Goal: Task Accomplishment & Management: Use online tool/utility

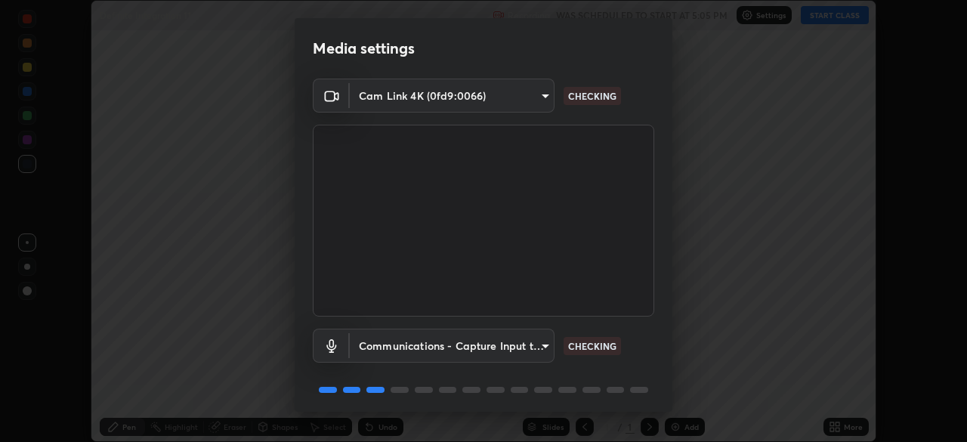
scroll to position [54, 0]
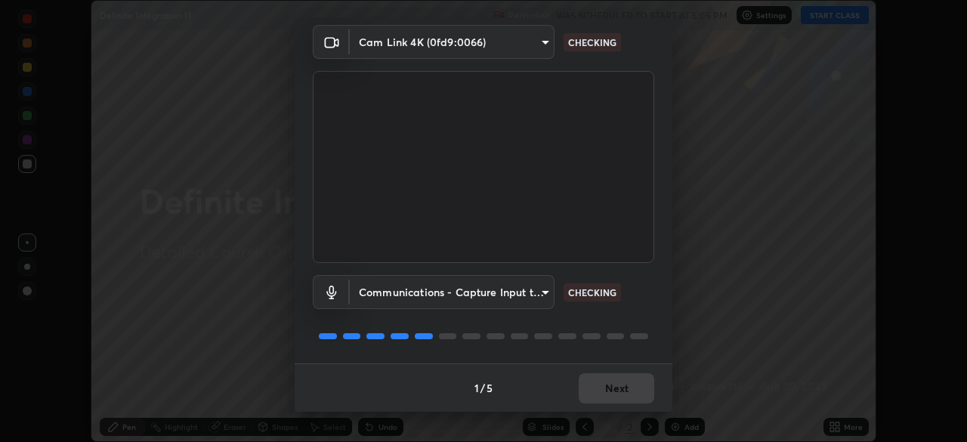
click at [612, 378] on div "1 / 5 Next" at bounding box center [483, 387] width 378 height 48
click at [634, 392] on div "1 / 5 Next" at bounding box center [483, 387] width 378 height 48
click at [631, 387] on div "1 / 5 Next" at bounding box center [483, 387] width 378 height 48
click at [628, 389] on div "1 / 5 Next" at bounding box center [483, 387] width 378 height 48
click at [626, 388] on div "1 / 5 Next" at bounding box center [483, 387] width 378 height 48
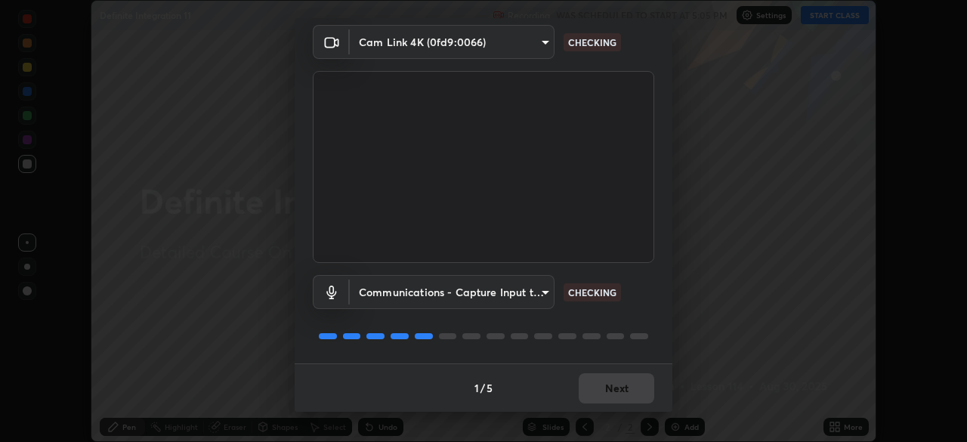
click at [624, 386] on div "1 / 5 Next" at bounding box center [483, 387] width 378 height 48
click at [627, 387] on div "1 / 5 Next" at bounding box center [483, 387] width 378 height 48
click at [627, 388] on div "1 / 5 Next" at bounding box center [483, 387] width 378 height 48
click at [626, 390] on div "1 / 5 Next" at bounding box center [483, 387] width 378 height 48
click at [625, 390] on div "1 / 5 Next" at bounding box center [483, 387] width 378 height 48
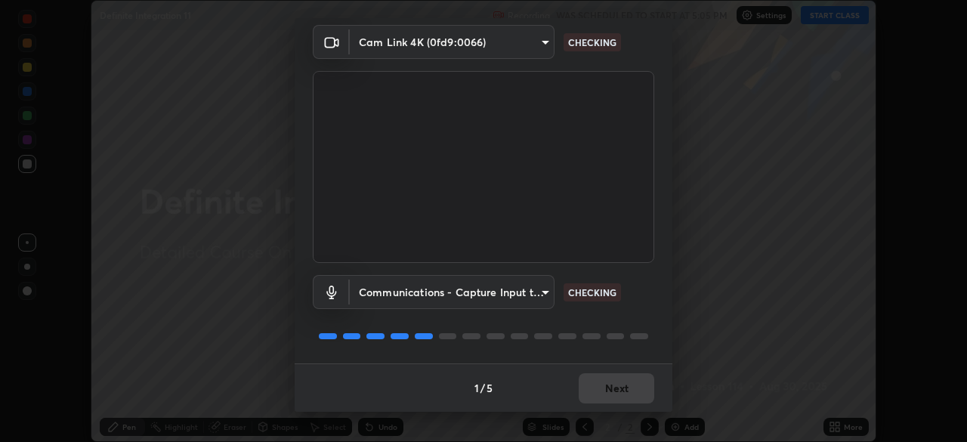
click at [622, 390] on div "1 / 5 Next" at bounding box center [483, 387] width 378 height 48
click at [625, 390] on div "1 / 5 Next" at bounding box center [483, 387] width 378 height 48
click at [626, 390] on div "1 / 5 Next" at bounding box center [483, 387] width 378 height 48
click at [625, 392] on div "1 / 5 Next" at bounding box center [483, 387] width 378 height 48
click at [627, 391] on div "1 / 5 Next" at bounding box center [483, 387] width 378 height 48
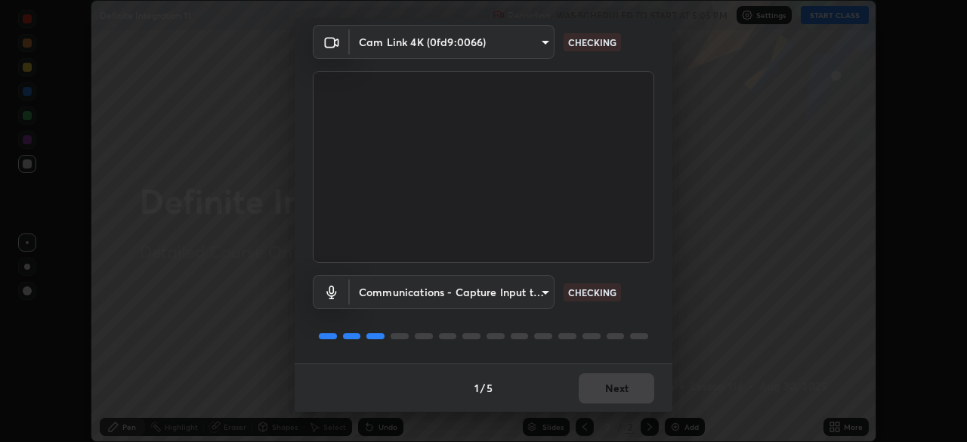
click at [628, 391] on div "1 / 5 Next" at bounding box center [483, 387] width 378 height 48
click at [630, 391] on div "1 / 5 Next" at bounding box center [483, 387] width 378 height 48
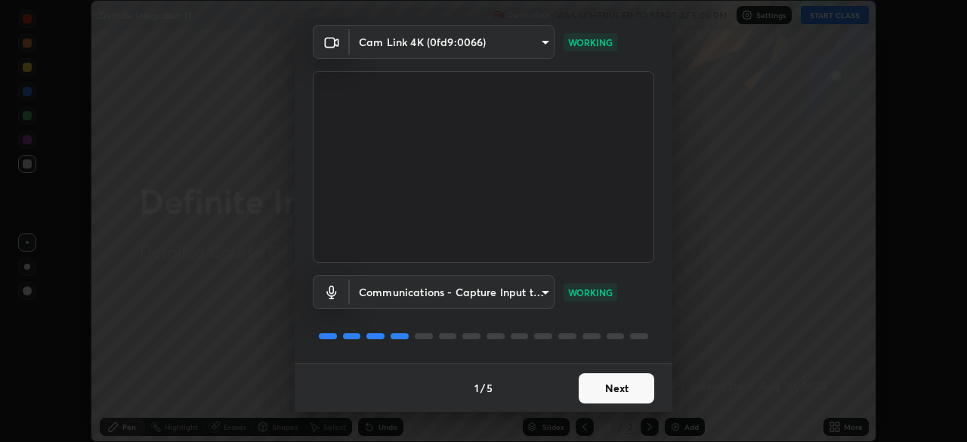
click at [630, 391] on button "Next" at bounding box center [616, 388] width 76 height 30
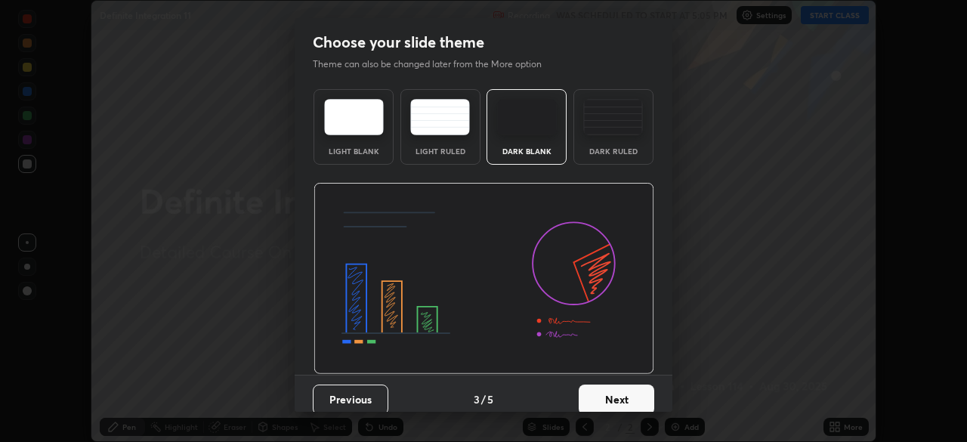
click at [631, 393] on button "Next" at bounding box center [616, 399] width 76 height 30
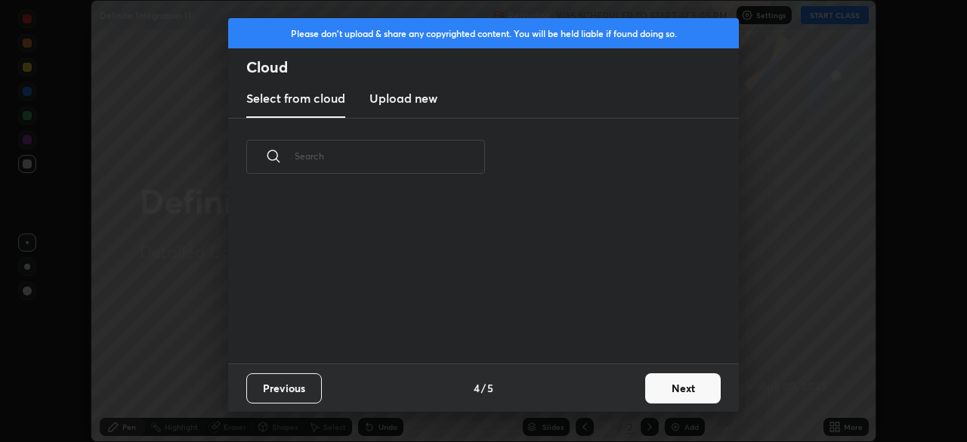
click at [653, 390] on button "Next" at bounding box center [683, 388] width 76 height 30
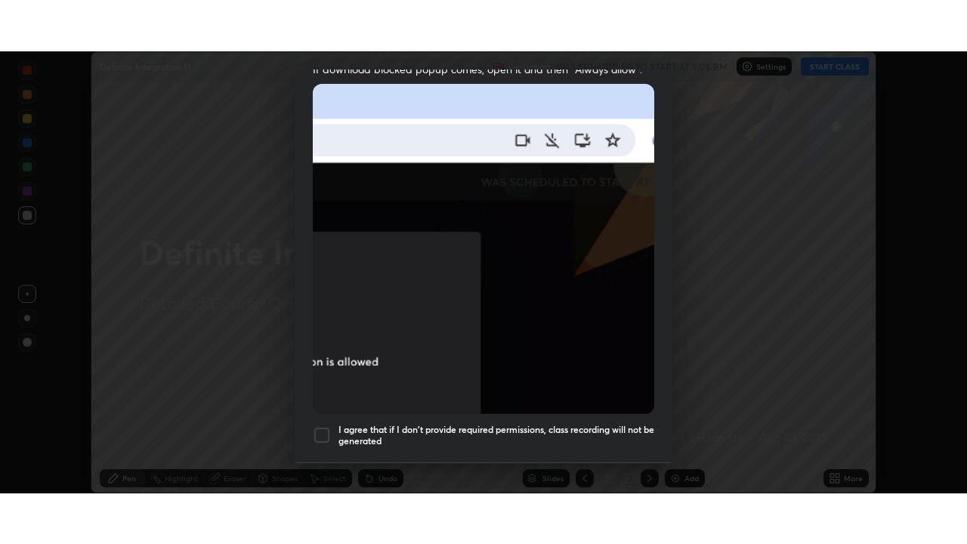
scroll to position [362, 0]
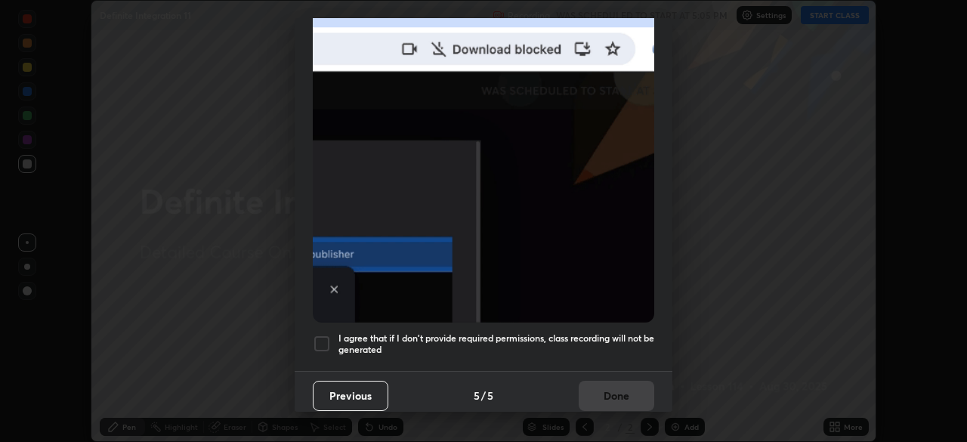
click at [626, 334] on h5 "I agree that if I don't provide required permissions, class recording will not …" at bounding box center [496, 343] width 316 height 23
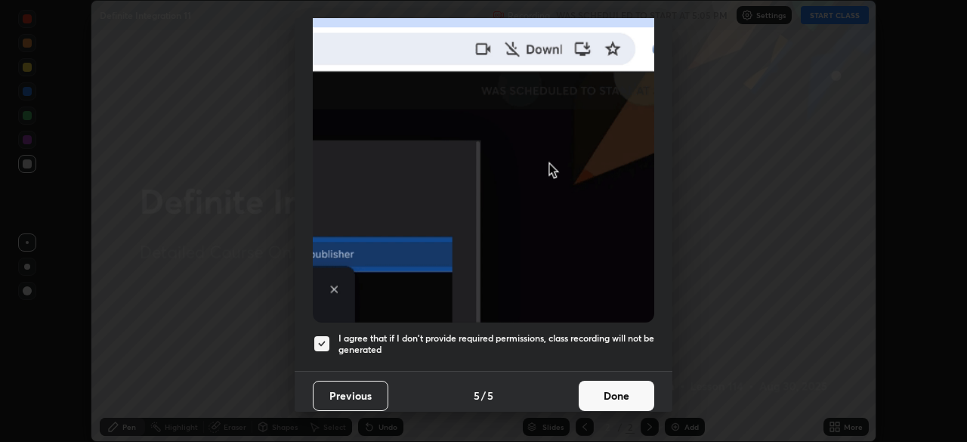
click at [611, 395] on button "Done" at bounding box center [616, 396] width 76 height 30
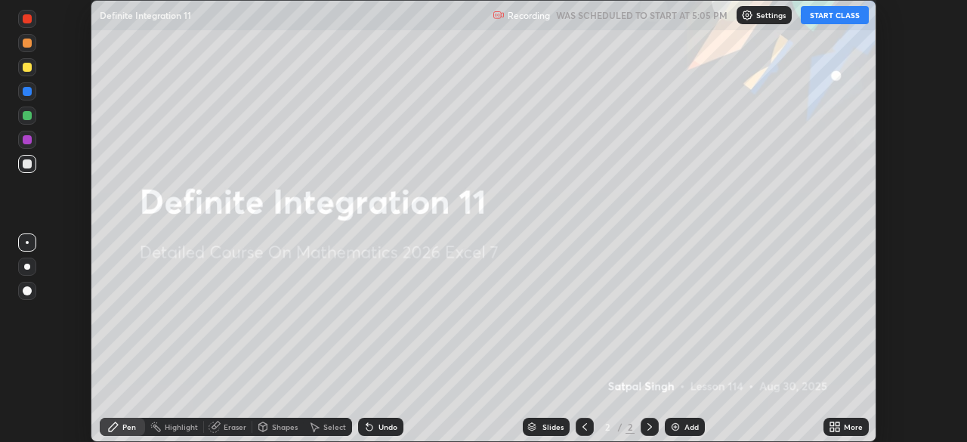
click at [821, 20] on button "START CLASS" at bounding box center [834, 15] width 68 height 18
click at [834, 427] on icon at bounding box center [834, 427] width 12 height 12
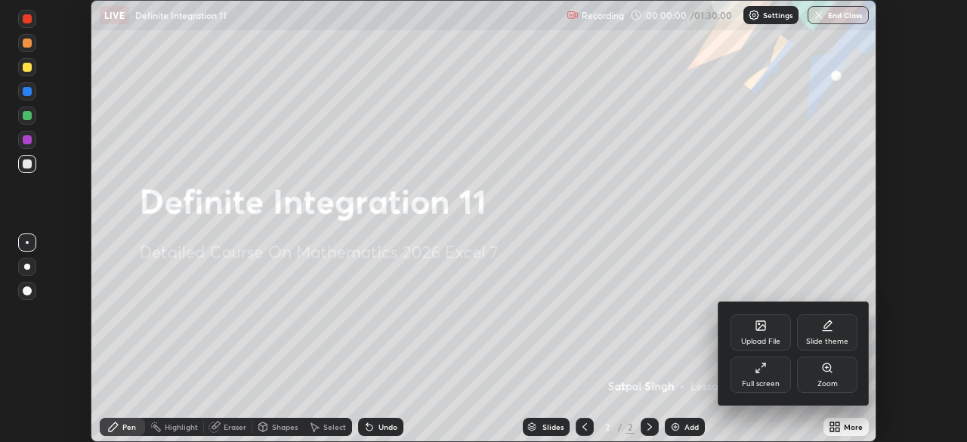
click at [774, 377] on div "Full screen" at bounding box center [760, 374] width 60 height 36
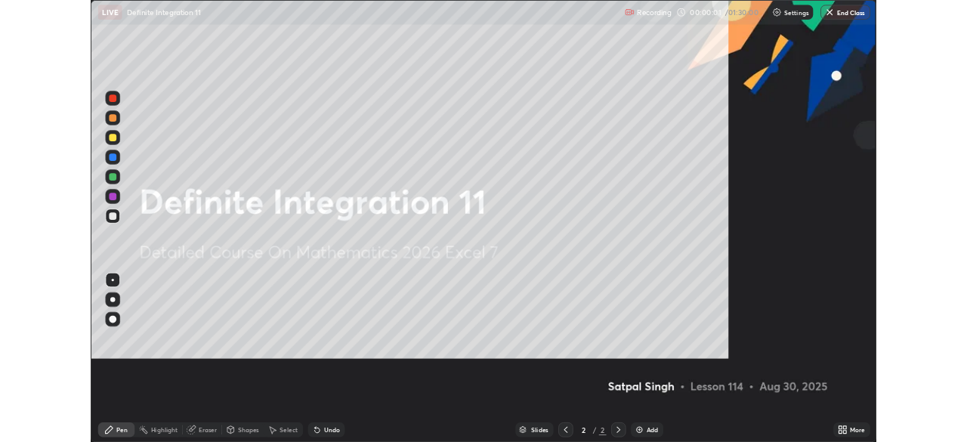
scroll to position [544, 967]
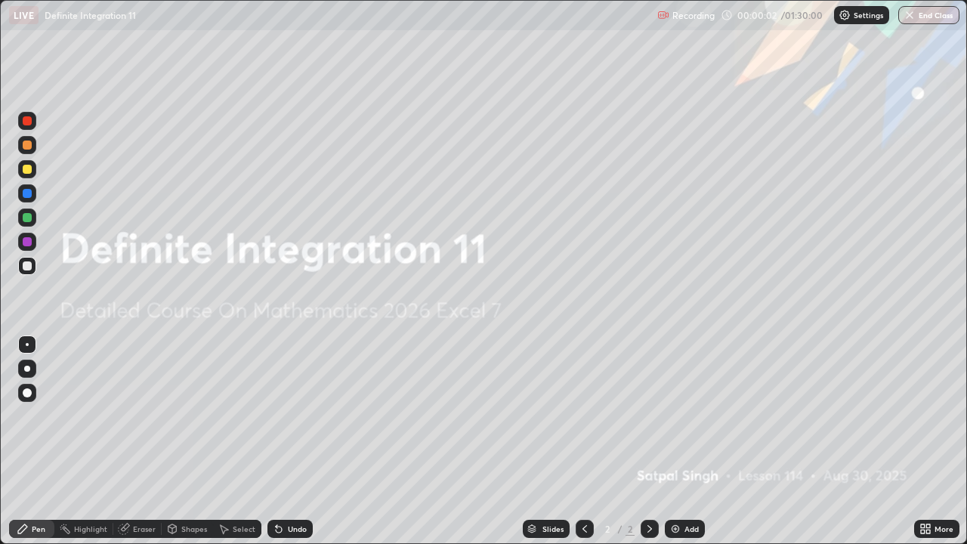
click at [677, 441] on img at bounding box center [675, 529] width 12 height 12
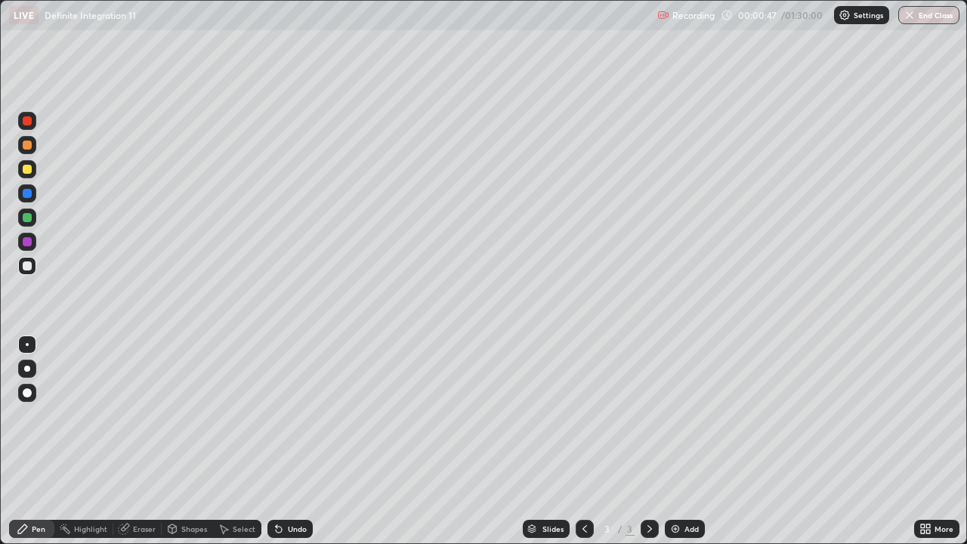
click at [27, 171] on div at bounding box center [27, 169] width 9 height 9
click at [29, 266] on div at bounding box center [27, 265] width 9 height 9
click at [283, 441] on div "Undo" at bounding box center [289, 529] width 45 height 18
click at [284, 441] on div "Undo" at bounding box center [289, 529] width 45 height 18
click at [285, 441] on div "Undo" at bounding box center [289, 529] width 45 height 18
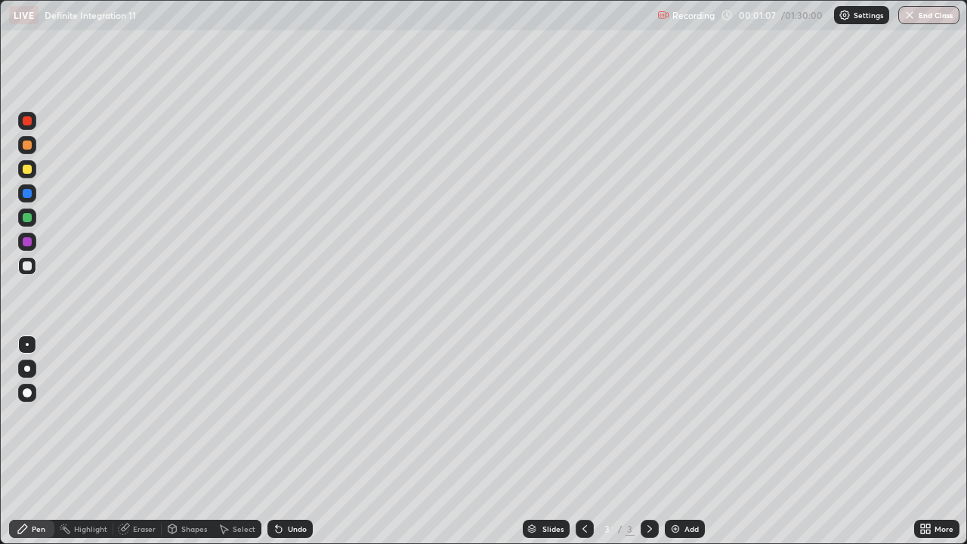
click at [288, 441] on div "Undo" at bounding box center [297, 529] width 19 height 8
click at [680, 441] on div "Add" at bounding box center [684, 529] width 40 height 18
click at [29, 172] on div at bounding box center [27, 169] width 9 height 9
click at [27, 264] on div at bounding box center [27, 265] width 9 height 9
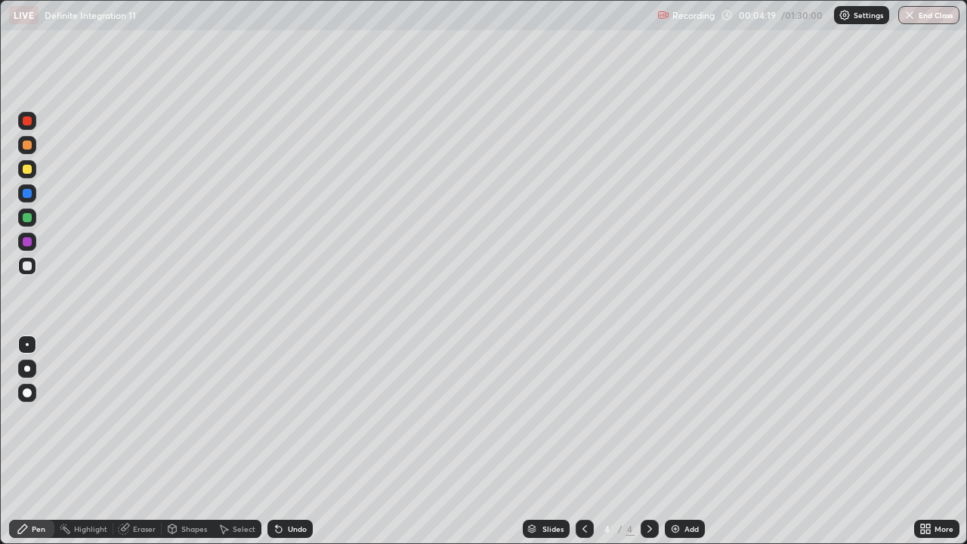
click at [276, 441] on icon at bounding box center [279, 529] width 6 height 6
click at [285, 441] on div "Undo" at bounding box center [289, 529] width 45 height 18
click at [276, 441] on icon at bounding box center [279, 529] width 6 height 6
click at [282, 441] on icon at bounding box center [279, 529] width 12 height 12
click at [288, 441] on div "Undo" at bounding box center [297, 529] width 19 height 8
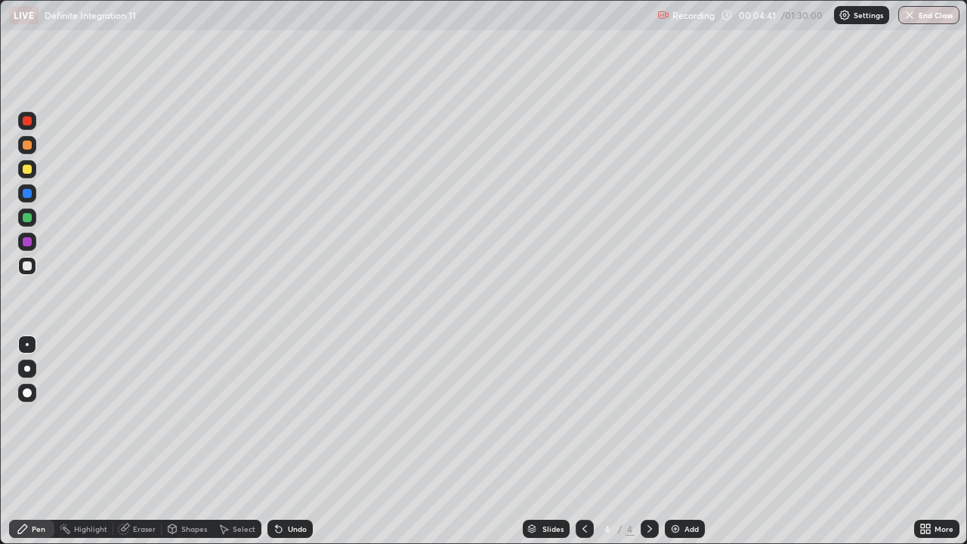
click at [276, 441] on icon at bounding box center [279, 529] width 6 height 6
click at [273, 441] on div "Undo" at bounding box center [289, 529] width 45 height 18
click at [143, 441] on div "Eraser" at bounding box center [137, 529] width 48 height 18
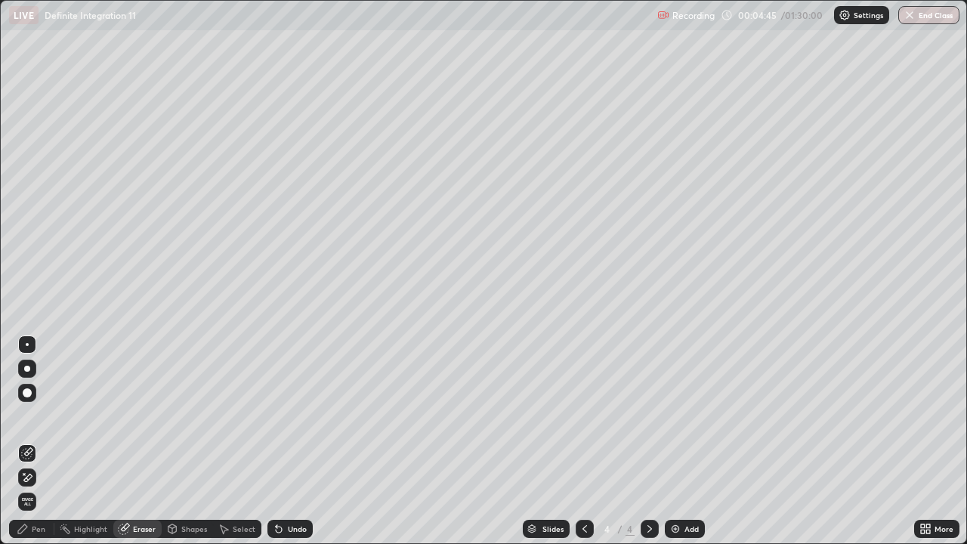
click at [24, 441] on icon at bounding box center [24, 474] width 2 height 2
click at [41, 441] on div "Pen" at bounding box center [39, 529] width 14 height 8
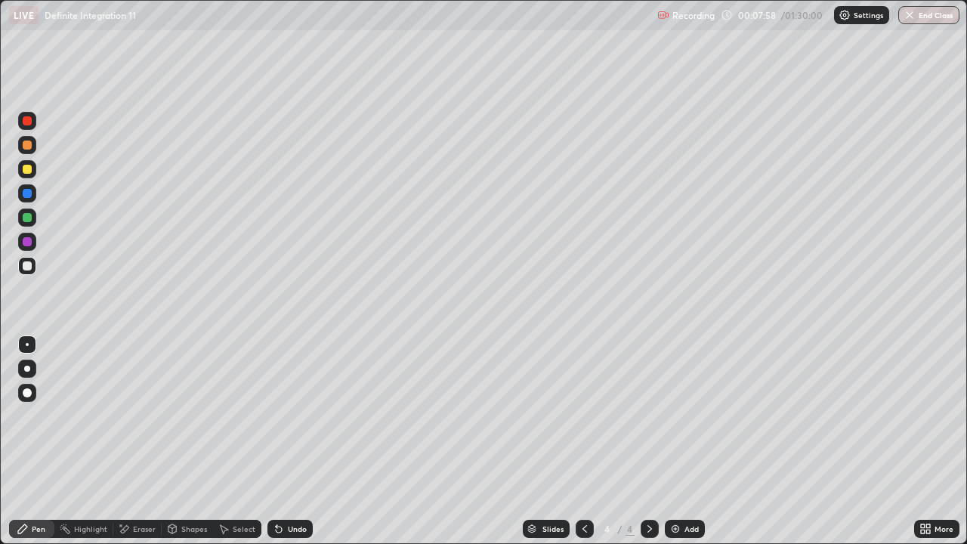
click at [688, 441] on div "Add" at bounding box center [691, 529] width 14 height 8
click at [288, 441] on div "Undo" at bounding box center [297, 529] width 19 height 8
click at [686, 441] on div "Add" at bounding box center [691, 529] width 14 height 8
click at [28, 169] on div at bounding box center [27, 169] width 9 height 9
click at [283, 441] on div "Undo" at bounding box center [289, 529] width 45 height 18
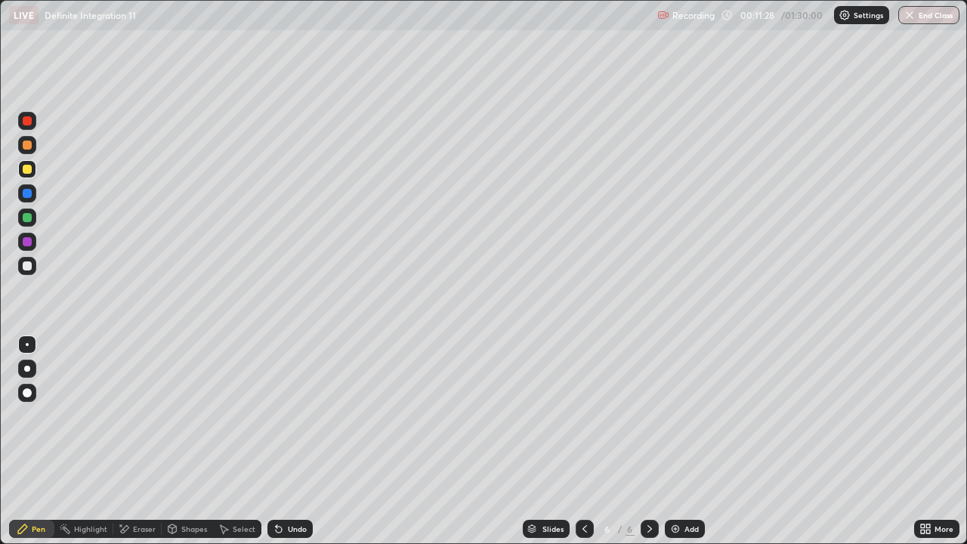
click at [27, 267] on div at bounding box center [27, 265] width 9 height 9
click at [27, 214] on div at bounding box center [27, 217] width 9 height 9
click at [30, 264] on div at bounding box center [27, 265] width 9 height 9
click at [301, 441] on div "Undo" at bounding box center [289, 529] width 45 height 18
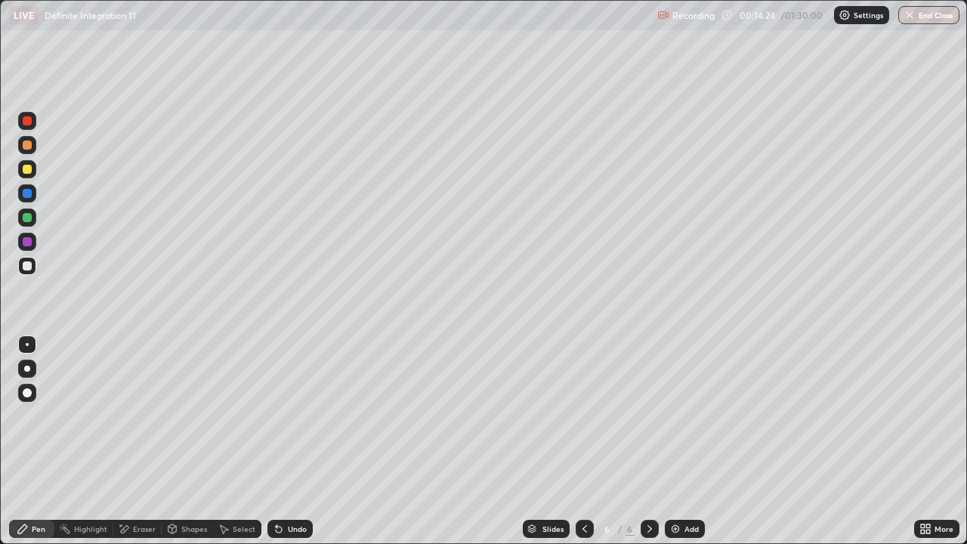
click at [23, 166] on div at bounding box center [27, 169] width 9 height 9
click at [24, 264] on div at bounding box center [27, 265] width 9 height 9
click at [28, 217] on div at bounding box center [27, 217] width 9 height 9
click at [26, 267] on div at bounding box center [27, 265] width 9 height 9
click at [298, 441] on div "Undo" at bounding box center [297, 529] width 19 height 8
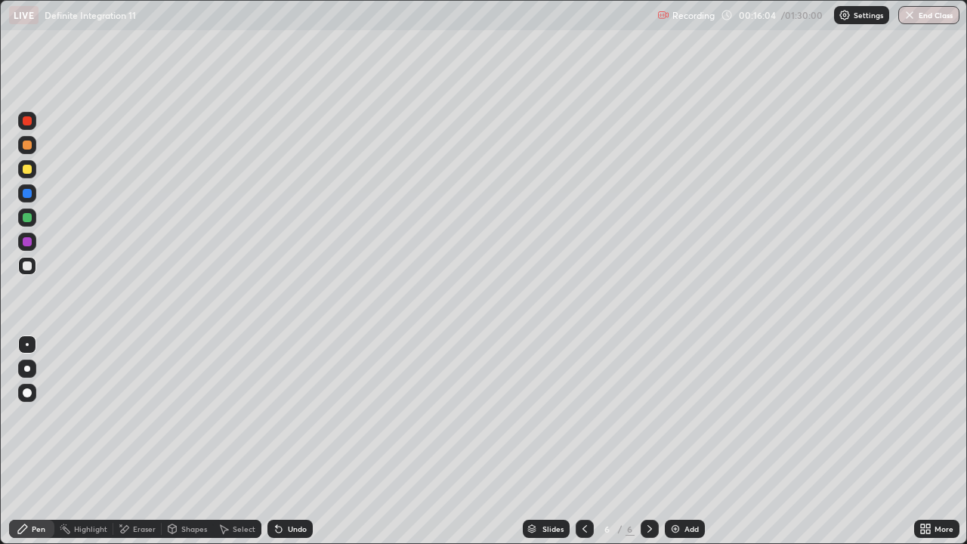
click at [291, 441] on div "Undo" at bounding box center [297, 529] width 19 height 8
click at [288, 441] on div "Undo" at bounding box center [297, 529] width 19 height 8
click at [275, 441] on div "Undo" at bounding box center [289, 529] width 45 height 18
click at [139, 441] on div "Eraser" at bounding box center [144, 529] width 23 height 8
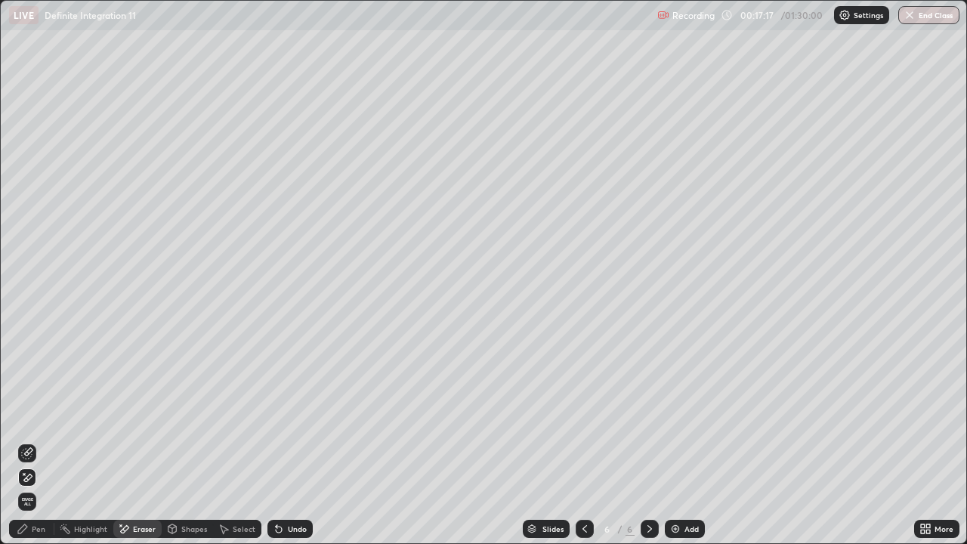
click at [29, 441] on div "Pen" at bounding box center [31, 529] width 45 height 18
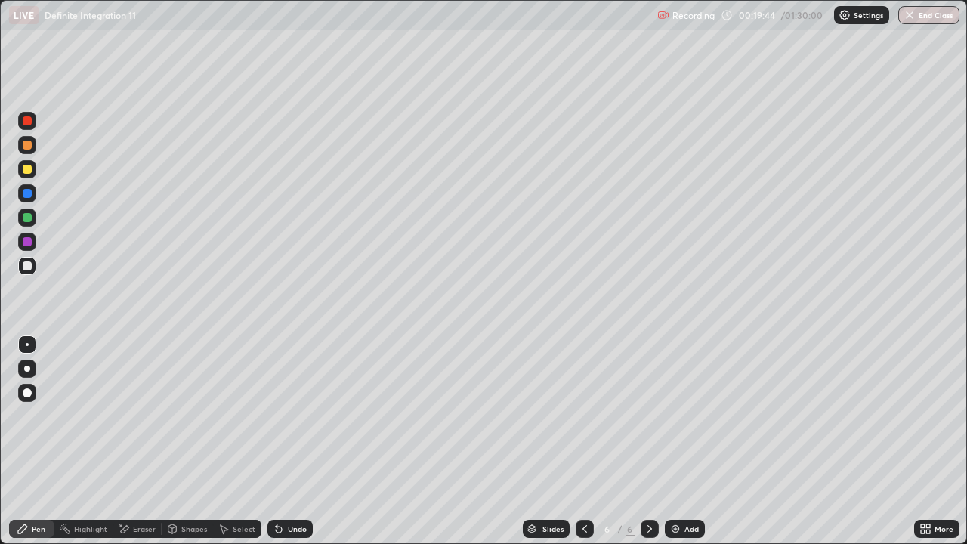
click at [685, 441] on div "Add" at bounding box center [684, 529] width 40 height 18
click at [300, 441] on div "Undo" at bounding box center [297, 529] width 19 height 8
click at [297, 441] on div "Undo" at bounding box center [297, 529] width 19 height 8
click at [153, 441] on div "Eraser" at bounding box center [144, 529] width 23 height 8
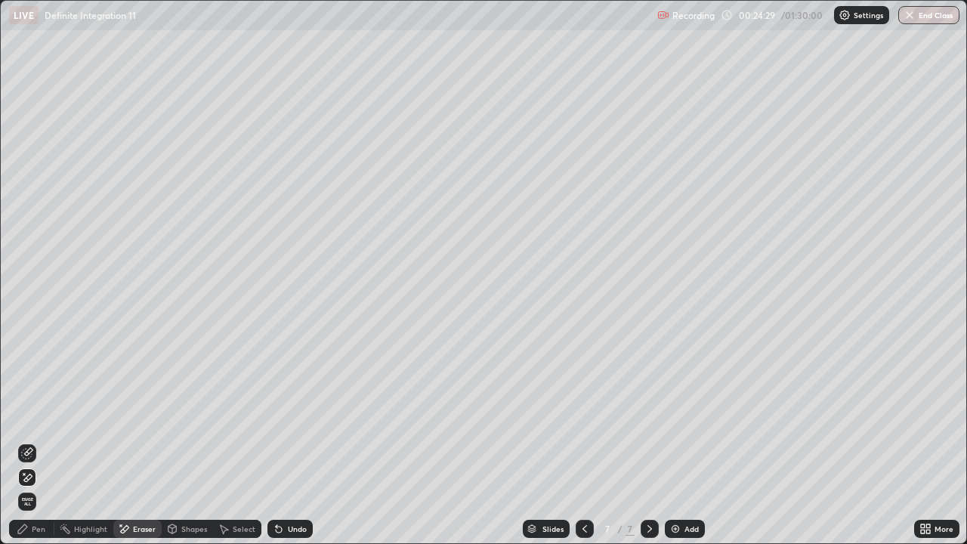
click at [45, 441] on div "Pen" at bounding box center [31, 529] width 45 height 18
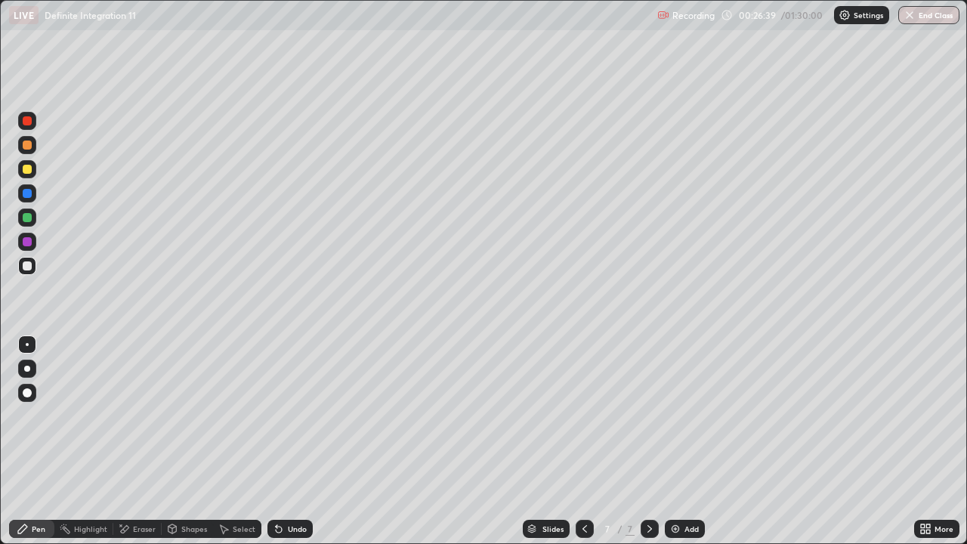
click at [155, 441] on div "Eraser" at bounding box center [137, 529] width 48 height 18
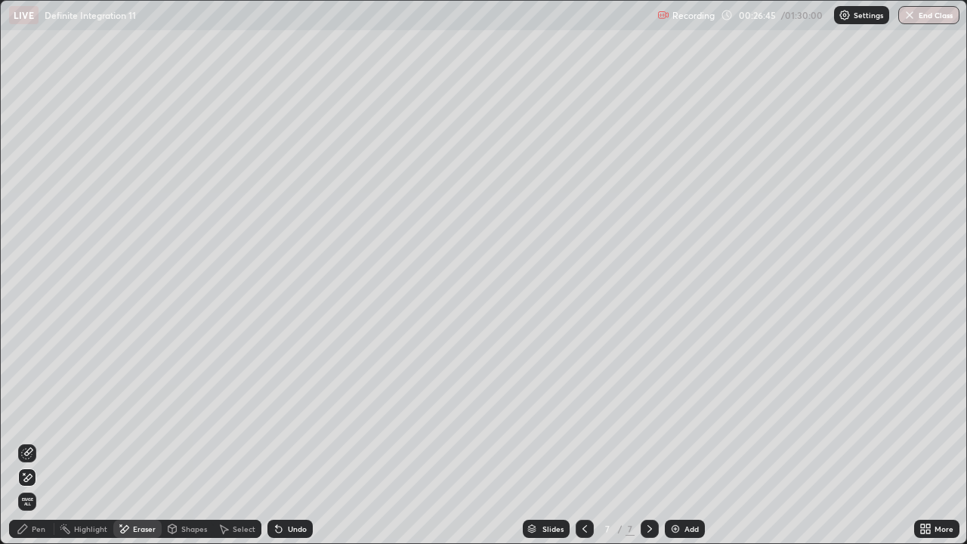
click at [40, 441] on div "Pen" at bounding box center [39, 529] width 14 height 8
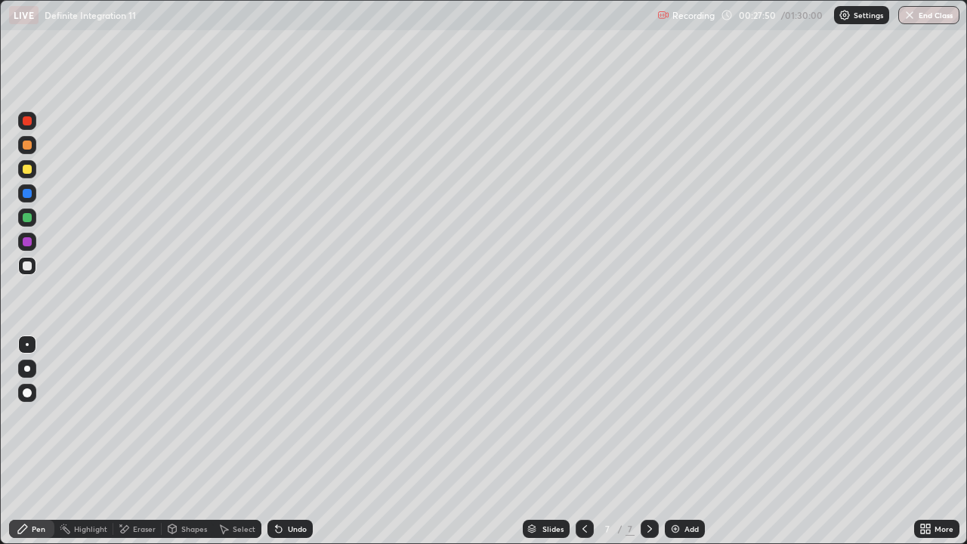
click at [147, 441] on div "Eraser" at bounding box center [144, 529] width 23 height 8
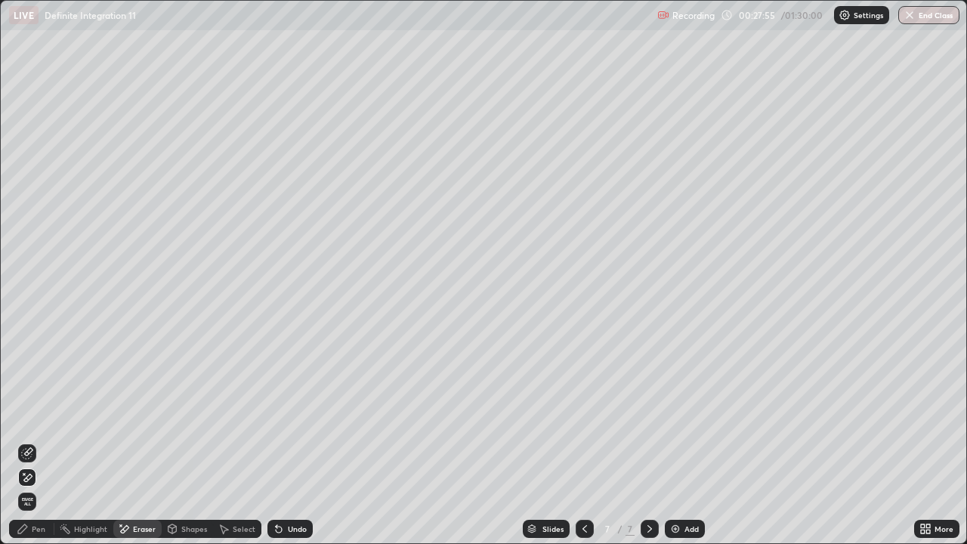
click at [34, 441] on div "Pen" at bounding box center [39, 529] width 14 height 8
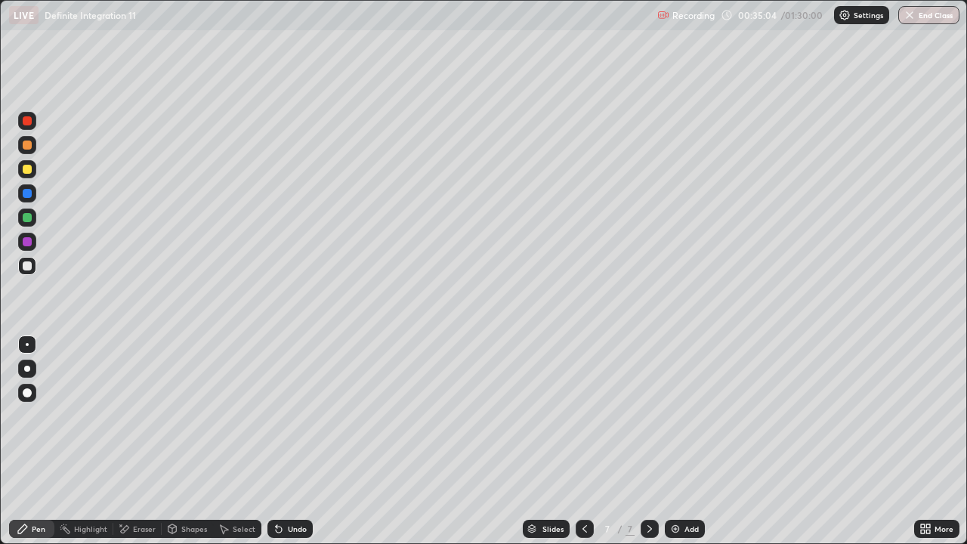
click at [681, 441] on div "Add" at bounding box center [684, 529] width 40 height 18
click at [283, 441] on div "Undo" at bounding box center [289, 529] width 45 height 18
click at [583, 441] on icon at bounding box center [584, 529] width 5 height 8
click at [649, 441] on icon at bounding box center [649, 529] width 12 height 12
click at [233, 441] on div "Select" at bounding box center [244, 529] width 23 height 8
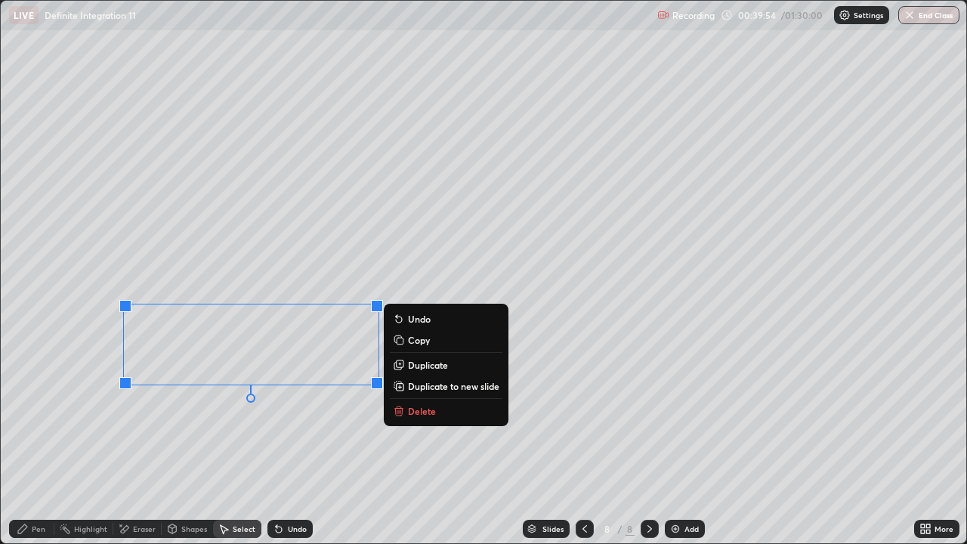
click at [405, 364] on button "Duplicate" at bounding box center [446, 365] width 113 height 18
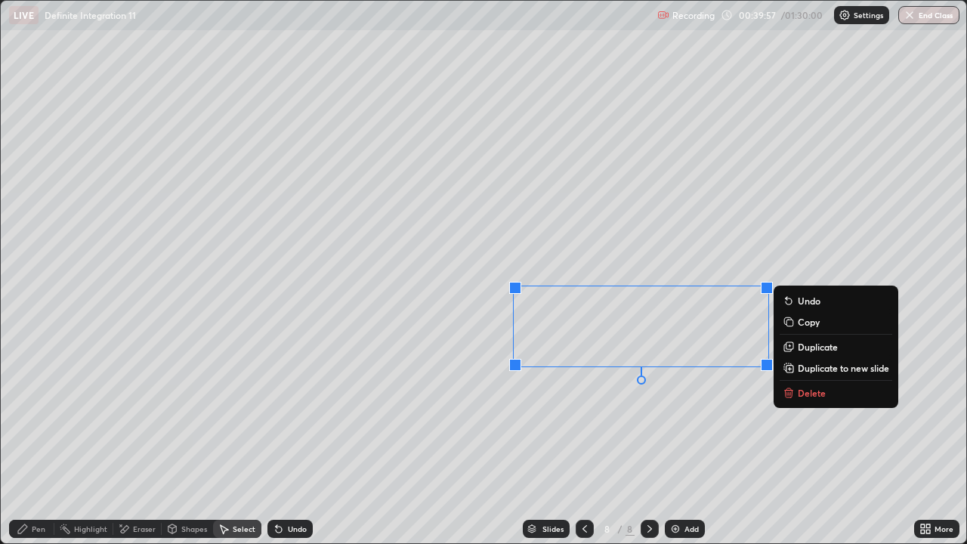
click at [140, 441] on div "Eraser" at bounding box center [144, 529] width 23 height 8
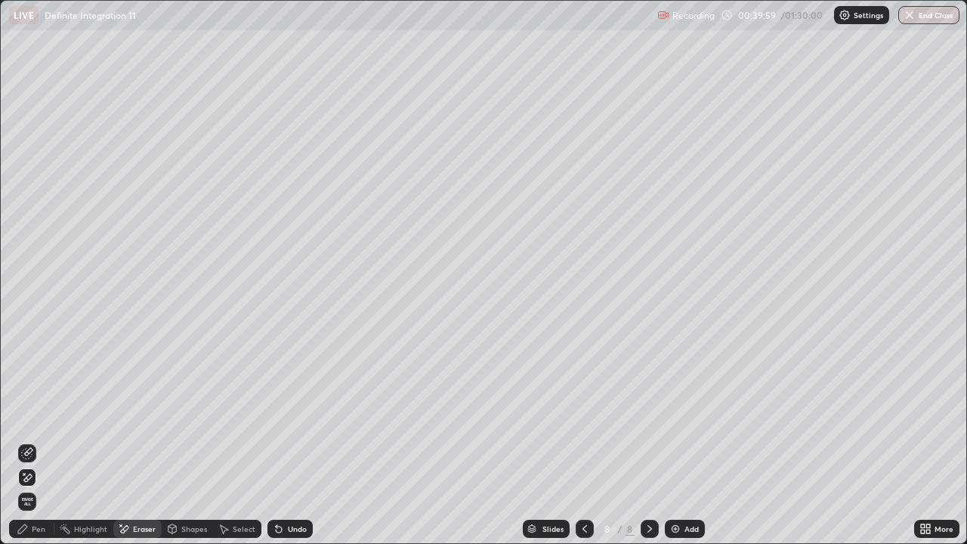
click at [39, 441] on div "Pen" at bounding box center [31, 529] width 45 height 18
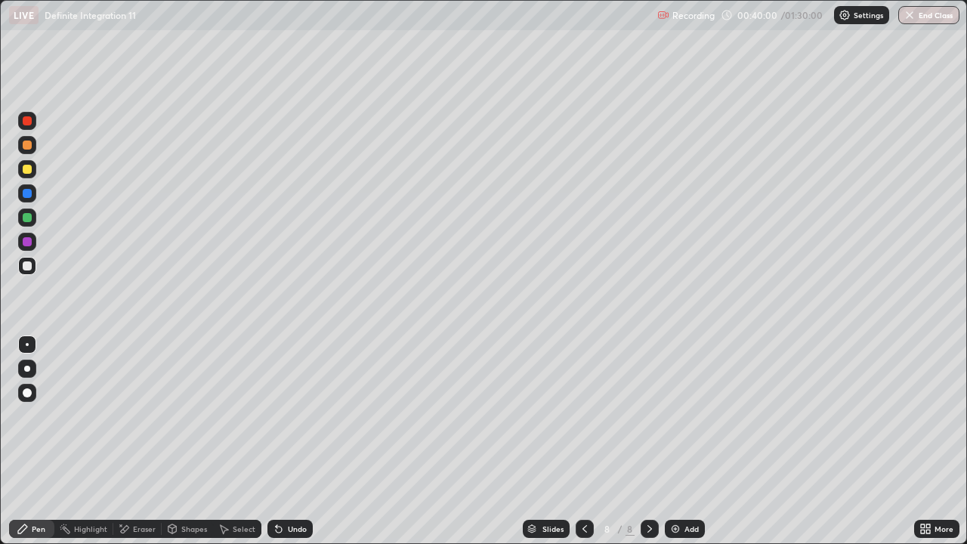
click at [141, 441] on div "Eraser" at bounding box center [144, 529] width 23 height 8
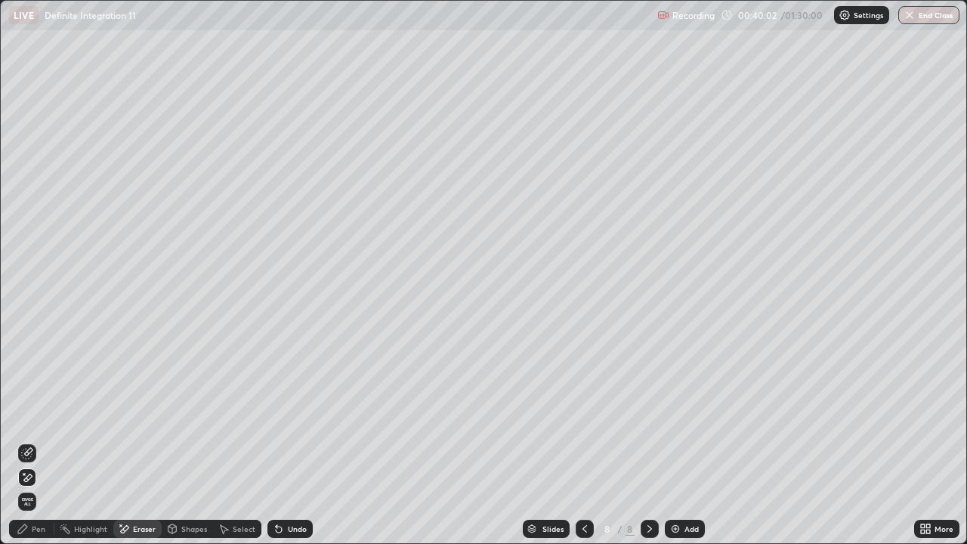
click at [38, 441] on div "Pen" at bounding box center [39, 529] width 14 height 8
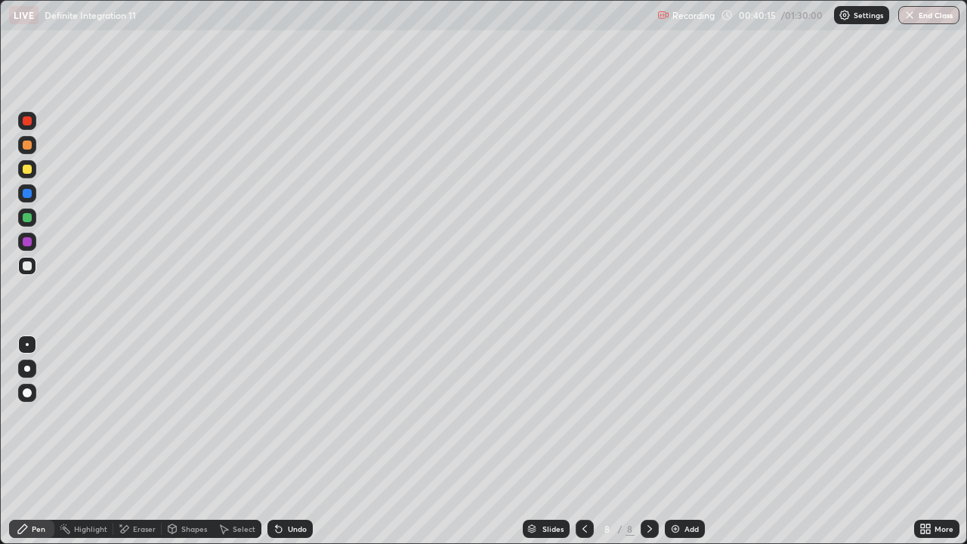
click at [283, 441] on div "Undo" at bounding box center [289, 529] width 45 height 18
click at [276, 441] on icon at bounding box center [277, 526] width 2 height 2
click at [140, 441] on div "Eraser" at bounding box center [144, 529] width 23 height 8
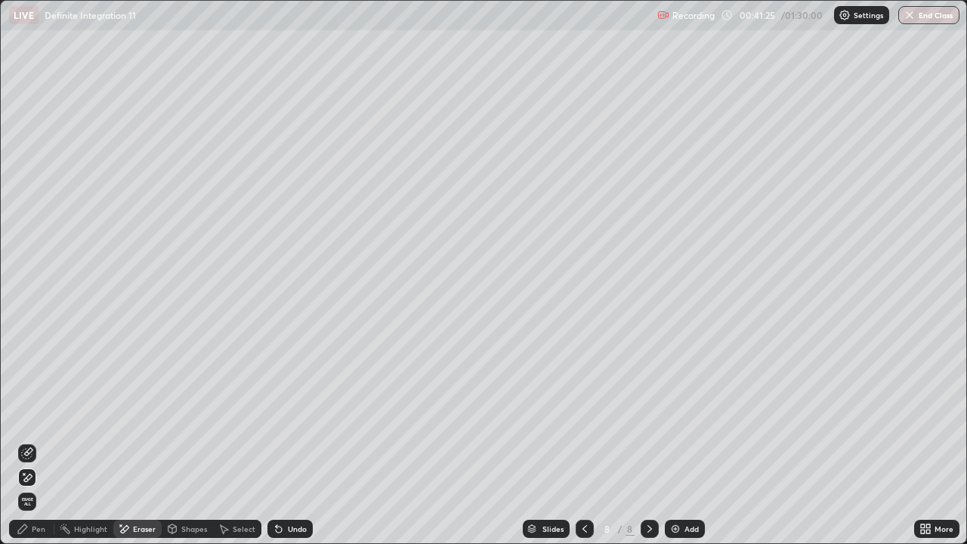
click at [45, 441] on div "Pen" at bounding box center [31, 529] width 45 height 18
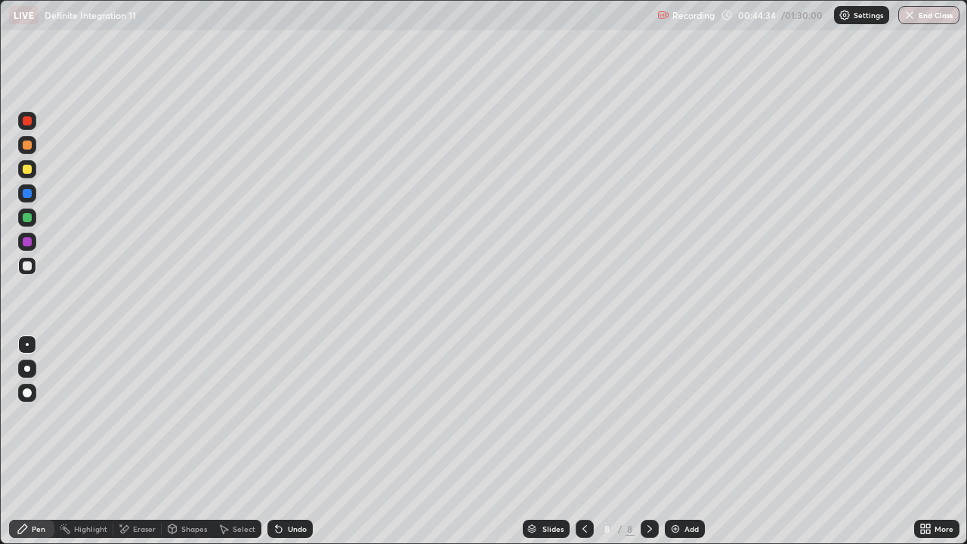
click at [676, 441] on img at bounding box center [675, 529] width 12 height 12
click at [276, 441] on icon at bounding box center [277, 526] width 2 height 2
click at [284, 441] on div "Undo" at bounding box center [289, 529] width 45 height 18
click at [276, 441] on icon at bounding box center [279, 529] width 6 height 6
click at [288, 441] on div "Undo" at bounding box center [297, 529] width 19 height 8
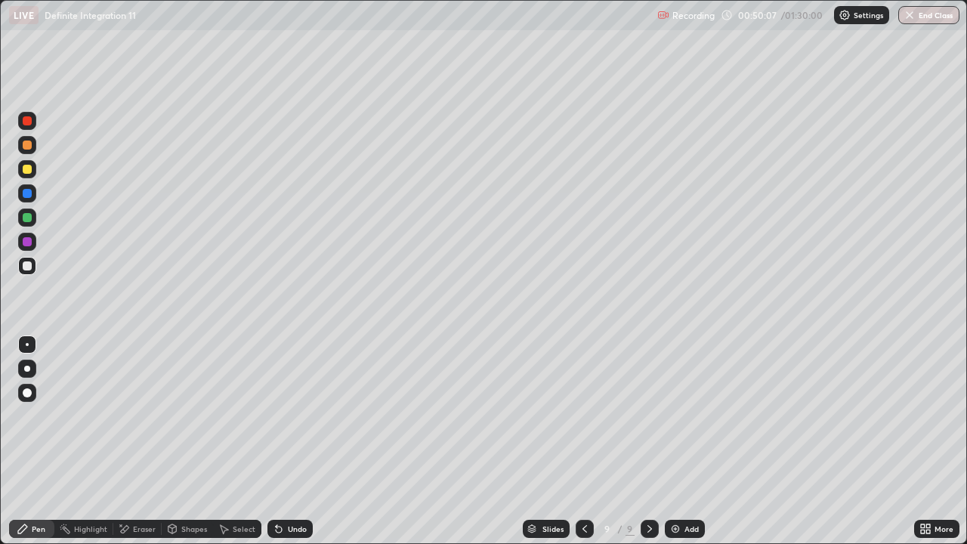
click at [240, 441] on div "Select" at bounding box center [244, 529] width 23 height 8
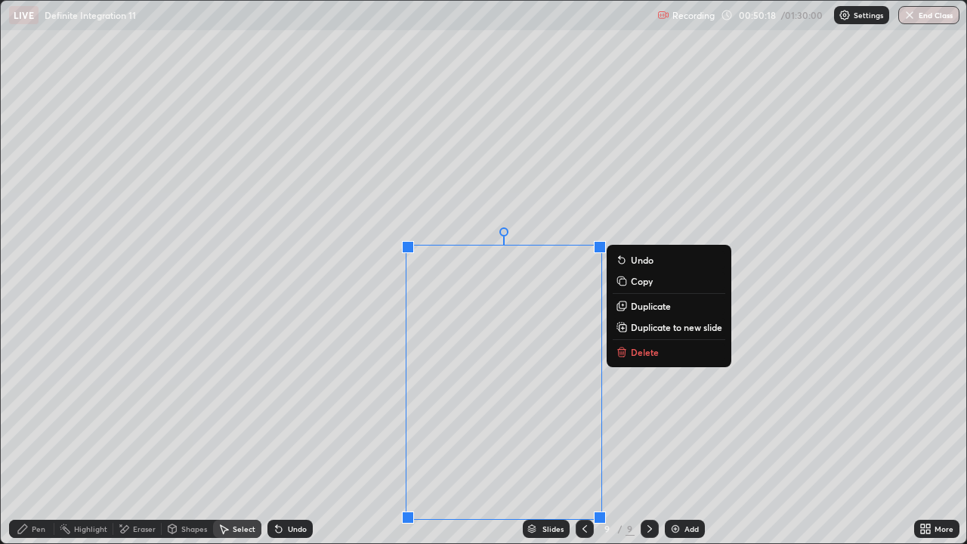
click at [614, 103] on div "0 ° Undo Copy Duplicate Duplicate to new slide Delete" at bounding box center [483, 272] width 965 height 542
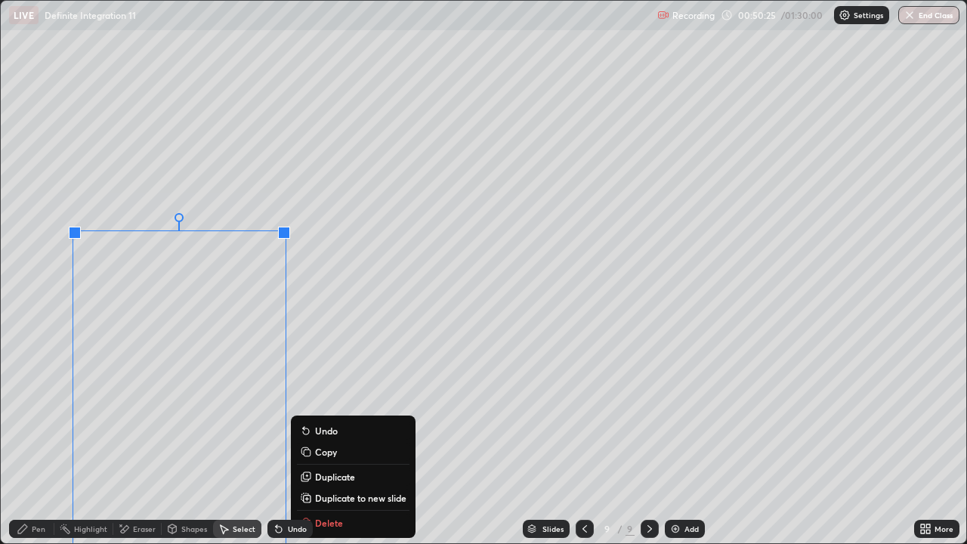
click at [30, 441] on div "Pen" at bounding box center [31, 529] width 45 height 18
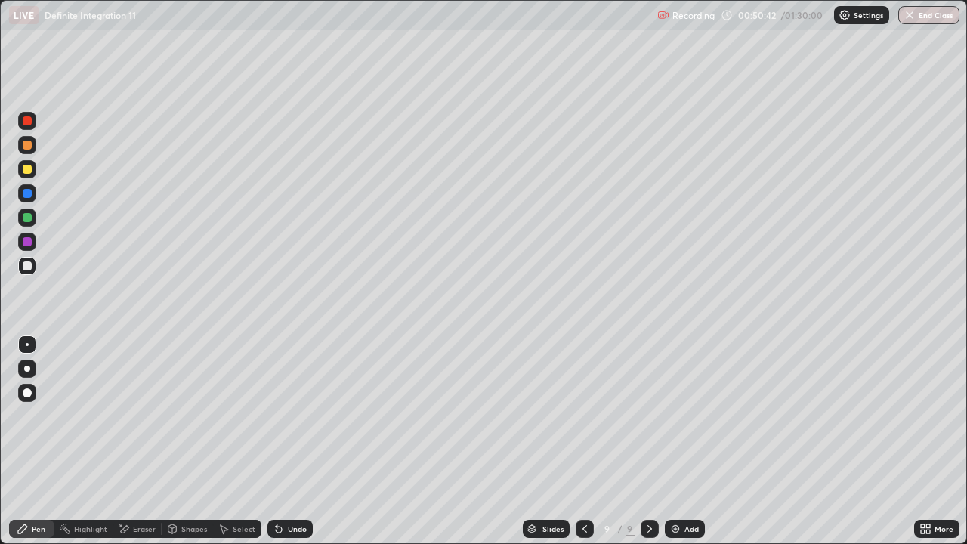
click at [152, 441] on div "Eraser" at bounding box center [144, 529] width 23 height 8
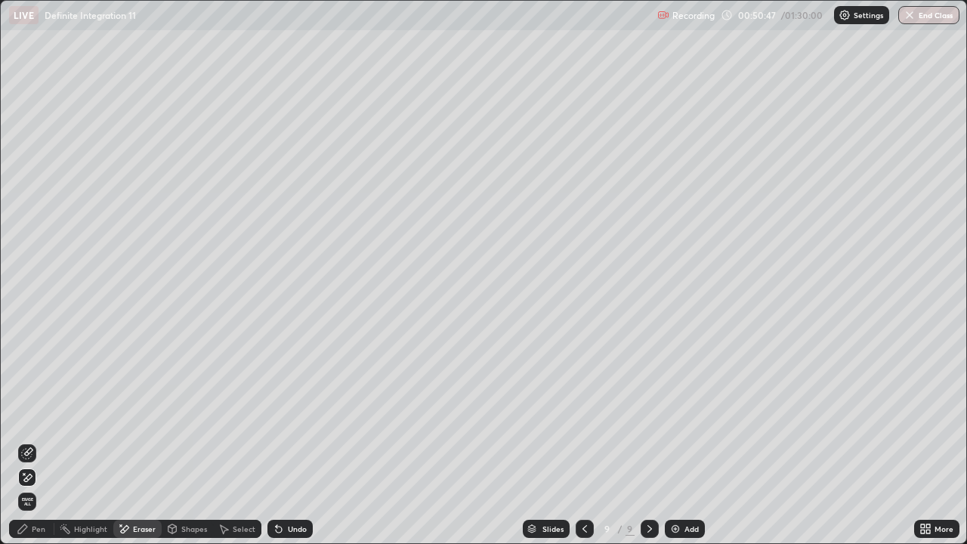
click at [43, 441] on div "Pen" at bounding box center [39, 529] width 14 height 8
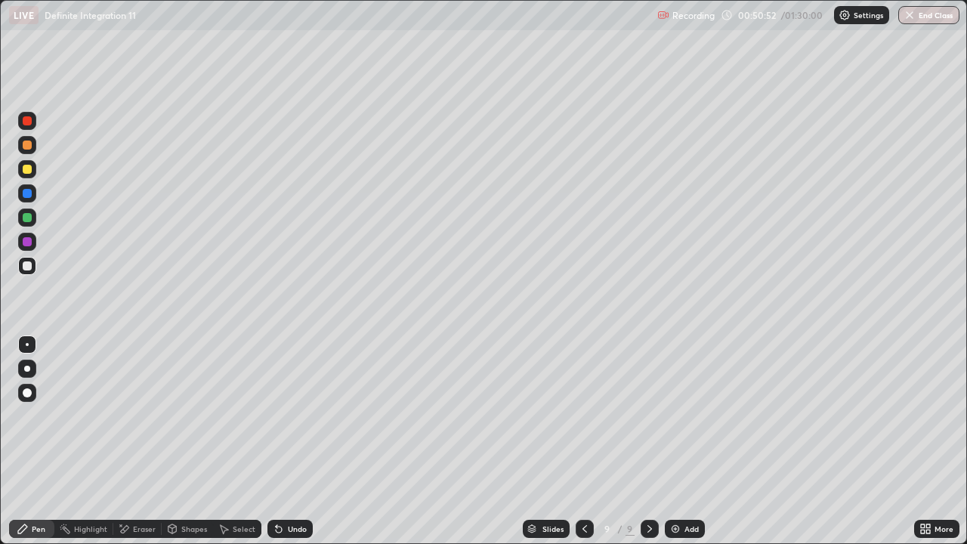
click at [298, 441] on div "Undo" at bounding box center [297, 529] width 19 height 8
click at [276, 441] on icon at bounding box center [279, 529] width 6 height 6
click at [279, 441] on icon at bounding box center [279, 529] width 6 height 6
click at [280, 441] on icon at bounding box center [279, 529] width 12 height 12
click at [276, 441] on icon at bounding box center [279, 529] width 6 height 6
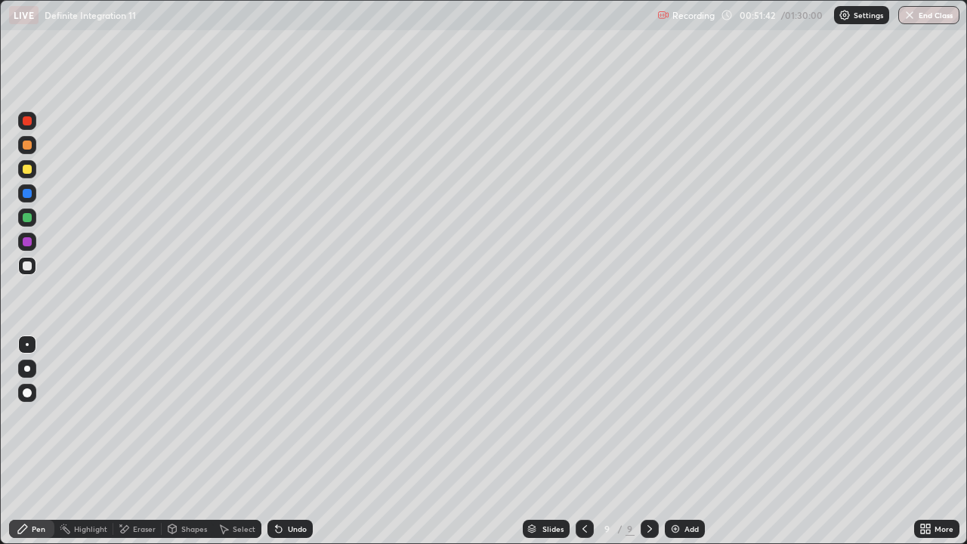
click at [276, 441] on icon at bounding box center [279, 529] width 6 height 6
click at [238, 441] on div "Select" at bounding box center [244, 529] width 23 height 8
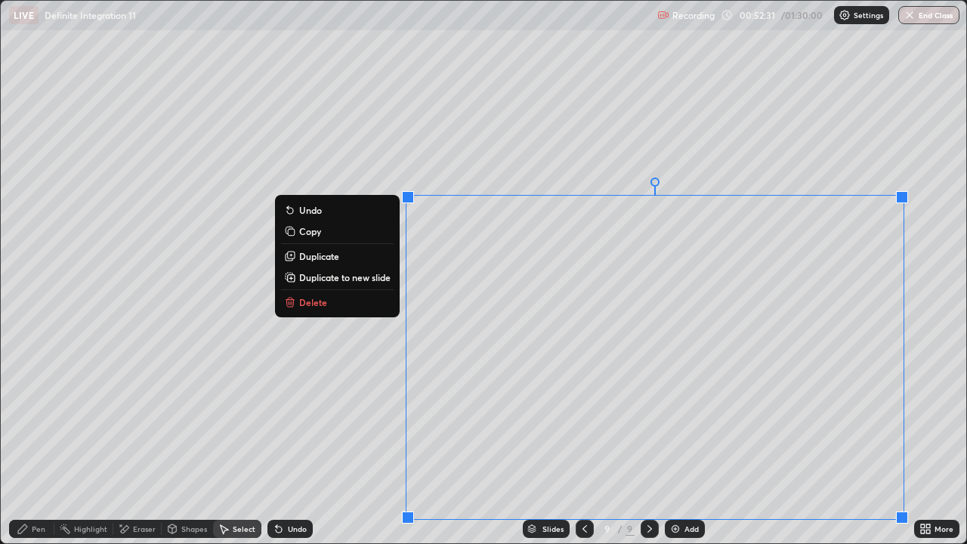
click at [310, 302] on p "Delete" at bounding box center [313, 302] width 28 height 12
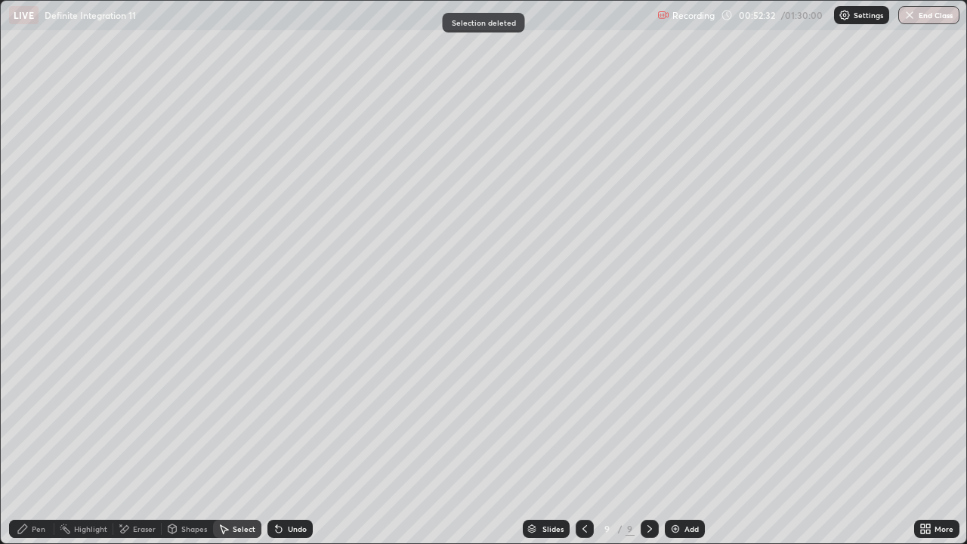
click at [42, 441] on div "Pen" at bounding box center [39, 529] width 14 height 8
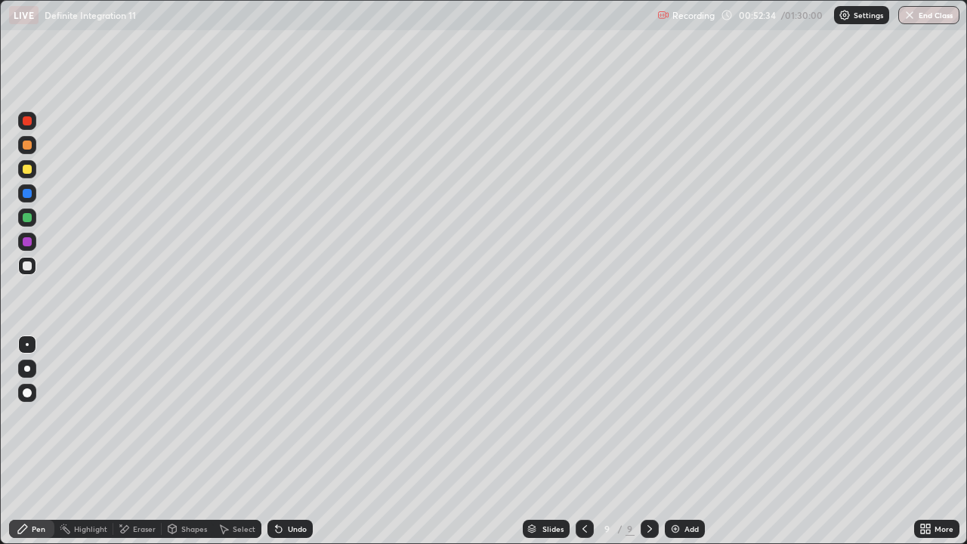
click at [923, 441] on icon at bounding box center [922, 531] width 4 height 4
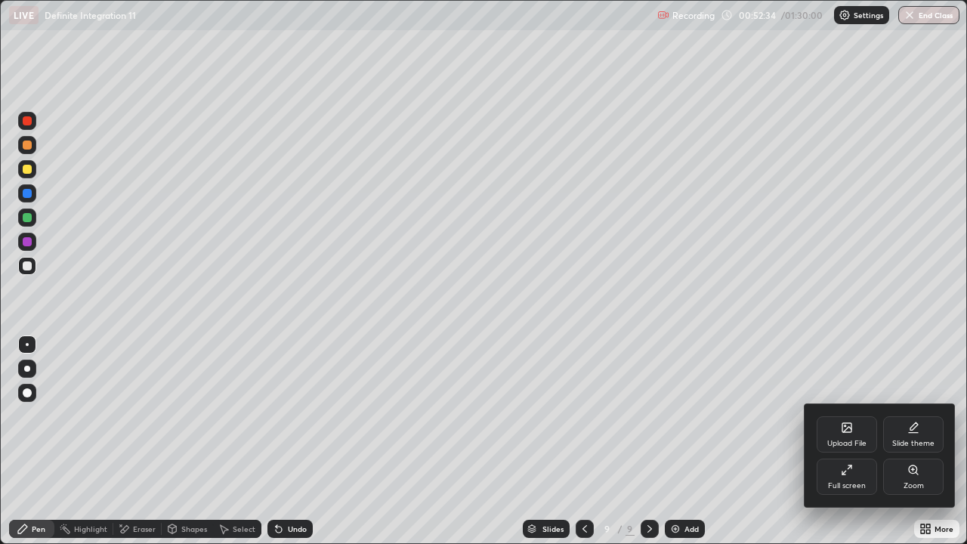
click at [848, 441] on div "Full screen" at bounding box center [847, 486] width 38 height 8
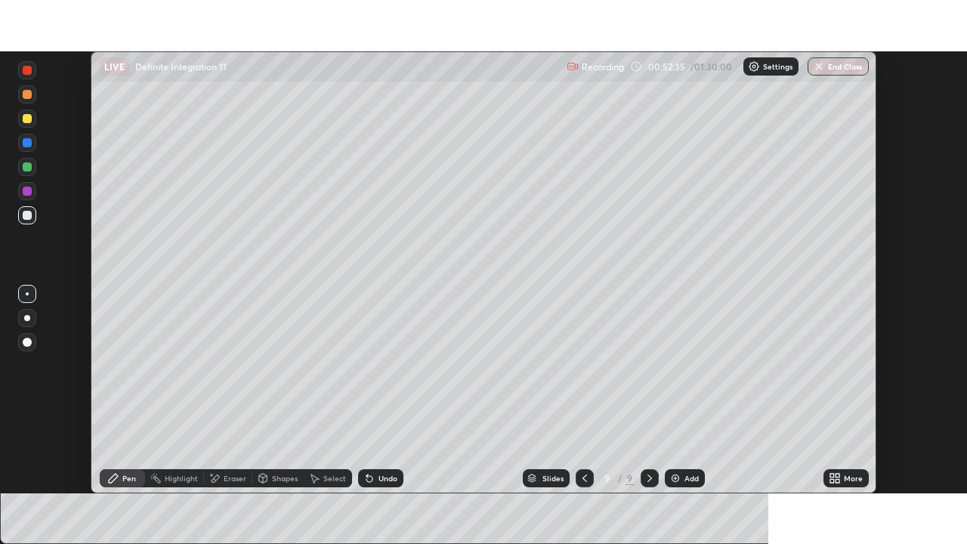
scroll to position [75068, 74543]
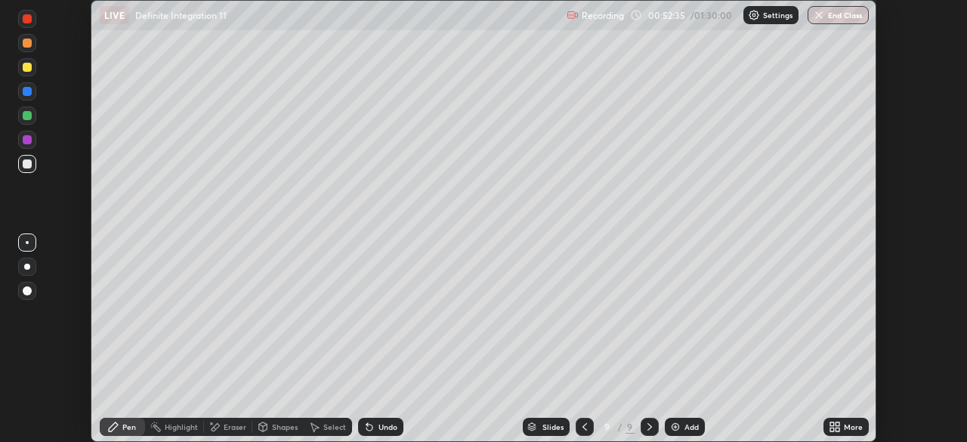
click at [831, 422] on icon at bounding box center [832, 424] width 4 height 4
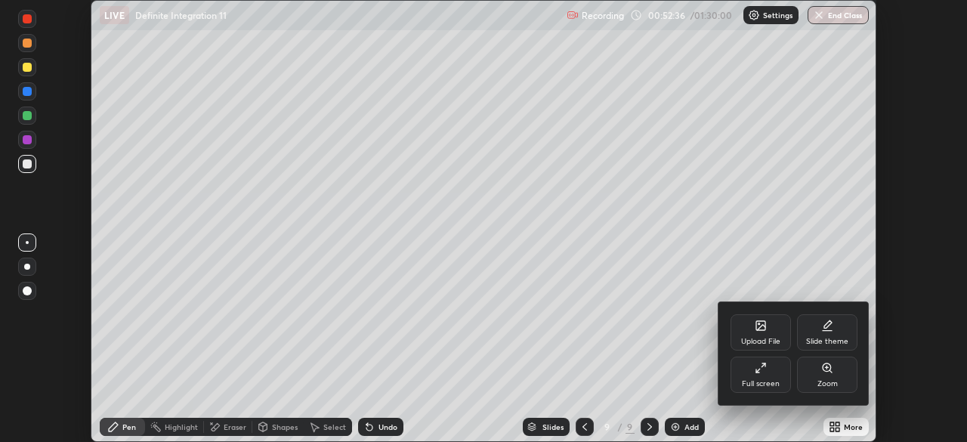
click at [739, 381] on div "Full screen" at bounding box center [760, 374] width 60 height 36
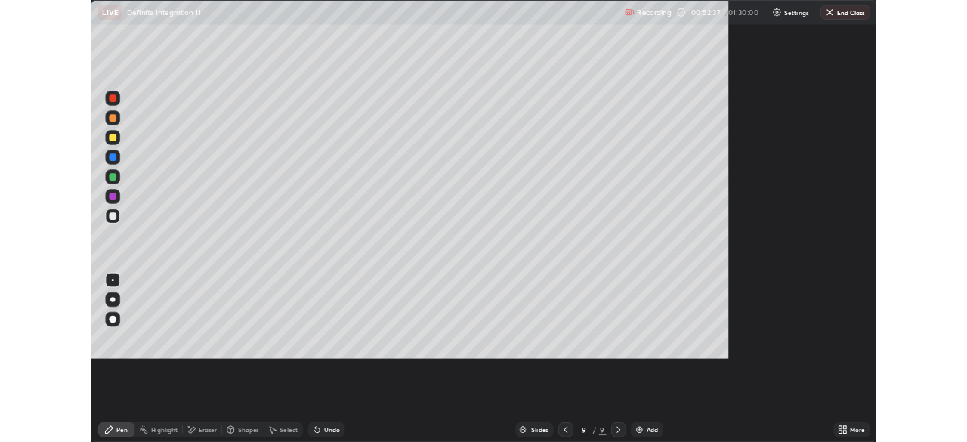
scroll to position [544, 967]
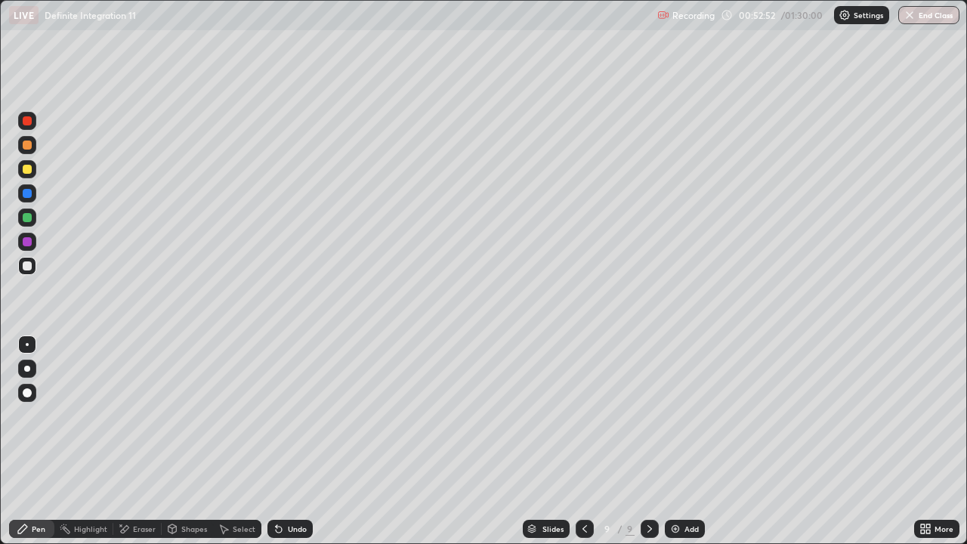
click at [293, 441] on div "Undo" at bounding box center [297, 529] width 19 height 8
click at [295, 441] on div "Undo" at bounding box center [297, 529] width 19 height 8
click at [238, 441] on div "Select" at bounding box center [244, 529] width 23 height 8
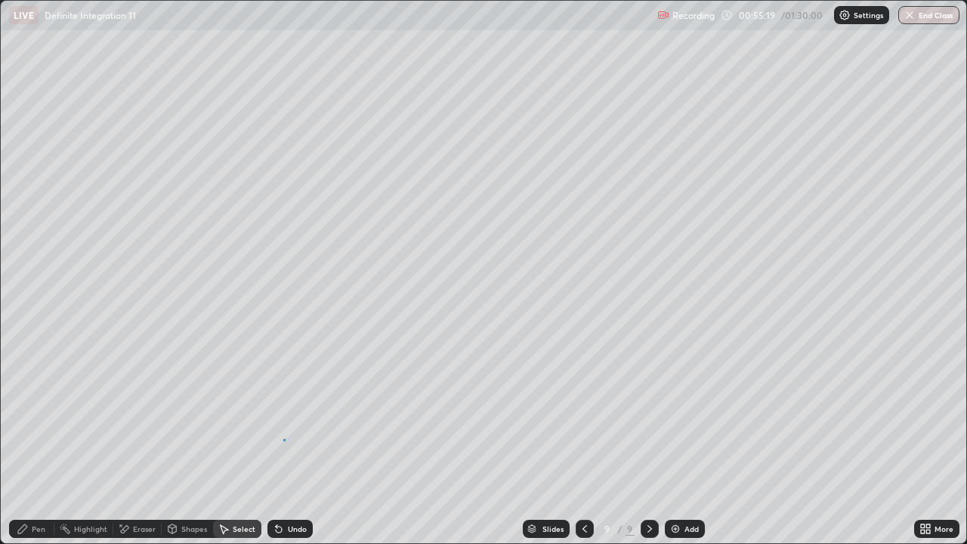
click at [285, 439] on div "0 ° Undo Copy Duplicate Duplicate to new slide Delete" at bounding box center [483, 272] width 965 height 542
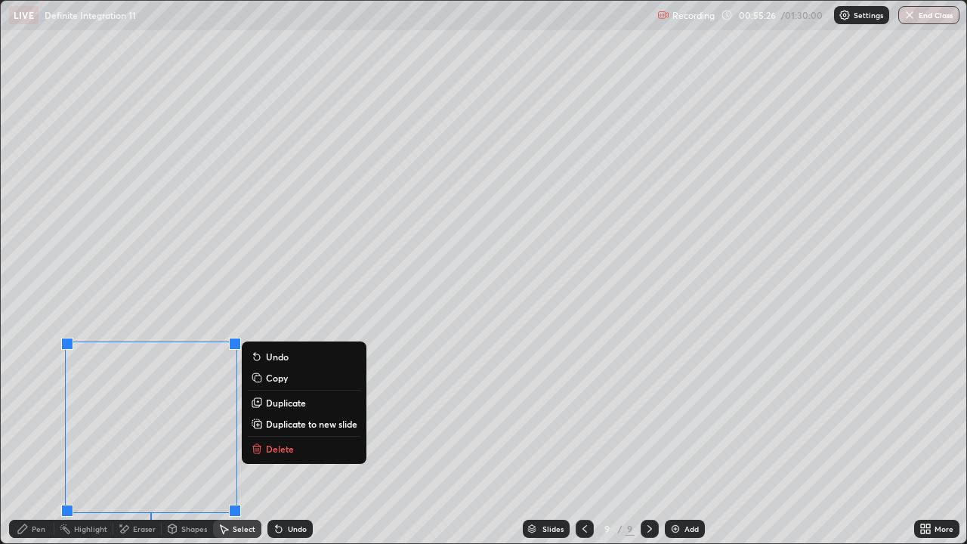
click at [392, 320] on div "0 ° Undo Copy Duplicate Duplicate to new slide Delete" at bounding box center [483, 272] width 965 height 542
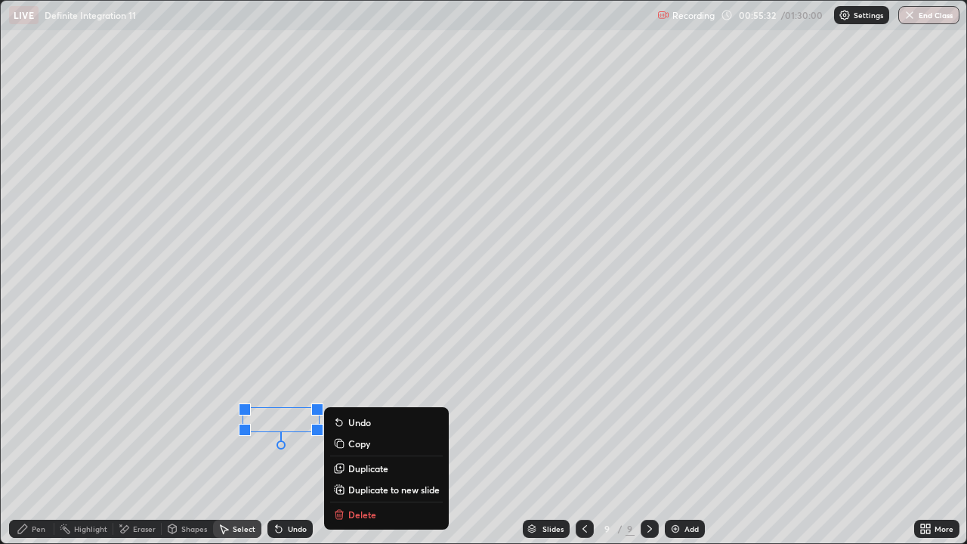
click at [308, 360] on div "0 ° Undo Copy Duplicate Duplicate to new slide Delete" at bounding box center [483, 272] width 965 height 542
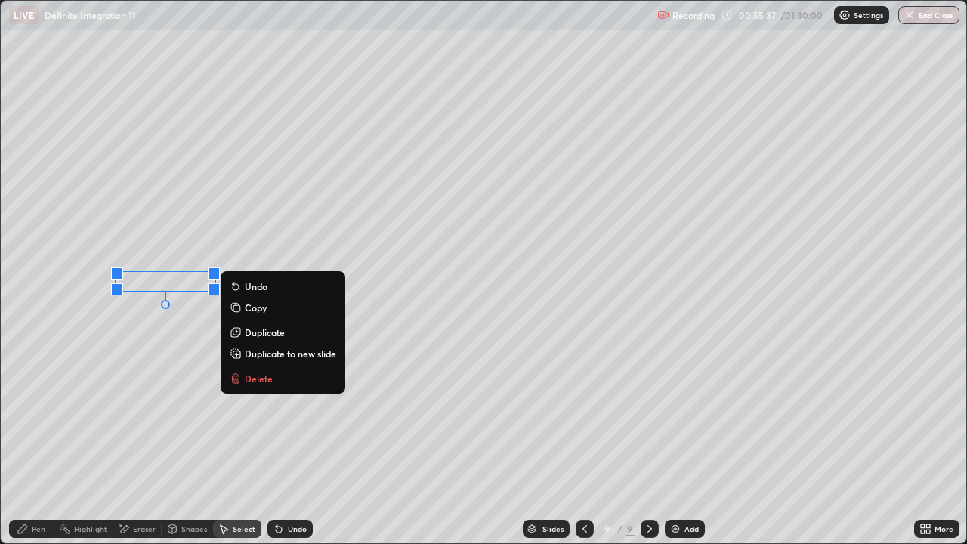
click at [389, 336] on div "0 ° Undo Copy Duplicate Duplicate to new slide Delete" at bounding box center [483, 272] width 965 height 542
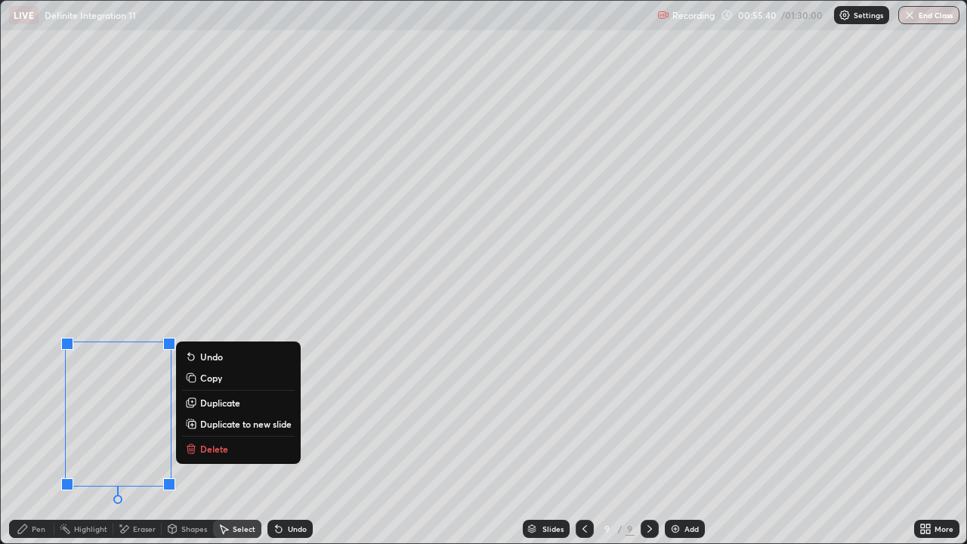
click at [205, 402] on p "Duplicate" at bounding box center [220, 402] width 40 height 12
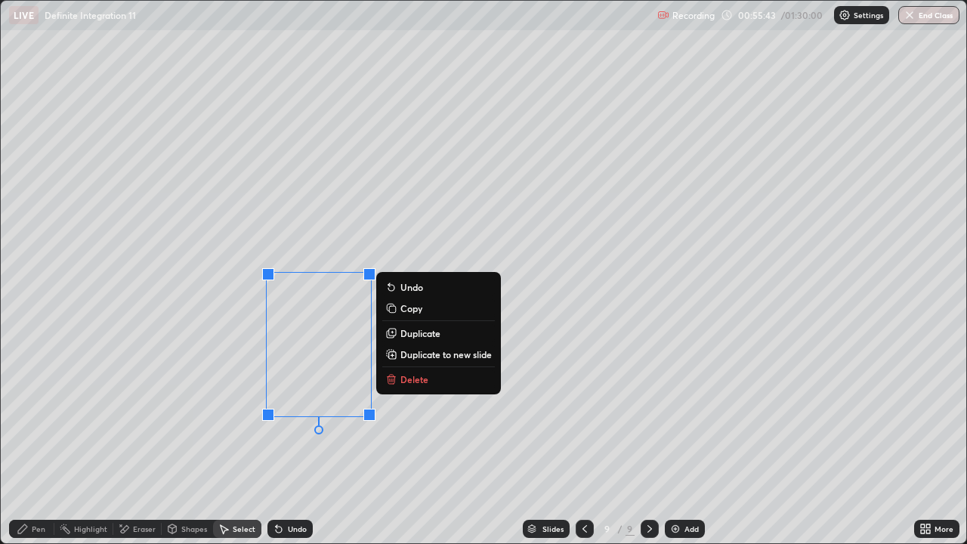
click at [145, 441] on div "Eraser" at bounding box center [144, 529] width 23 height 8
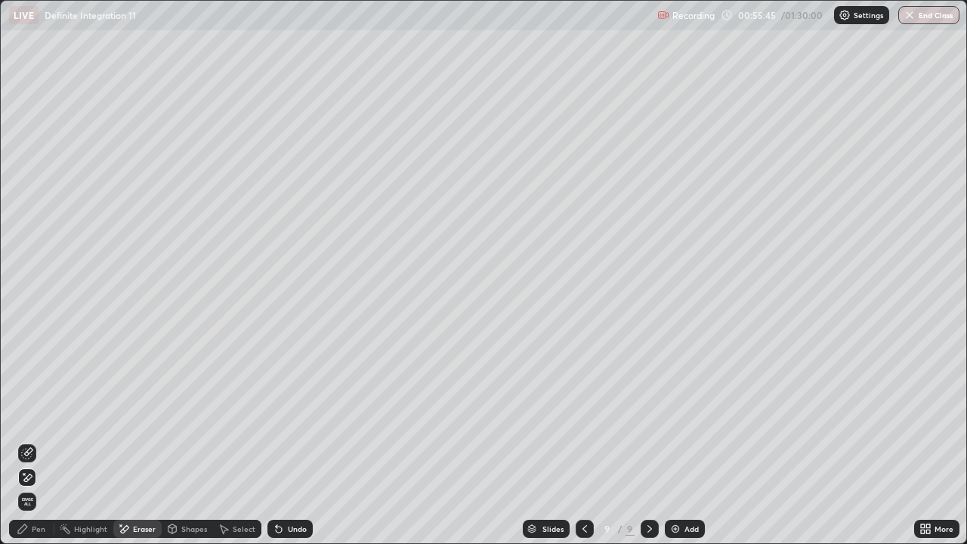
click at [34, 441] on div "Pen" at bounding box center [39, 529] width 14 height 8
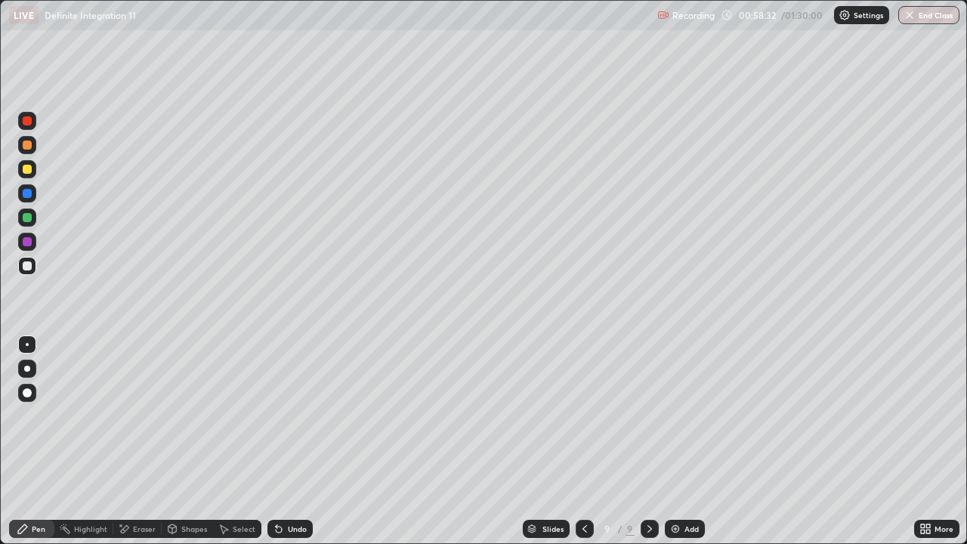
click at [920, 441] on icon at bounding box center [922, 531] width 4 height 4
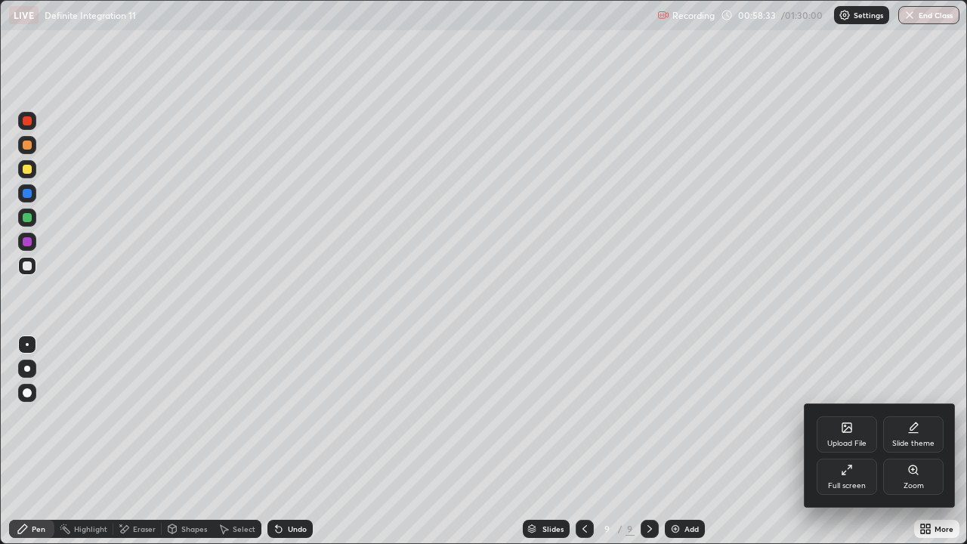
click at [846, 441] on icon at bounding box center [846, 470] width 12 height 12
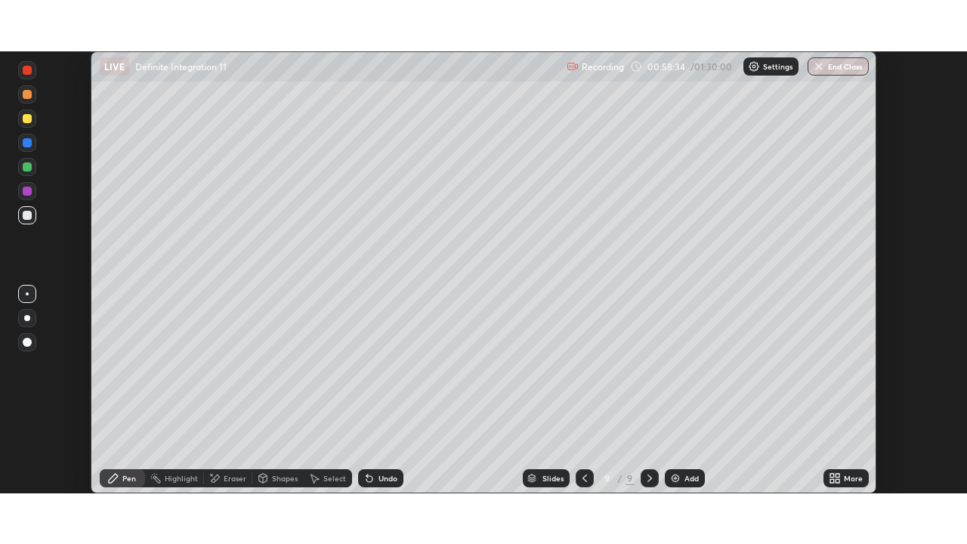
scroll to position [75068, 74543]
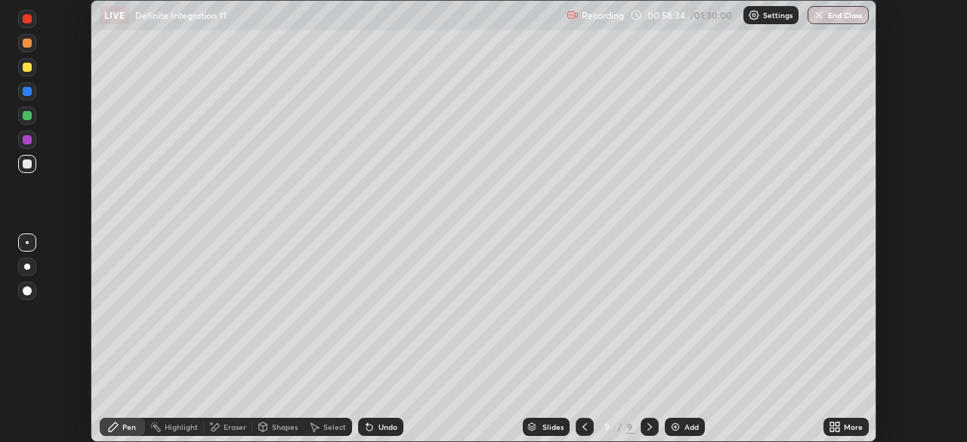
click at [848, 427] on div "More" at bounding box center [852, 427] width 19 height 8
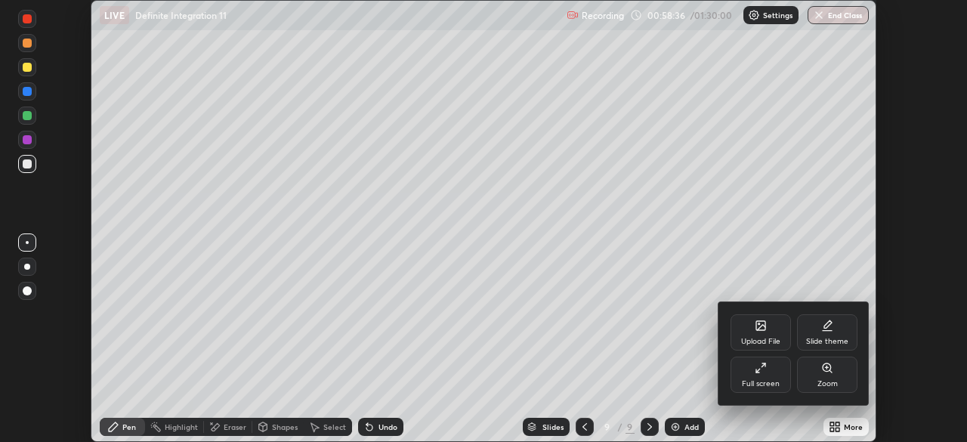
click at [756, 378] on div "Full screen" at bounding box center [760, 374] width 60 height 36
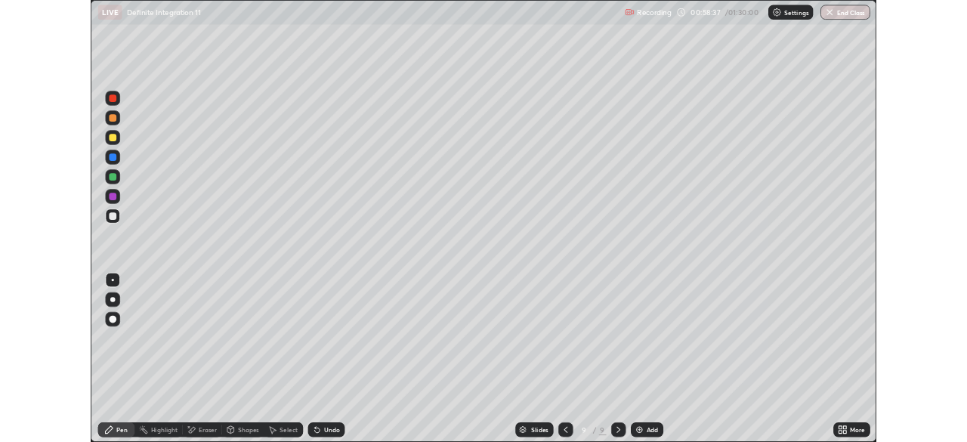
scroll to position [544, 967]
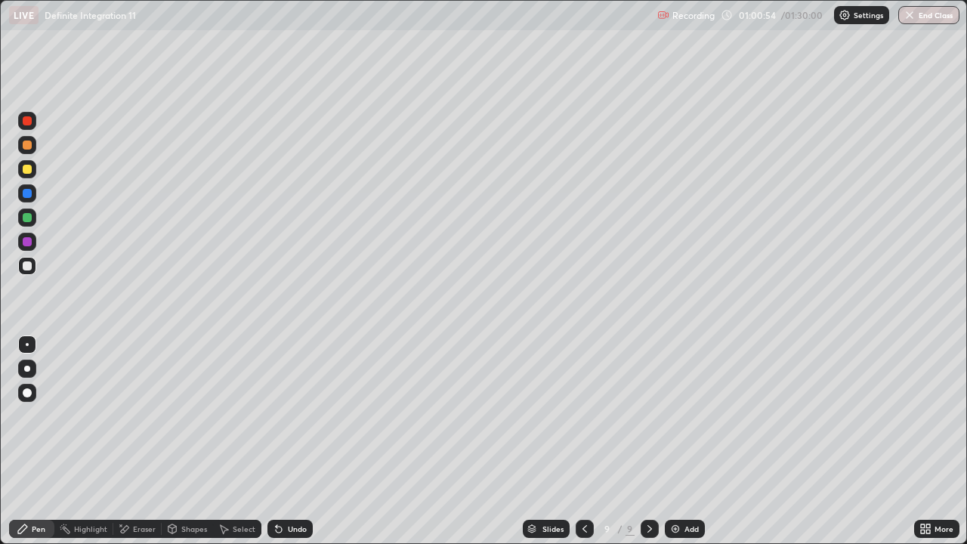
click at [245, 441] on div "Select" at bounding box center [237, 529] width 48 height 18
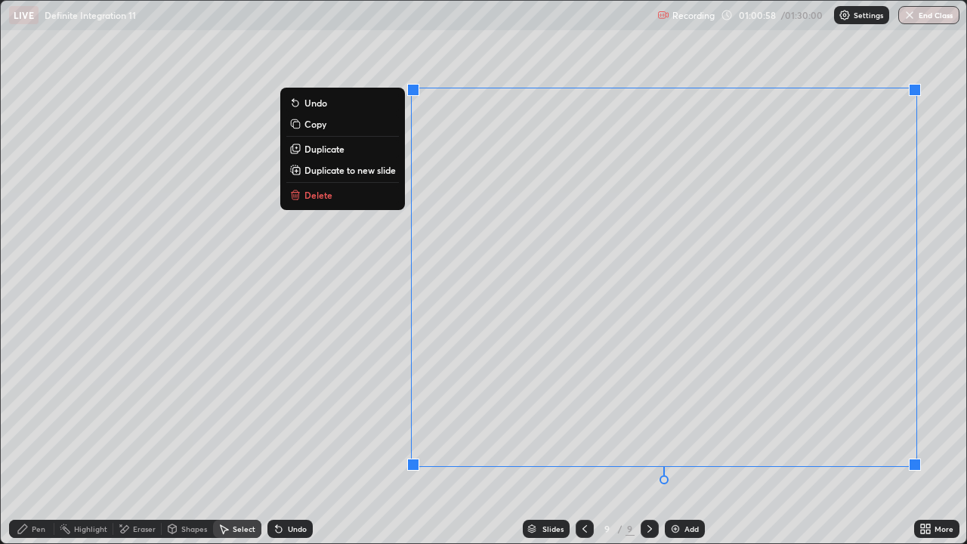
click at [384, 175] on button "Duplicate to new slide" at bounding box center [342, 170] width 113 height 18
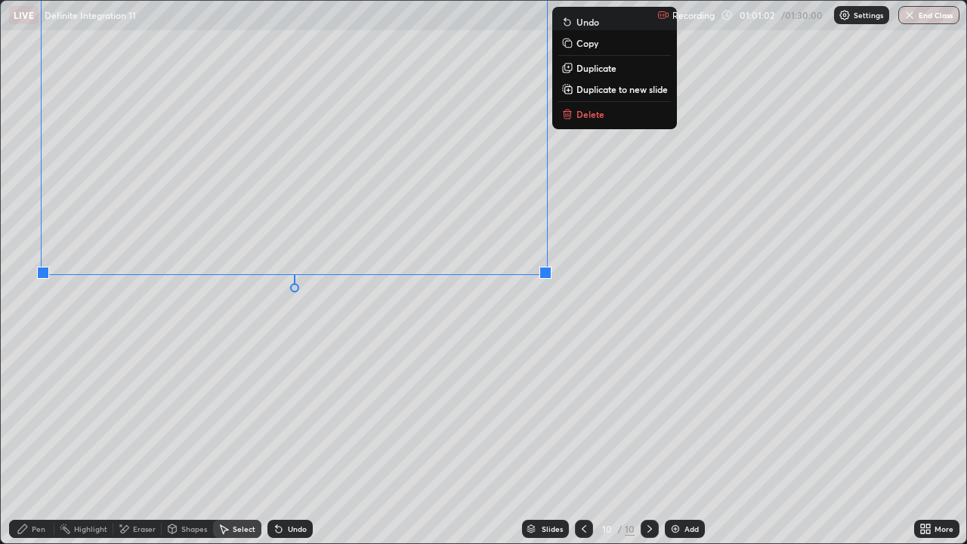
click at [237, 347] on div "0 ° Undo Copy Duplicate Duplicate to new slide Delete" at bounding box center [483, 272] width 965 height 542
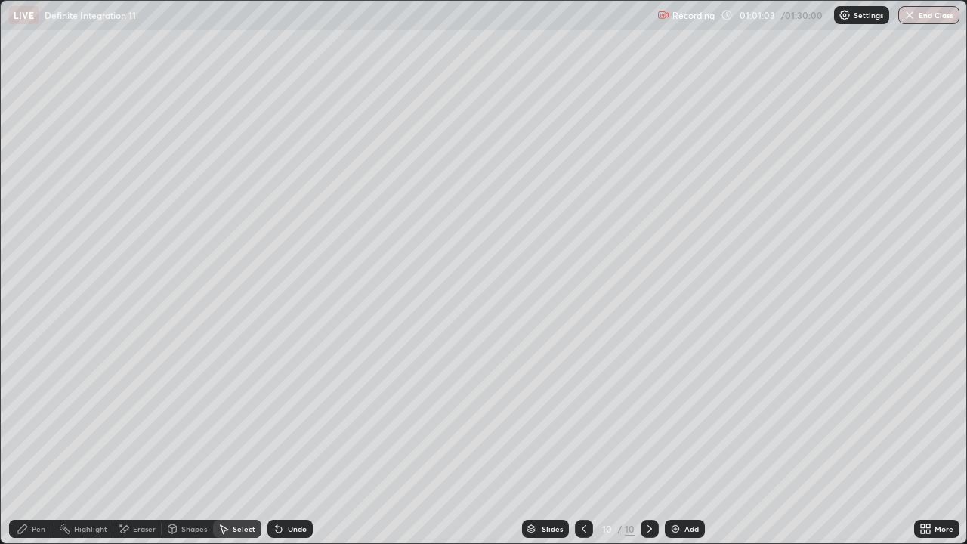
click at [44, 441] on div "Pen" at bounding box center [39, 529] width 14 height 8
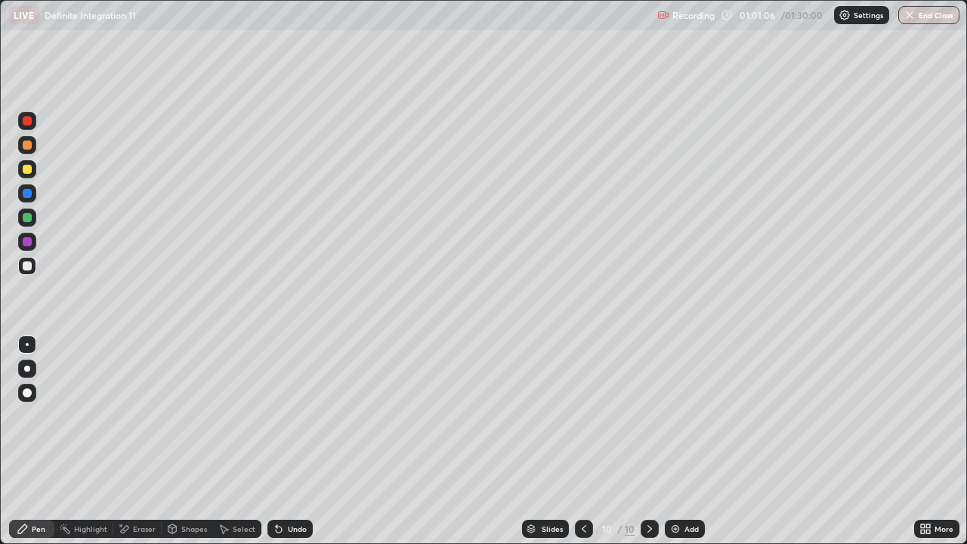
click at [923, 441] on icon at bounding box center [922, 526] width 4 height 4
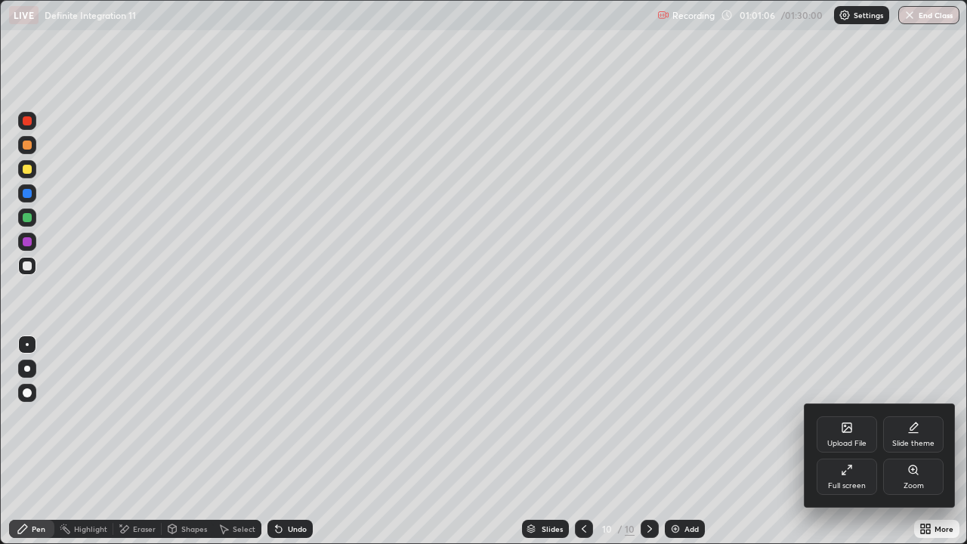
click at [846, 441] on div "Full screen" at bounding box center [846, 476] width 60 height 36
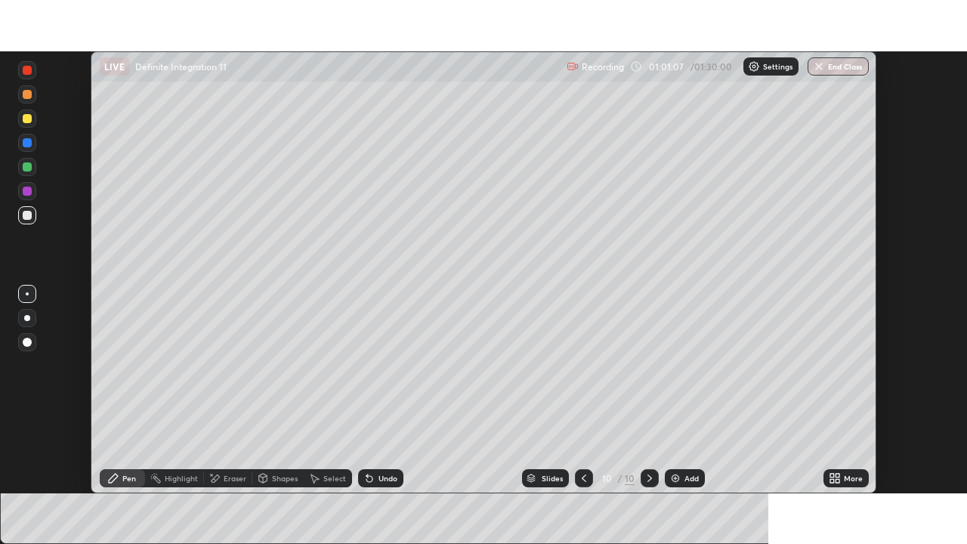
scroll to position [75068, 74543]
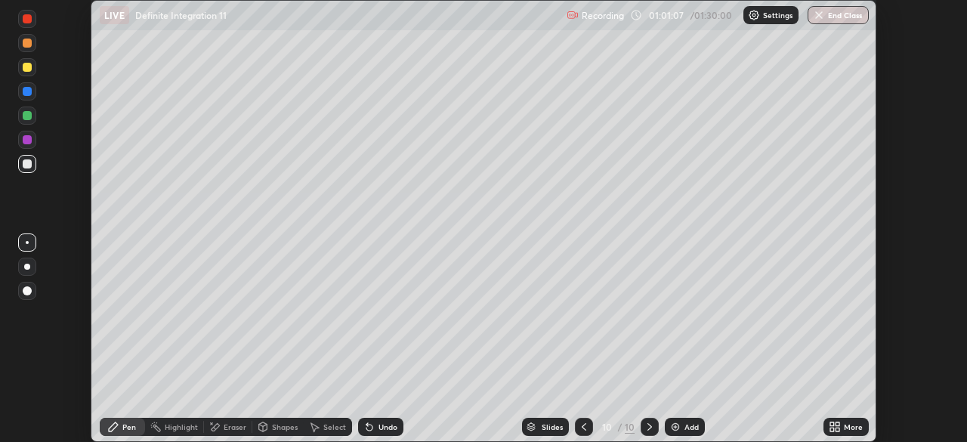
click at [847, 428] on div "More" at bounding box center [852, 427] width 19 height 8
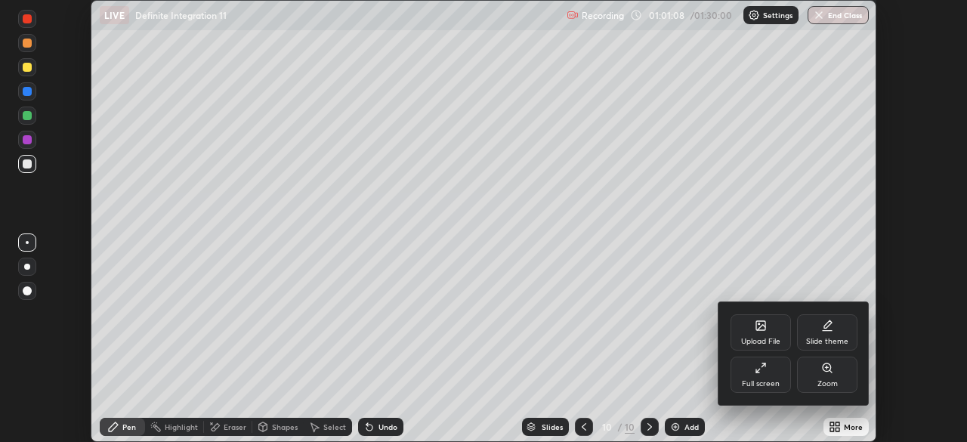
click at [772, 380] on div "Full screen" at bounding box center [761, 384] width 38 height 8
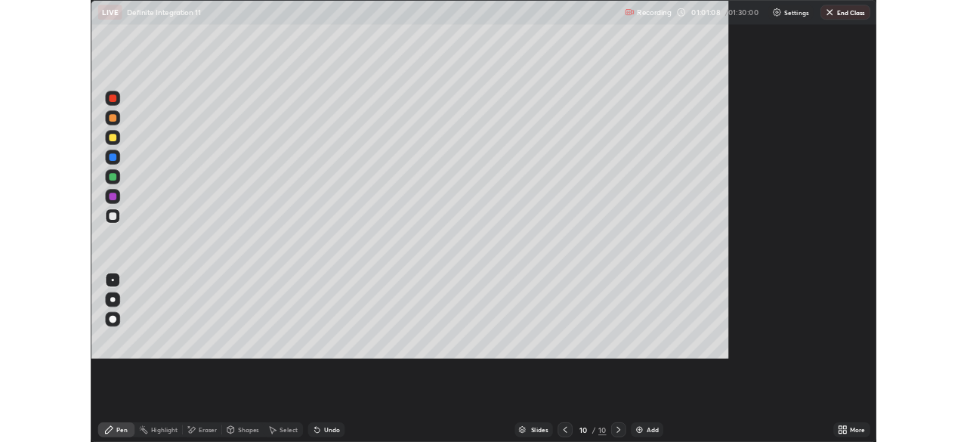
scroll to position [544, 967]
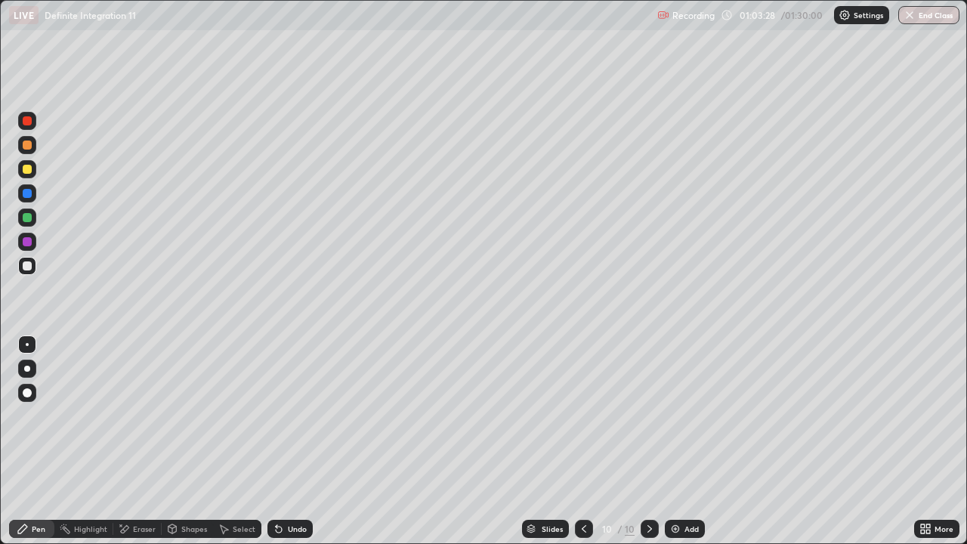
click at [282, 441] on icon at bounding box center [279, 529] width 12 height 12
click at [284, 441] on div "Undo" at bounding box center [289, 529] width 45 height 18
click at [581, 441] on div at bounding box center [584, 529] width 18 height 18
click at [649, 441] on icon at bounding box center [649, 529] width 12 height 12
click at [695, 441] on div "Add" at bounding box center [691, 529] width 14 height 8
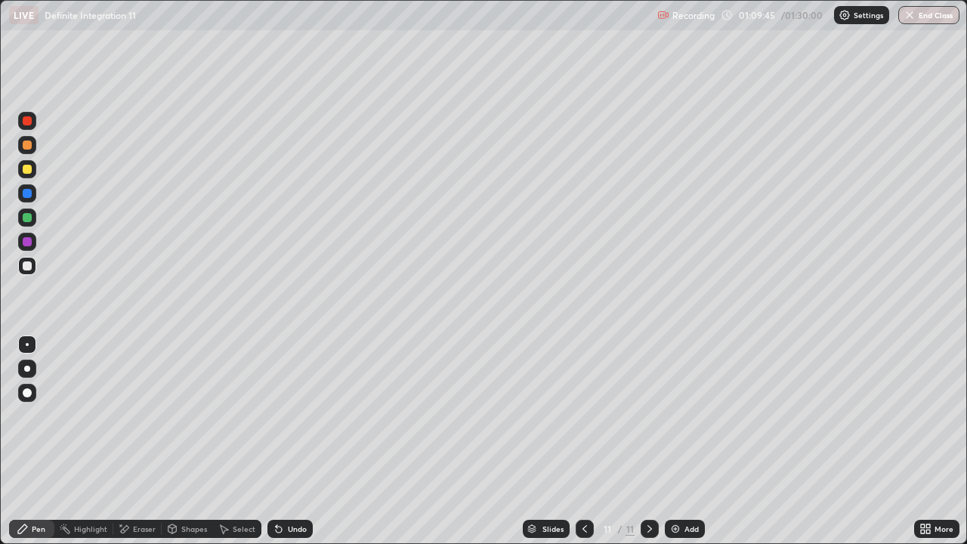
click at [284, 441] on div "Undo" at bounding box center [289, 529] width 45 height 18
click at [291, 441] on div "Undo" at bounding box center [297, 529] width 19 height 8
click at [135, 441] on div "Eraser" at bounding box center [137, 529] width 48 height 18
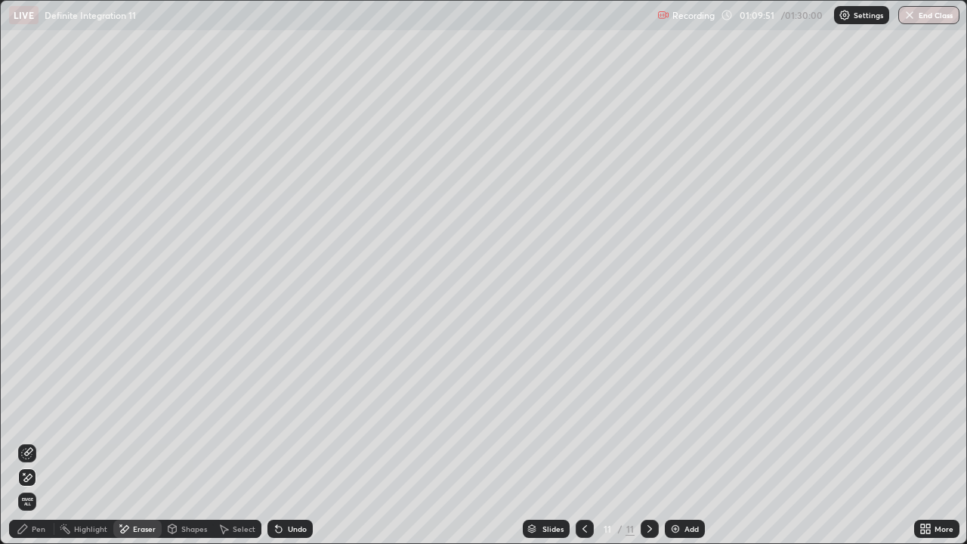
click at [32, 441] on icon at bounding box center [27, 453] width 12 height 12
click at [49, 441] on div "Pen" at bounding box center [31, 529] width 45 height 18
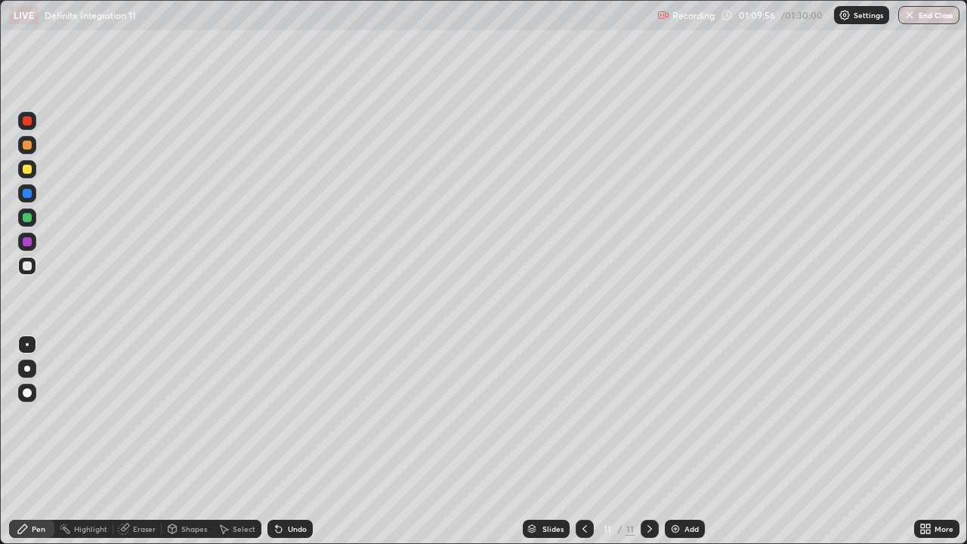
click at [225, 441] on icon at bounding box center [224, 529] width 8 height 9
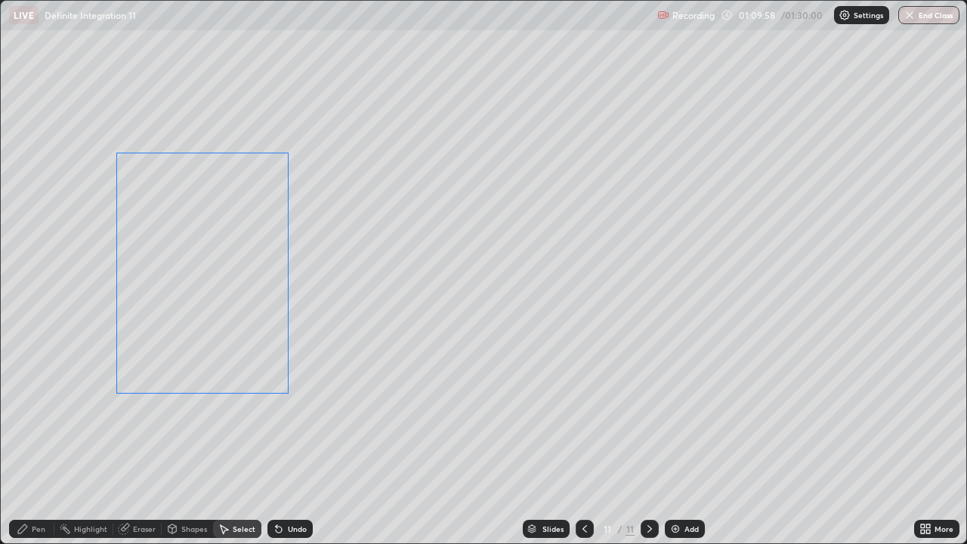
click at [222, 365] on div "0 ° Undo Copy Duplicate Duplicate to new slide Delete" at bounding box center [483, 272] width 965 height 542
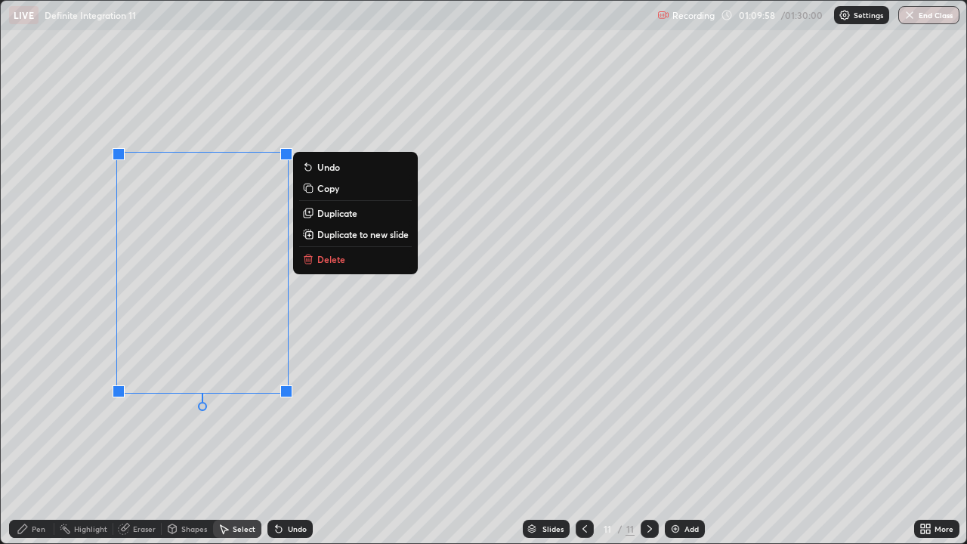
click at [213, 439] on div "0 ° Undo Copy Duplicate Duplicate to new slide Delete" at bounding box center [483, 272] width 965 height 542
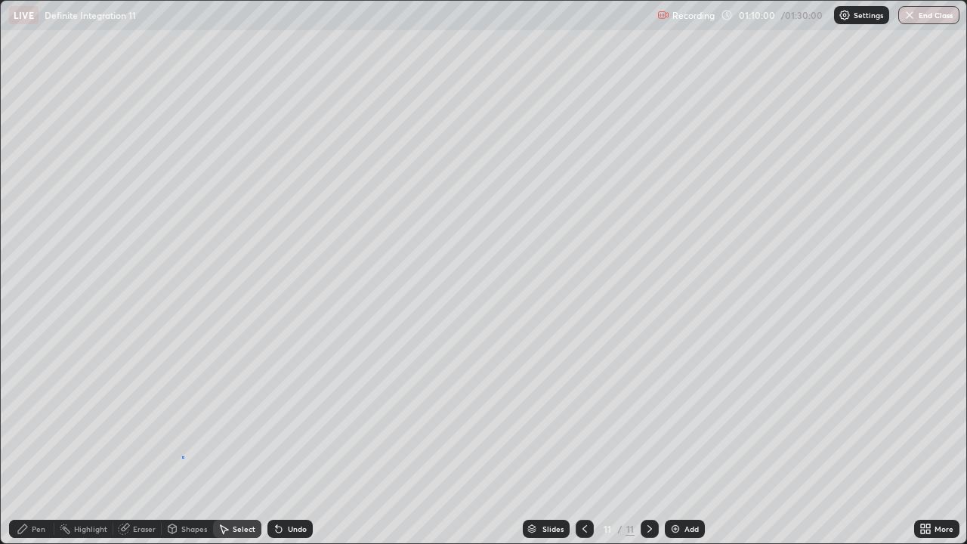
click at [182, 441] on div "0 ° Undo Copy Duplicate Duplicate to new slide Delete" at bounding box center [483, 272] width 965 height 542
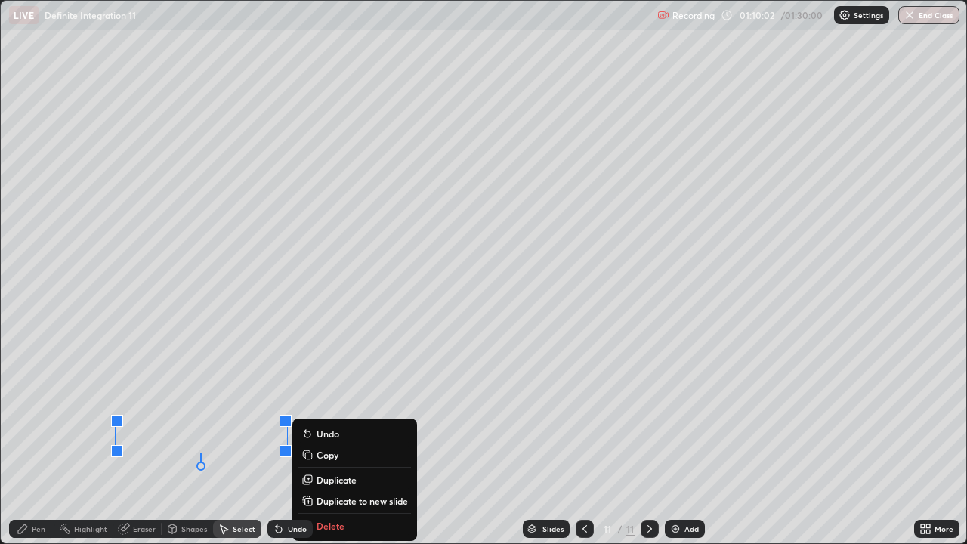
click at [26, 441] on icon at bounding box center [23, 529] width 12 height 12
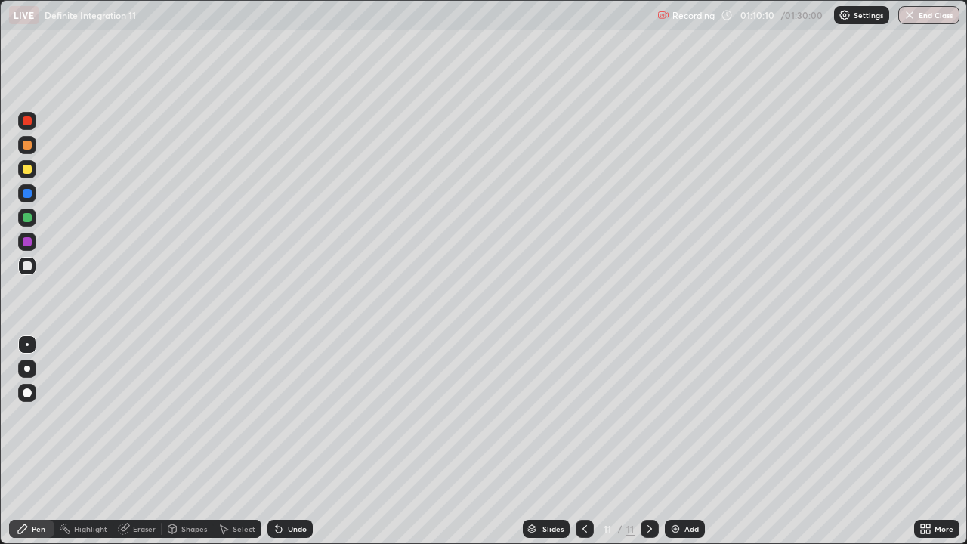
click at [922, 441] on icon at bounding box center [922, 526] width 4 height 4
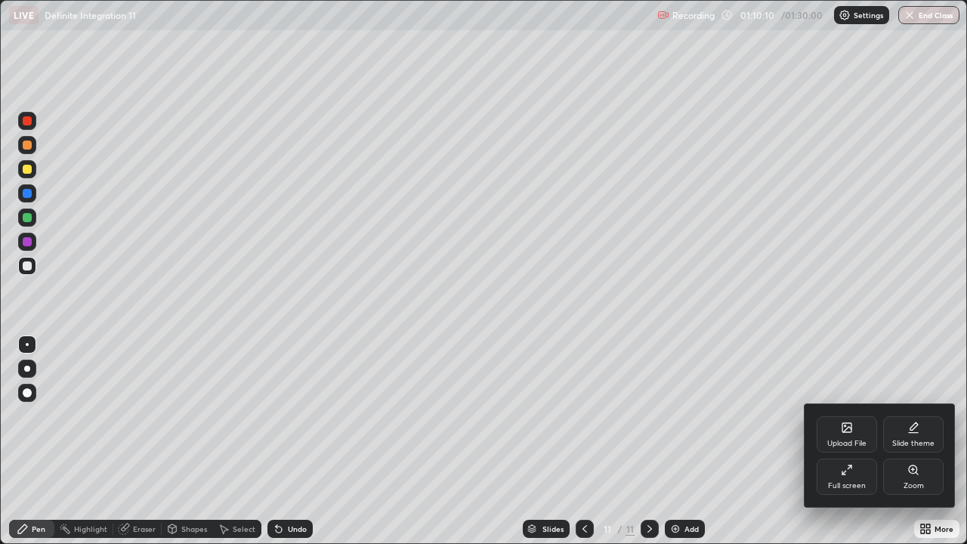
click at [840, 441] on icon at bounding box center [846, 470] width 12 height 12
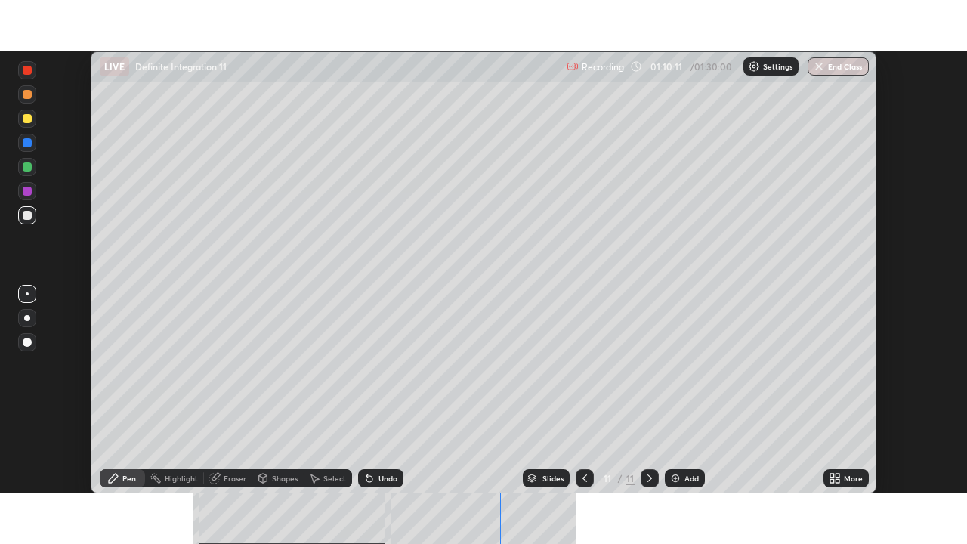
scroll to position [75068, 74543]
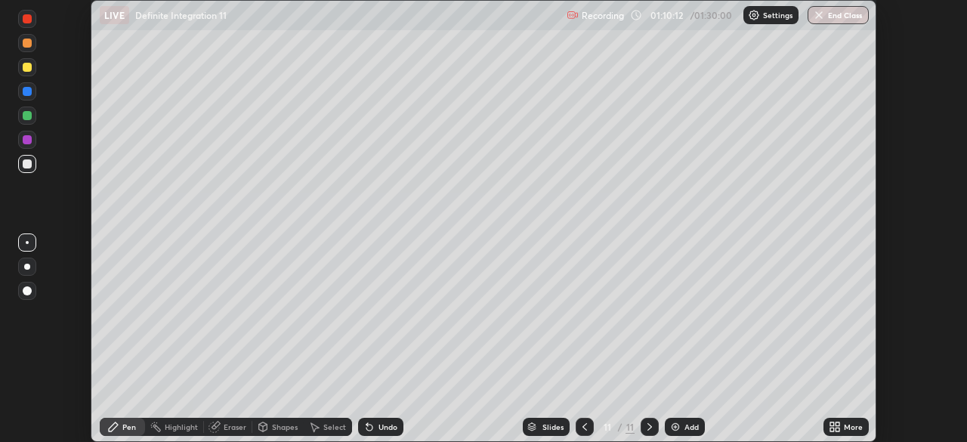
click at [847, 423] on div "More" at bounding box center [852, 427] width 19 height 8
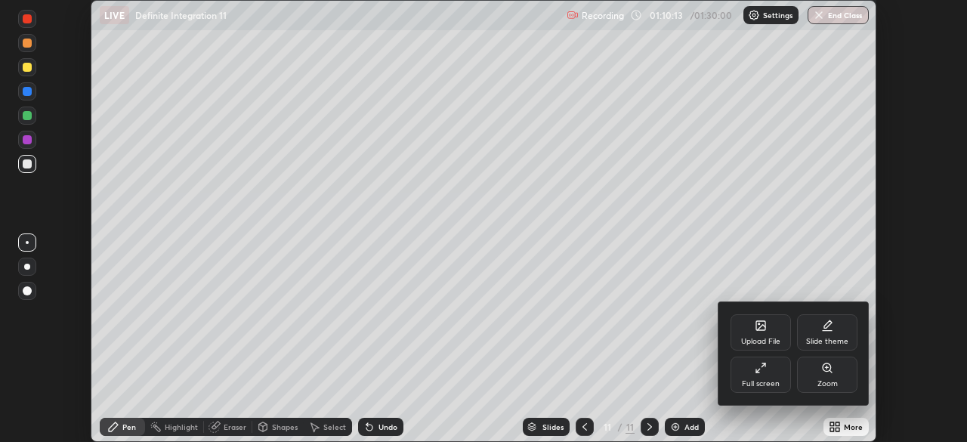
click at [759, 378] on div "Full screen" at bounding box center [760, 374] width 60 height 36
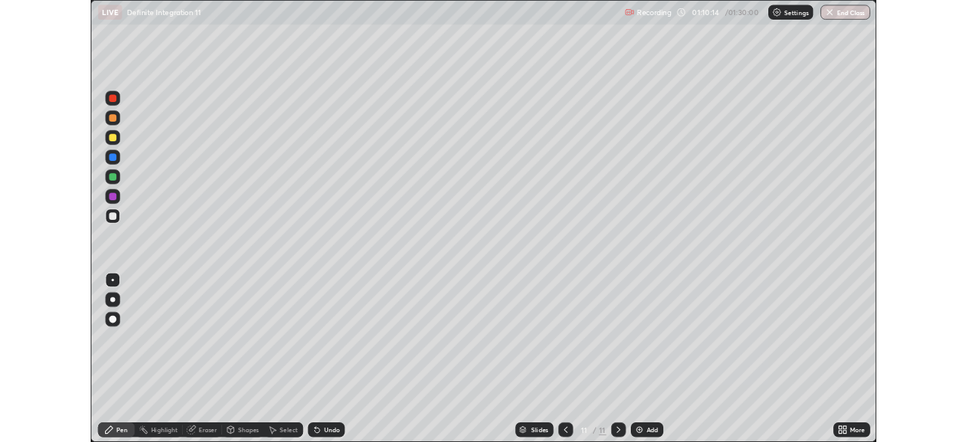
scroll to position [544, 967]
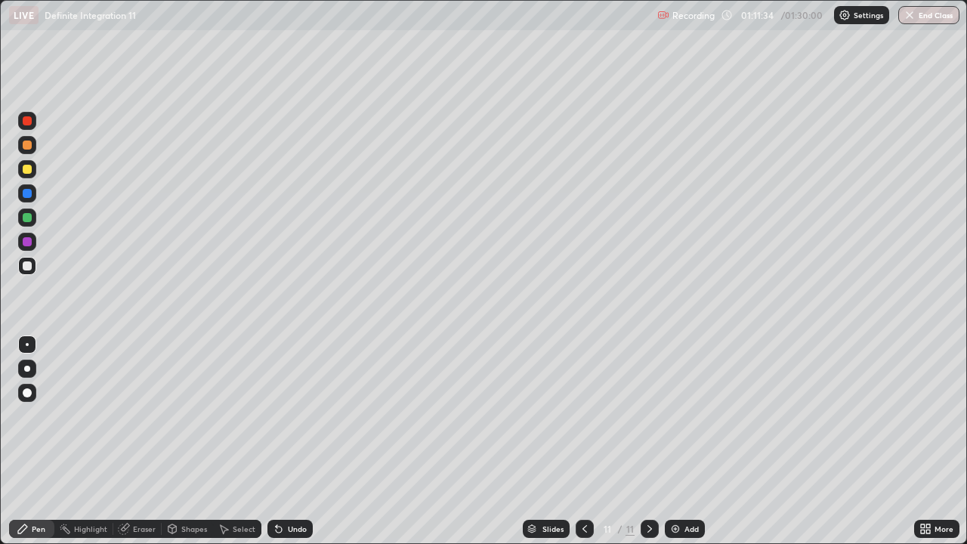
click at [139, 441] on div "Eraser" at bounding box center [137, 529] width 48 height 18
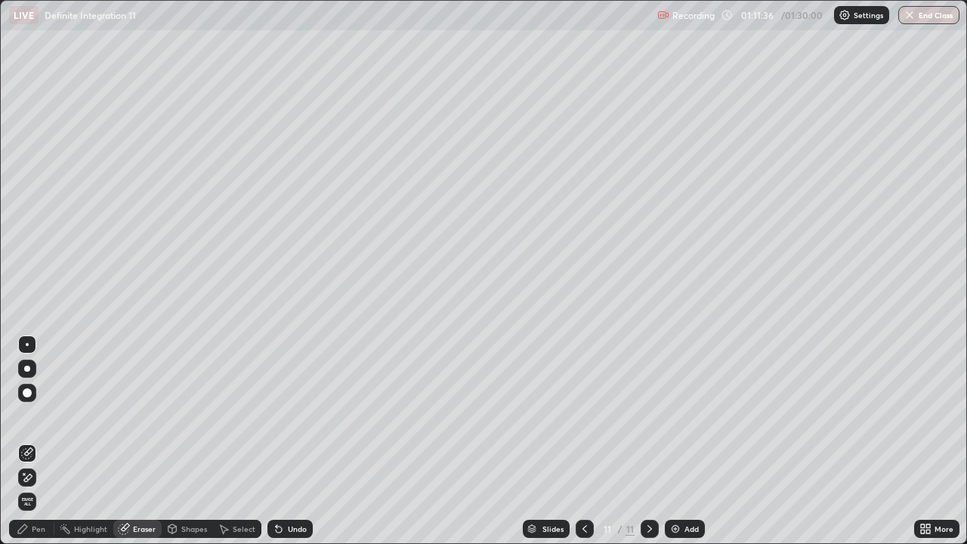
click at [28, 441] on icon at bounding box center [28, 477] width 8 height 8
click at [41, 441] on div "Pen" at bounding box center [31, 529] width 45 height 18
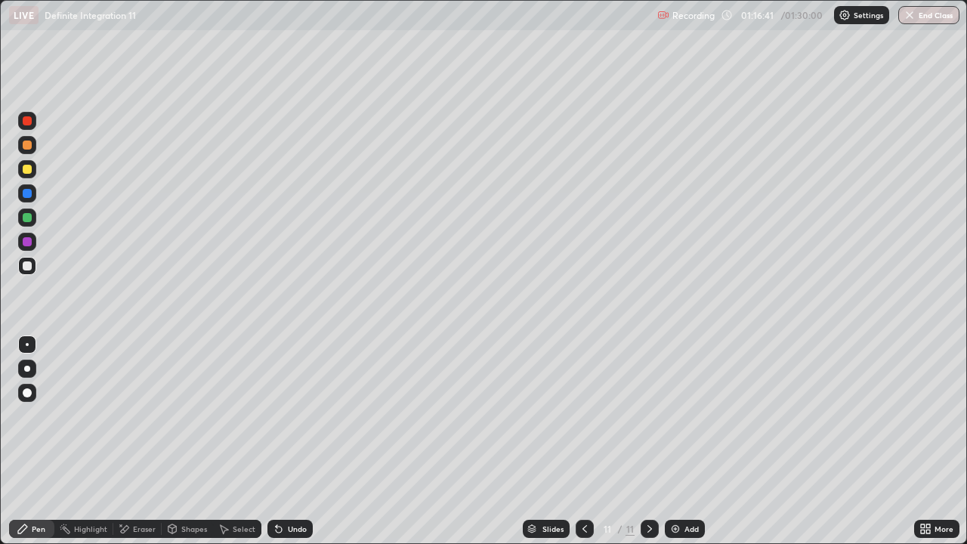
click at [248, 441] on div "Select" at bounding box center [237, 529] width 48 height 18
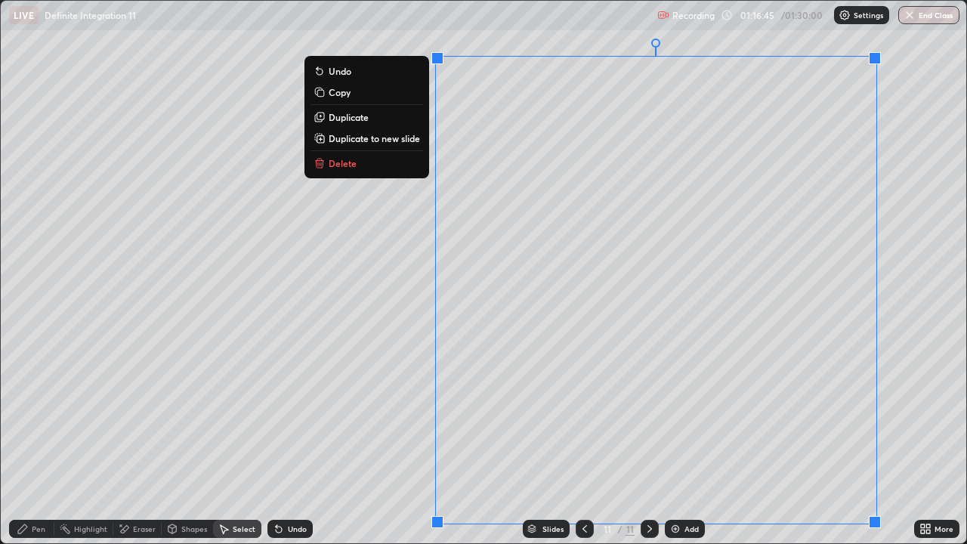
click at [413, 139] on p "Duplicate to new slide" at bounding box center [373, 138] width 91 height 12
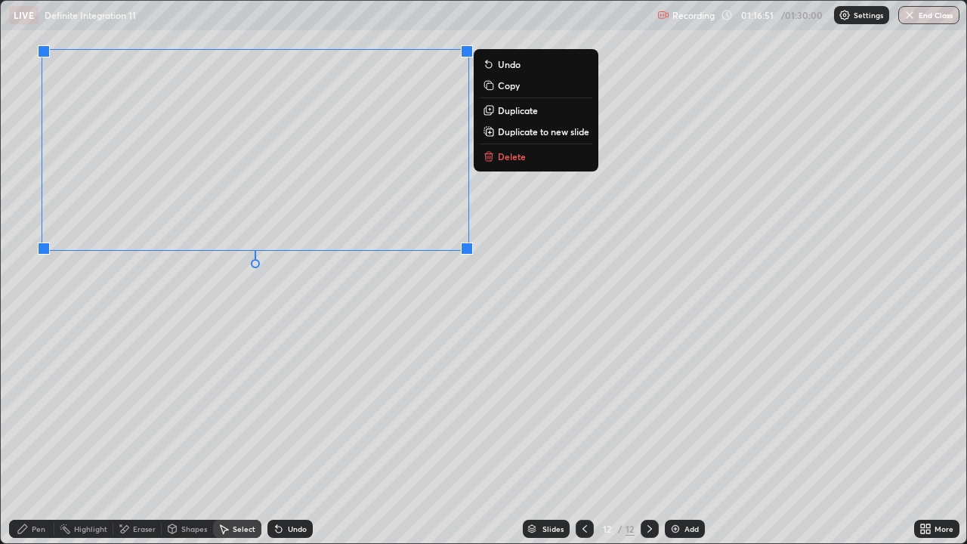
click at [136, 441] on div "Eraser" at bounding box center [137, 529] width 48 height 18
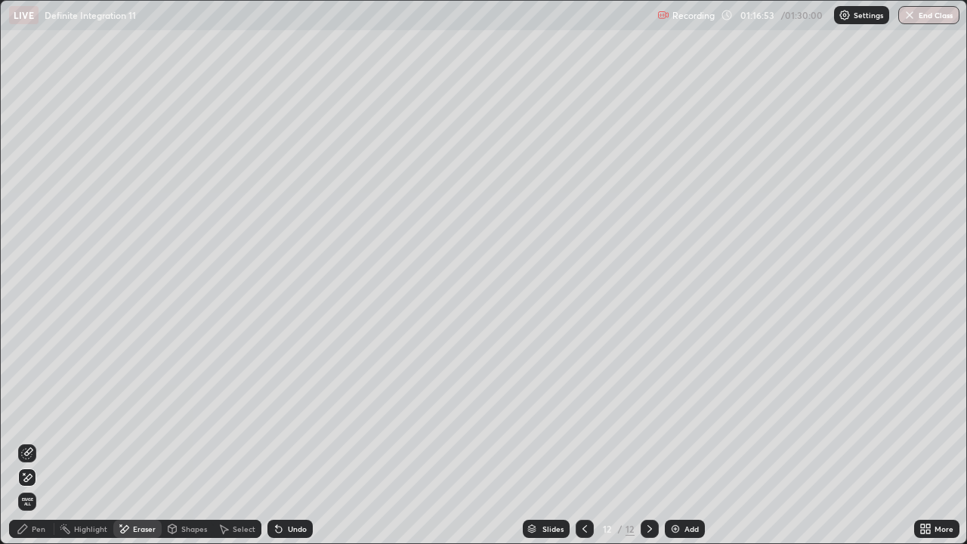
click at [41, 441] on div "Pen" at bounding box center [31, 529] width 45 height 18
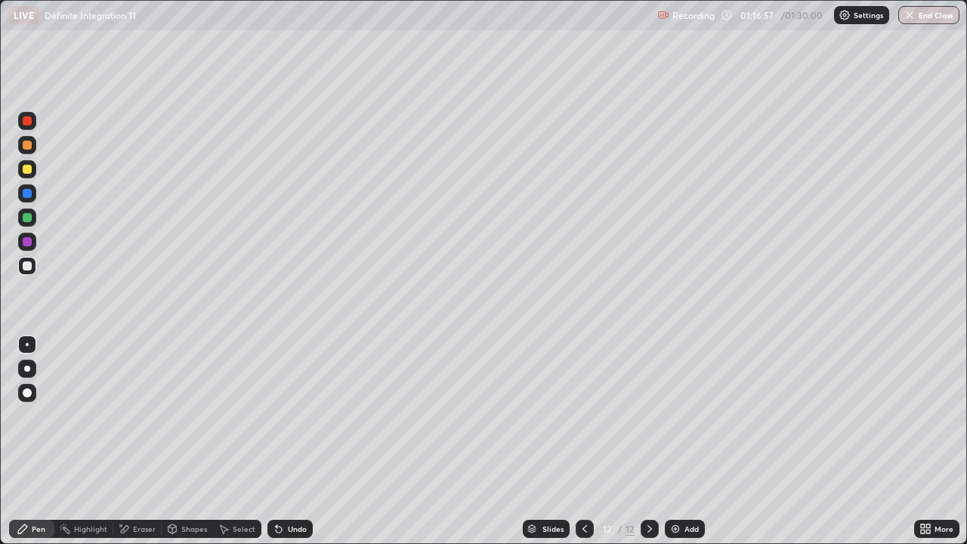
click at [923, 441] on icon at bounding box center [922, 531] width 4 height 4
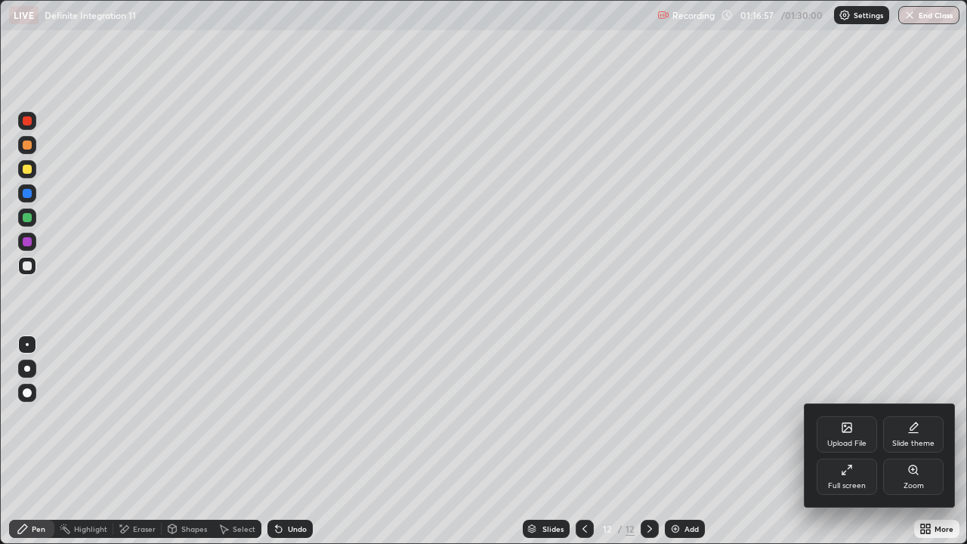
click at [853, 441] on div "Full screen" at bounding box center [846, 476] width 60 height 36
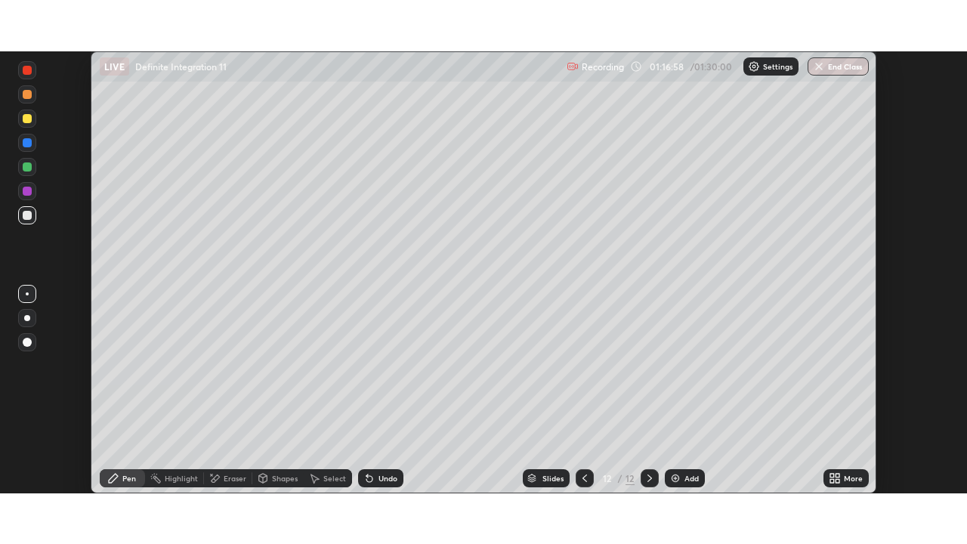
scroll to position [75068, 74543]
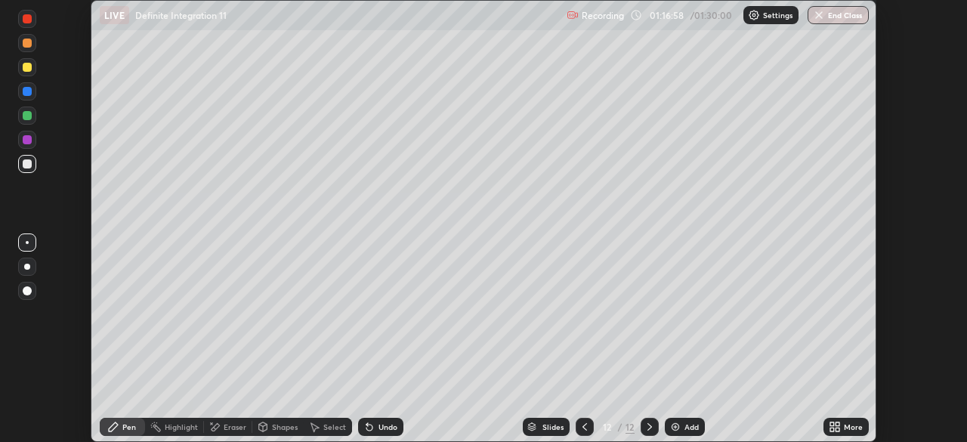
click at [835, 430] on icon at bounding box center [837, 429] width 4 height 4
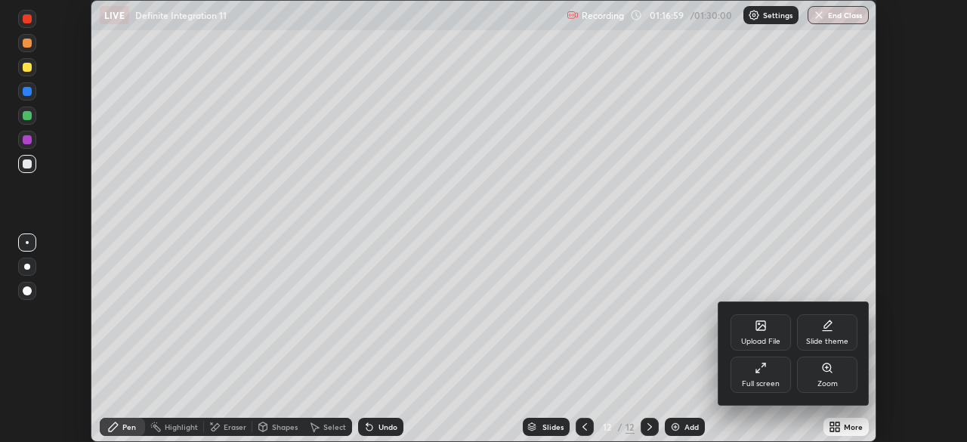
click at [766, 377] on div "Full screen" at bounding box center [760, 374] width 60 height 36
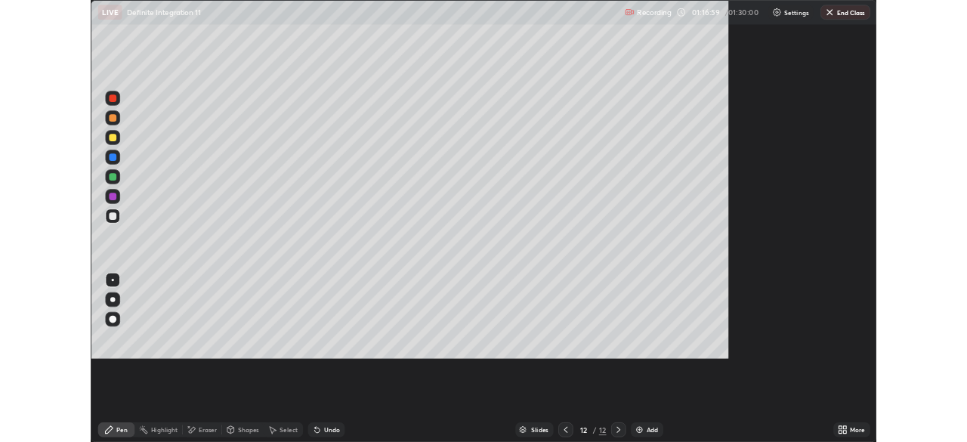
scroll to position [544, 967]
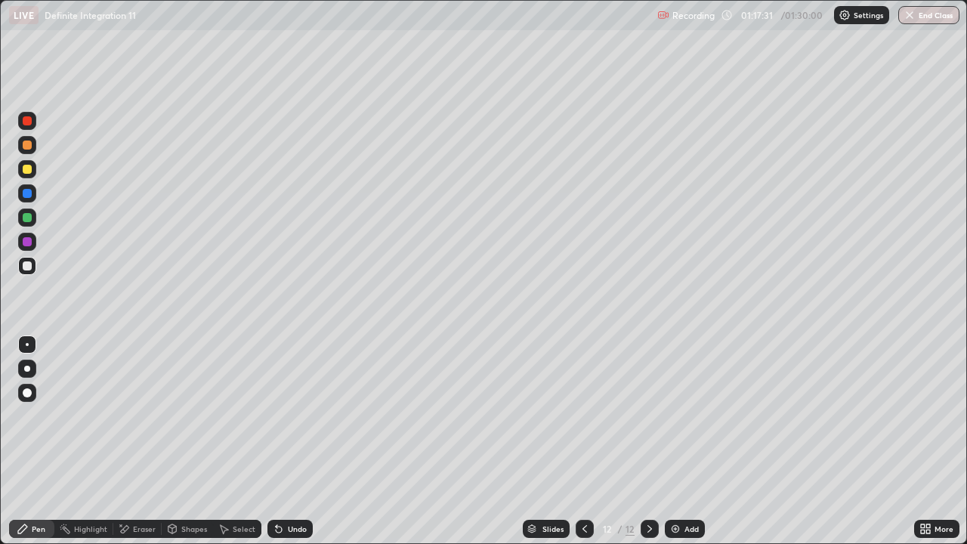
click at [291, 441] on div "Undo" at bounding box center [297, 529] width 19 height 8
click at [297, 441] on div "Undo" at bounding box center [297, 529] width 19 height 8
click at [302, 441] on div "Undo" at bounding box center [297, 529] width 19 height 8
click at [298, 441] on div "Undo" at bounding box center [297, 529] width 19 height 8
click at [300, 441] on div "Undo" at bounding box center [297, 529] width 19 height 8
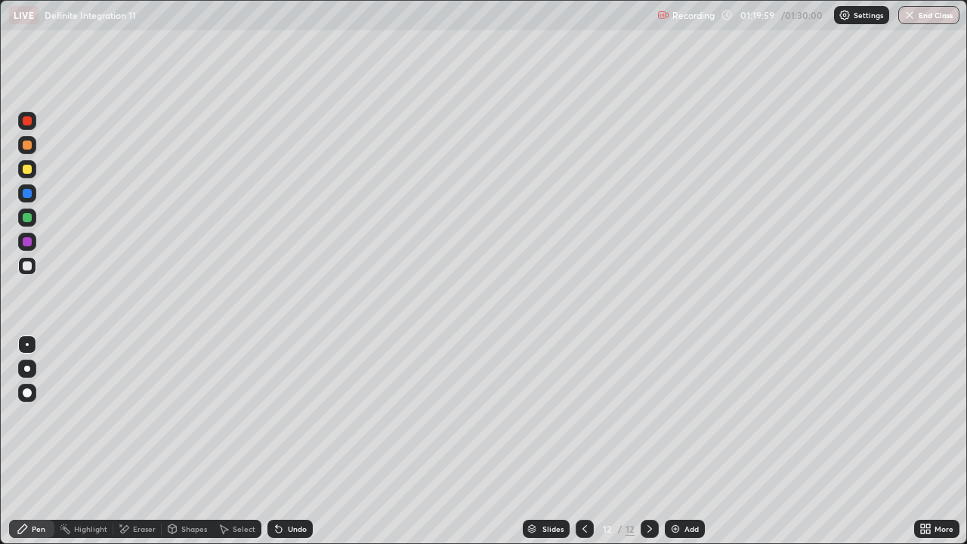
click at [302, 441] on div "Undo" at bounding box center [297, 529] width 19 height 8
click at [301, 441] on div "Undo" at bounding box center [297, 529] width 19 height 8
click at [304, 441] on div "Undo" at bounding box center [289, 529] width 45 height 18
click at [307, 441] on div "Undo" at bounding box center [289, 529] width 45 height 18
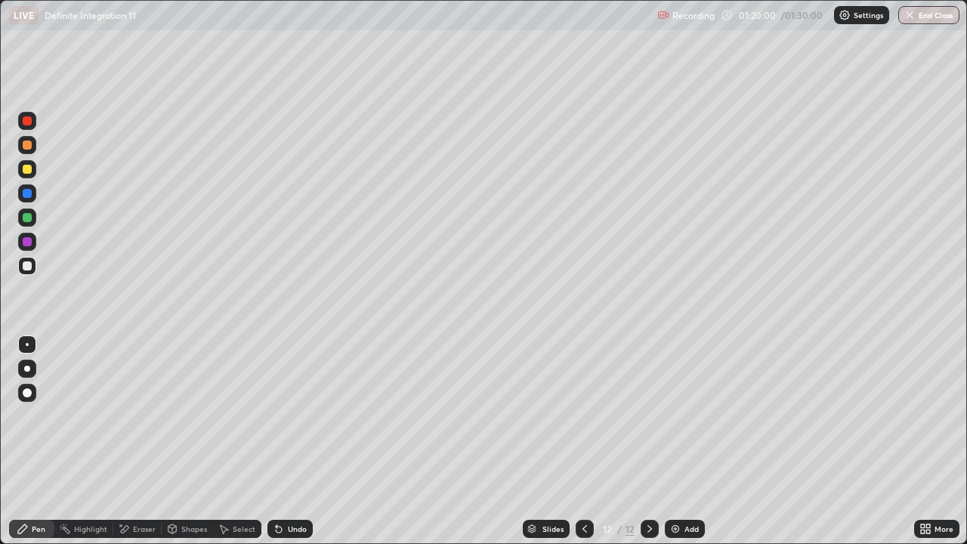
click at [309, 441] on div "Undo" at bounding box center [289, 529] width 45 height 18
click at [307, 441] on div "Undo" at bounding box center [289, 529] width 45 height 18
click at [310, 441] on div "Undo" at bounding box center [289, 529] width 45 height 18
click at [309, 441] on div "Undo" at bounding box center [289, 529] width 45 height 18
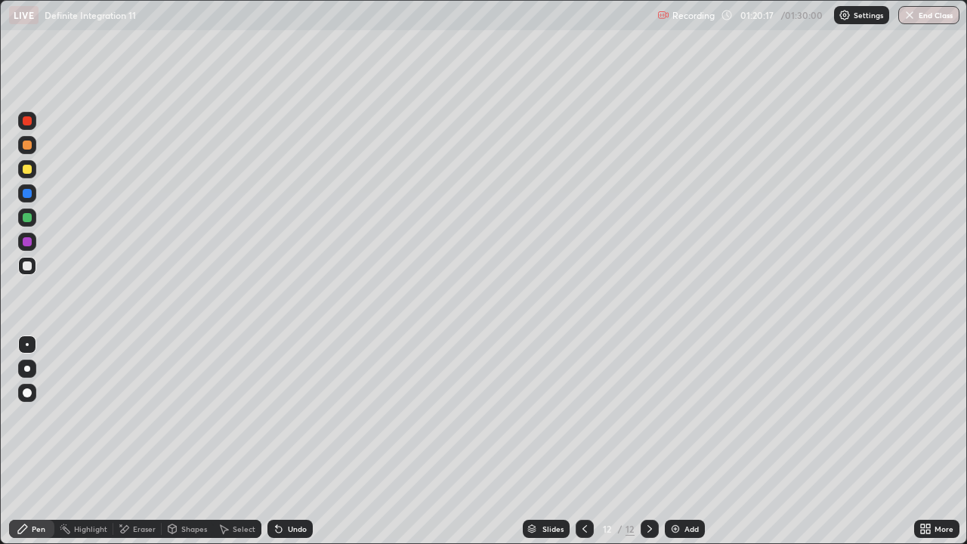
click at [922, 441] on icon at bounding box center [922, 531] width 4 height 4
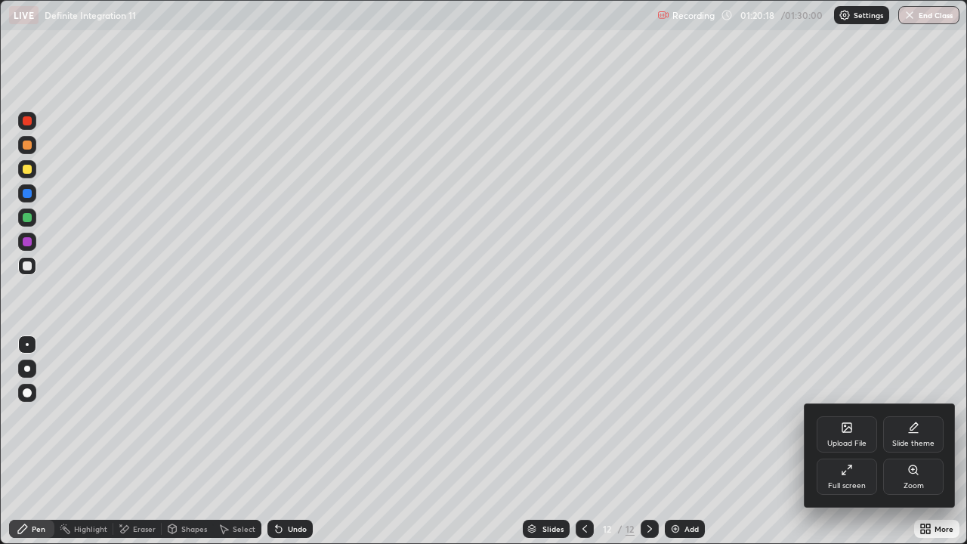
click at [843, 441] on div "Full screen" at bounding box center [847, 486] width 38 height 8
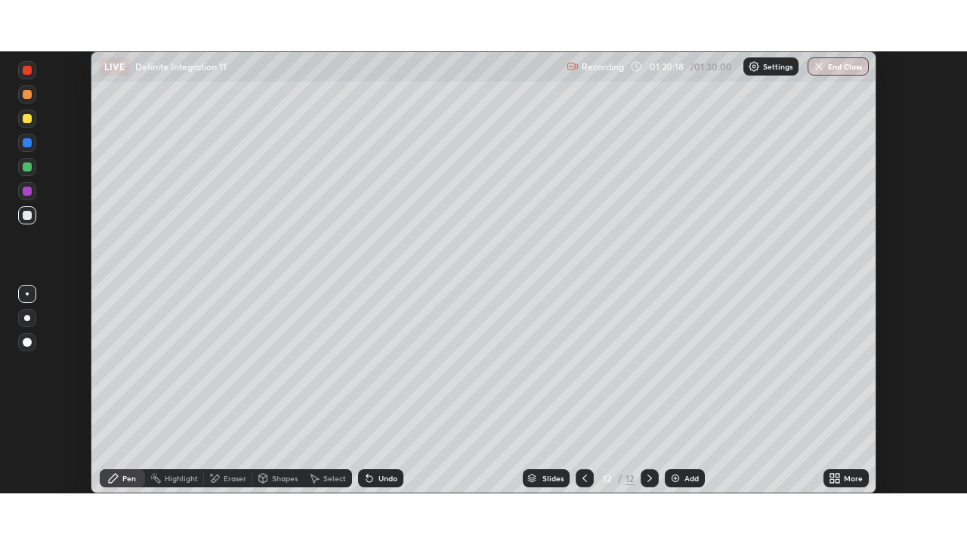
scroll to position [75068, 74543]
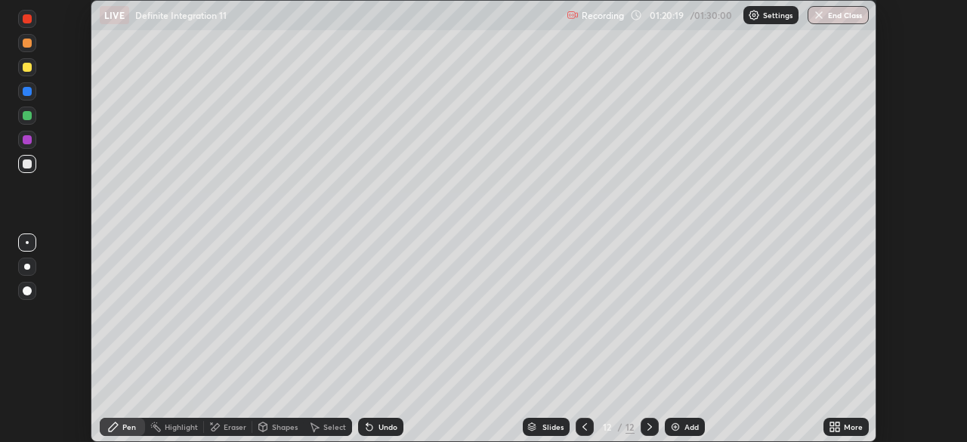
click at [838, 427] on icon at bounding box center [834, 427] width 12 height 12
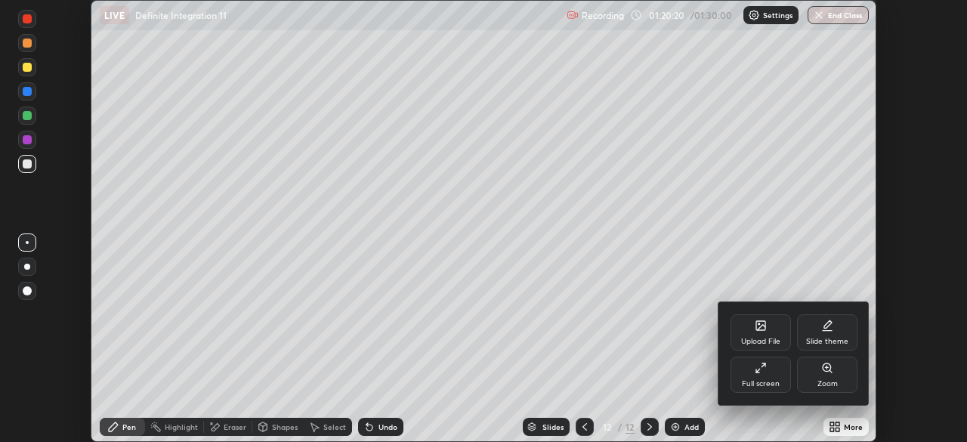
click at [757, 370] on icon at bounding box center [758, 370] width 4 height 4
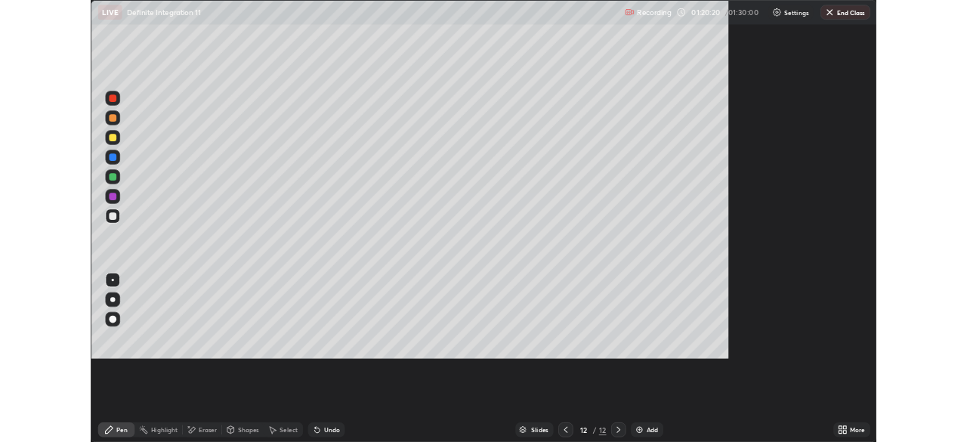
scroll to position [544, 967]
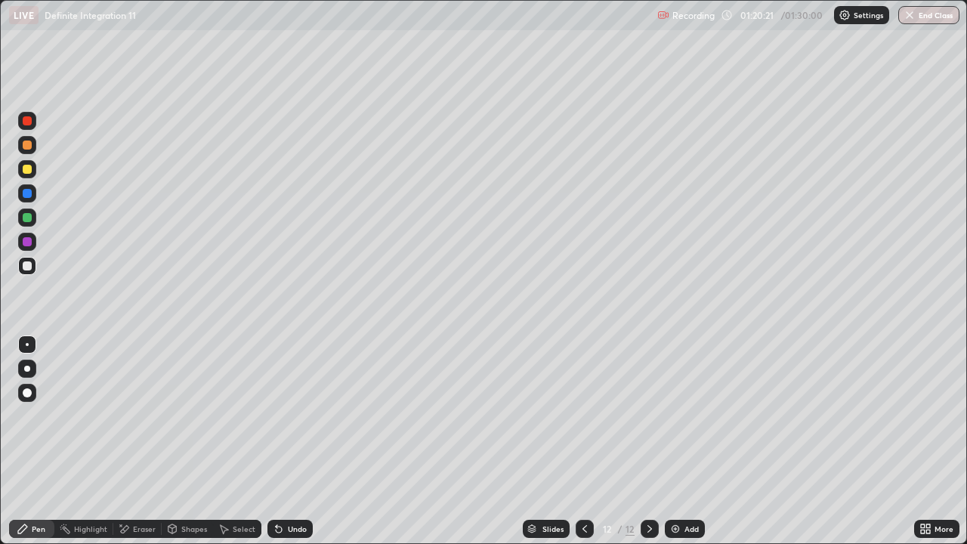
click at [42, 441] on div "Pen" at bounding box center [31, 529] width 45 height 18
click at [254, 441] on div "Select" at bounding box center [237, 529] width 48 height 18
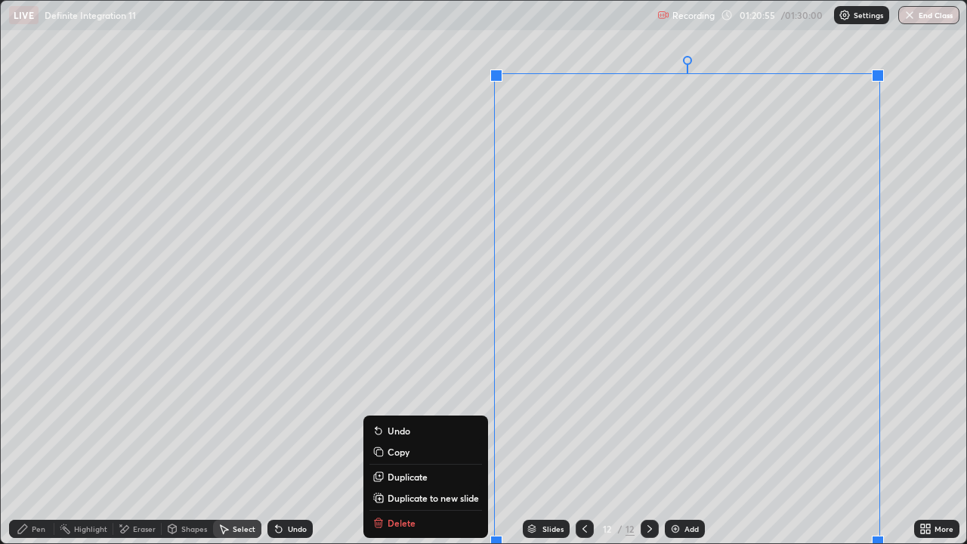
click at [420, 441] on p "Duplicate to new slide" at bounding box center [432, 498] width 91 height 12
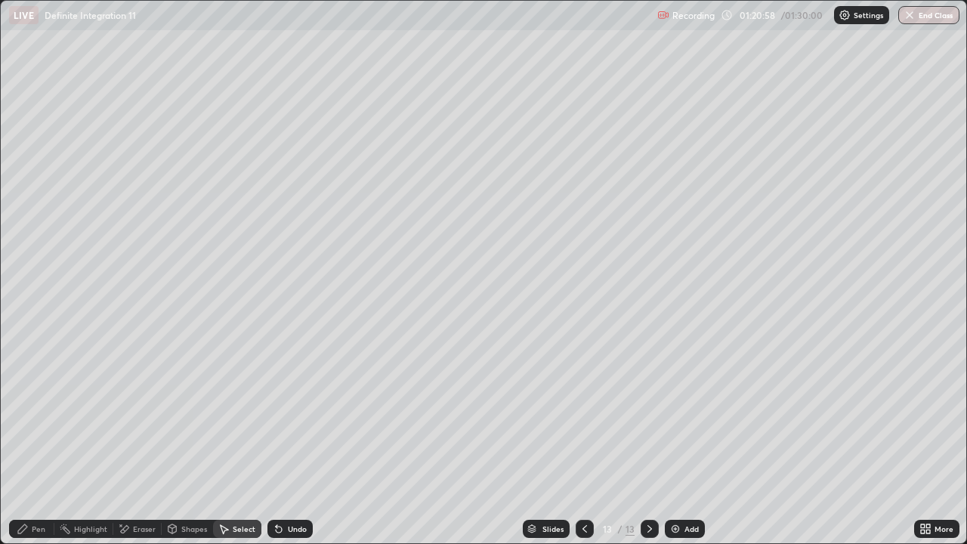
click at [595, 169] on div "0 ° Undo Copy Duplicate Duplicate to new slide Delete" at bounding box center [483, 272] width 965 height 542
click at [596, 190] on div "0 ° Undo Copy Duplicate Duplicate to new slide Delete" at bounding box center [483, 272] width 965 height 542
click at [595, 214] on div "0 ° Undo Copy Duplicate Duplicate to new slide Delete" at bounding box center [483, 272] width 965 height 542
click at [594, 229] on div "0 ° Undo Copy Duplicate Duplicate to new slide Delete" at bounding box center [483, 272] width 965 height 542
click at [595, 244] on div "0 ° Undo Copy Duplicate Duplicate to new slide Delete" at bounding box center [483, 272] width 965 height 542
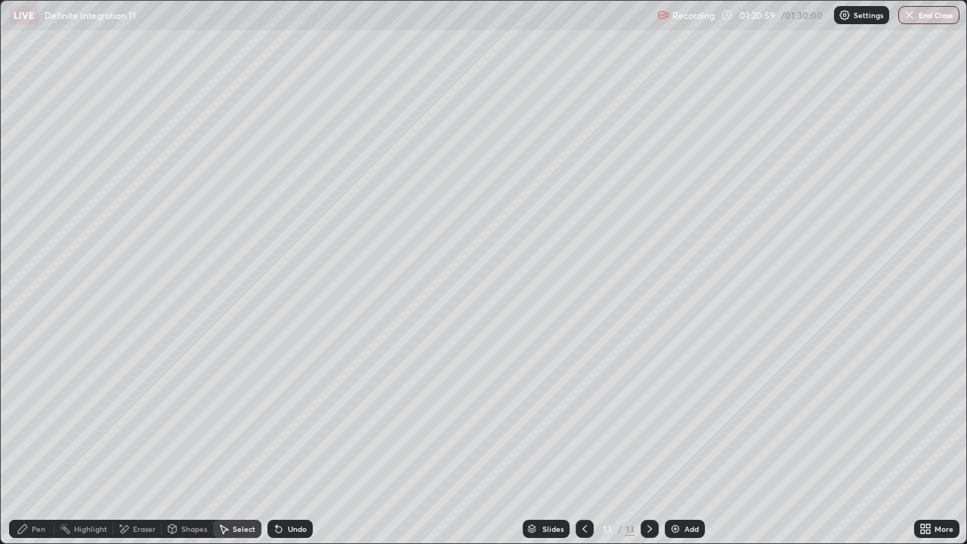
click at [596, 258] on div "0 ° Undo Copy Duplicate Duplicate to new slide Delete" at bounding box center [483, 272] width 965 height 542
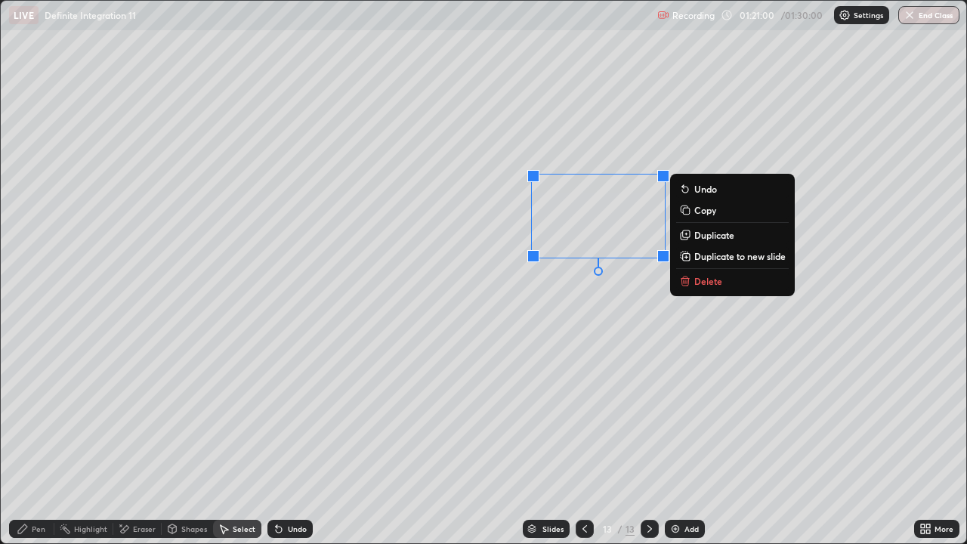
click at [597, 441] on div "0 ° Undo Copy Duplicate Duplicate to new slide Delete" at bounding box center [483, 272] width 965 height 542
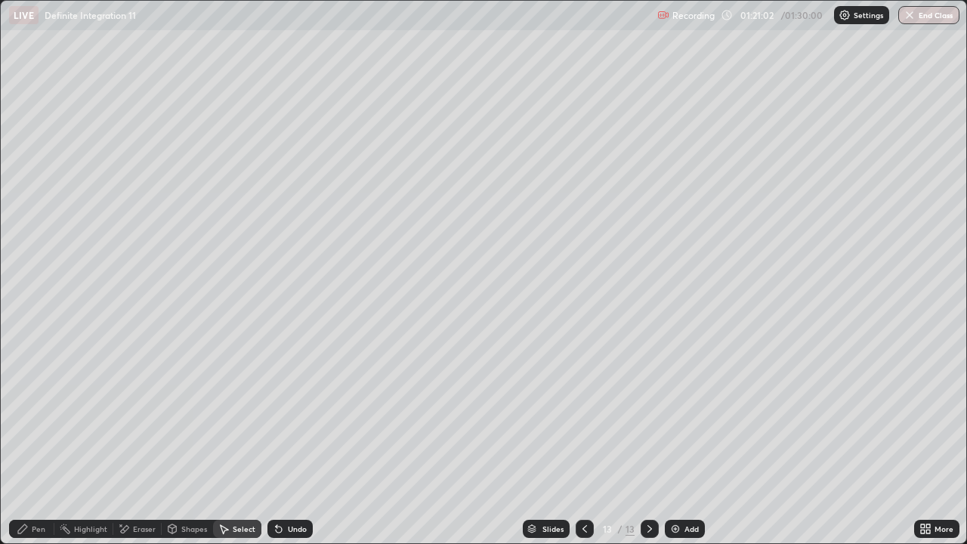
click at [44, 441] on div "Pen" at bounding box center [39, 529] width 14 height 8
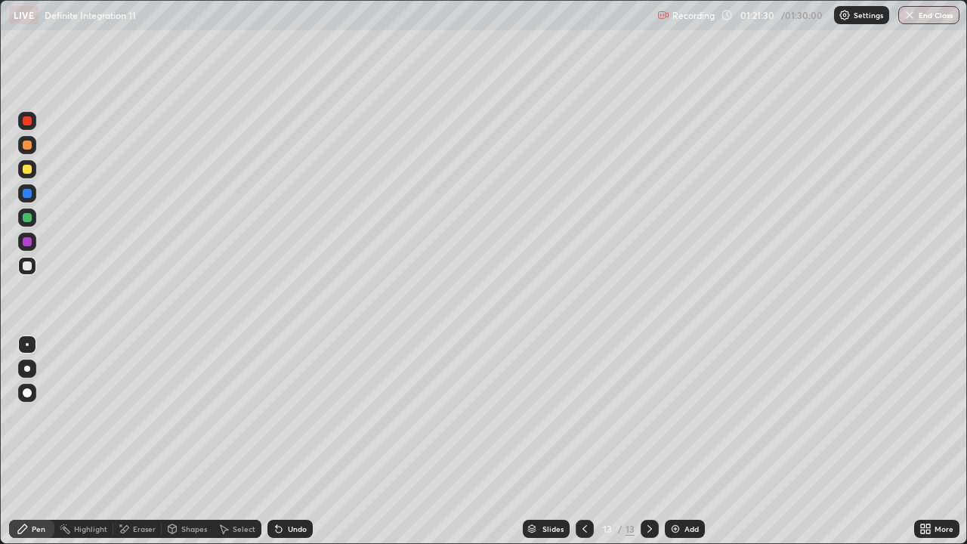
click at [583, 441] on icon at bounding box center [584, 529] width 12 height 12
click at [581, 441] on icon at bounding box center [584, 529] width 12 height 12
click at [582, 441] on icon at bounding box center [584, 529] width 12 height 12
click at [583, 441] on icon at bounding box center [584, 529] width 12 height 12
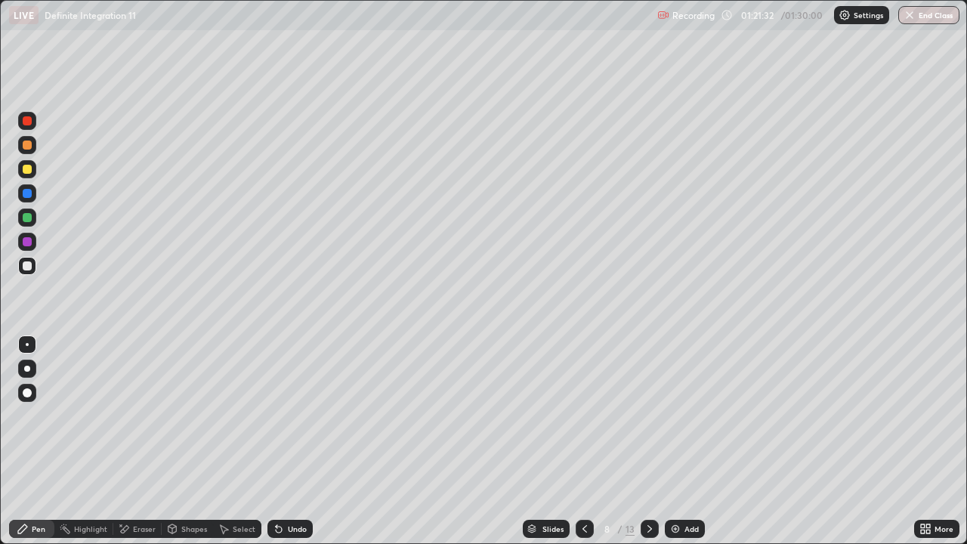
click at [590, 441] on div at bounding box center [584, 529] width 18 height 18
click at [591, 441] on div at bounding box center [584, 529] width 18 height 18
click at [650, 441] on icon at bounding box center [649, 529] width 12 height 12
click at [137, 441] on div "Eraser" at bounding box center [137, 529] width 48 height 18
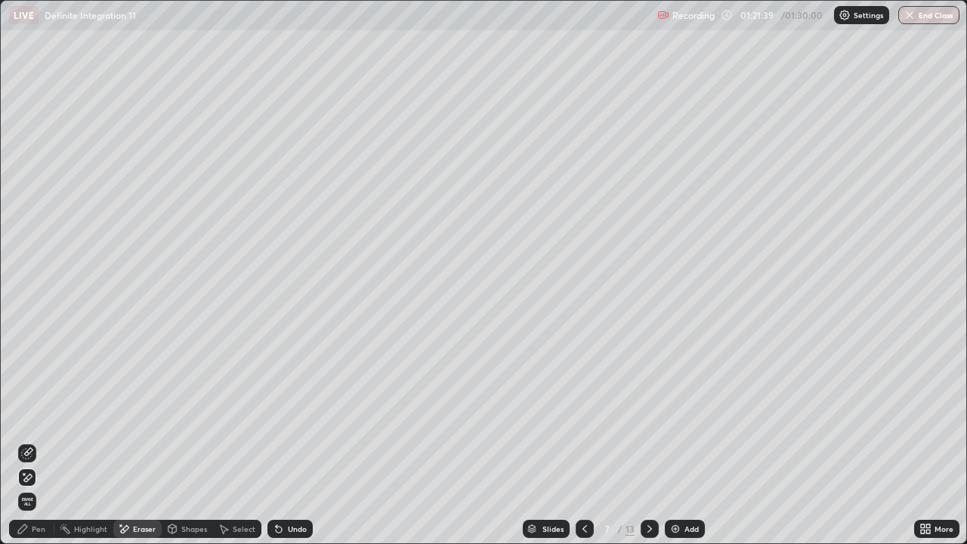
click at [35, 441] on div "Pen" at bounding box center [31, 529] width 45 height 18
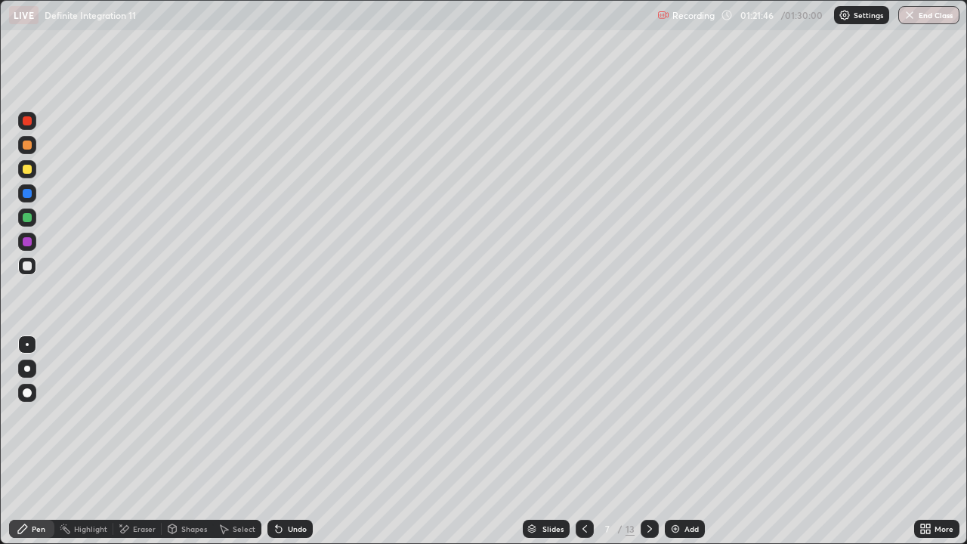
click at [648, 441] on icon at bounding box center [649, 529] width 12 height 12
click at [646, 441] on icon at bounding box center [649, 529] width 12 height 12
click at [648, 441] on icon at bounding box center [649, 529] width 12 height 12
click at [647, 441] on icon at bounding box center [649, 529] width 12 height 12
click at [649, 441] on icon at bounding box center [649, 529] width 5 height 8
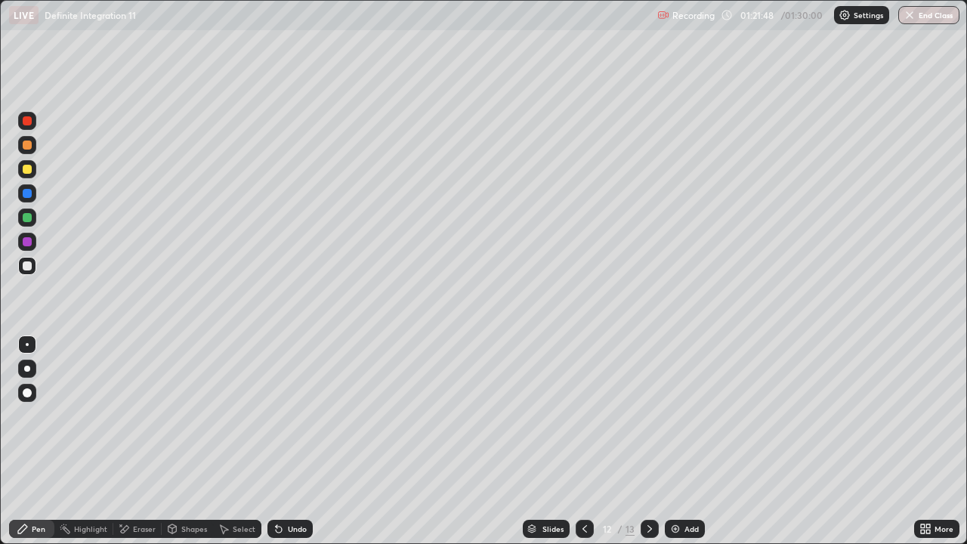
click at [649, 441] on icon at bounding box center [649, 529] width 12 height 12
click at [143, 441] on div "Eraser" at bounding box center [144, 529] width 23 height 8
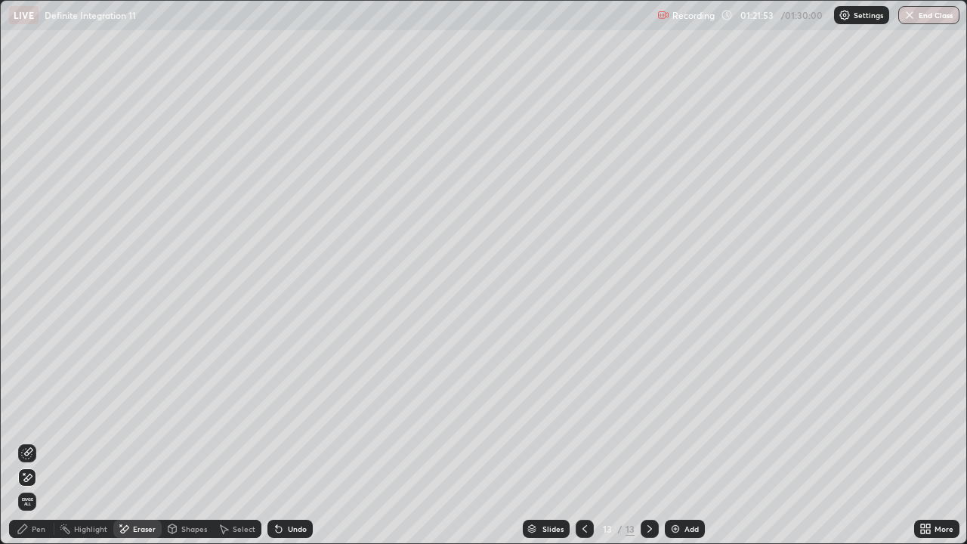
click at [239, 441] on div "Select" at bounding box center [244, 529] width 23 height 8
click at [251, 441] on div "Select" at bounding box center [244, 529] width 23 height 8
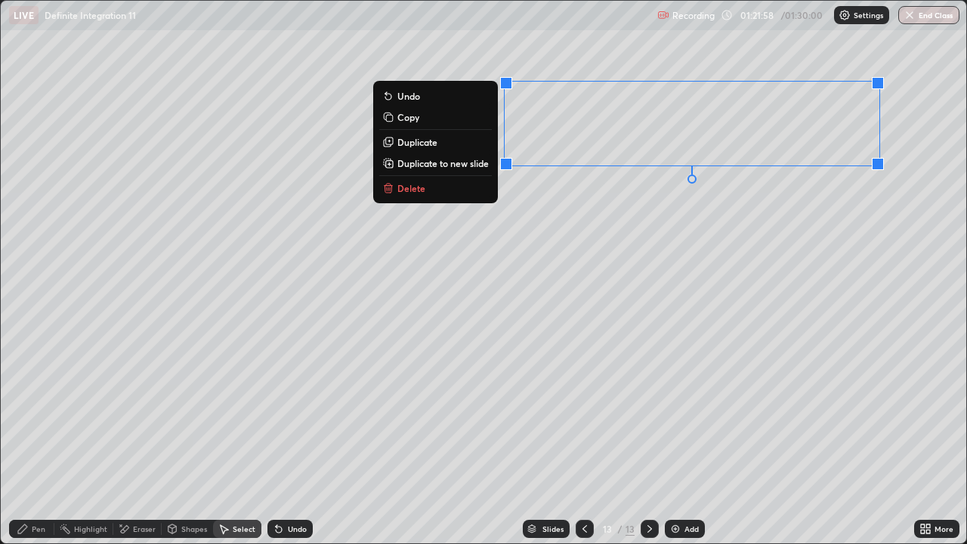
click at [452, 168] on p "Duplicate to new slide" at bounding box center [442, 163] width 91 height 12
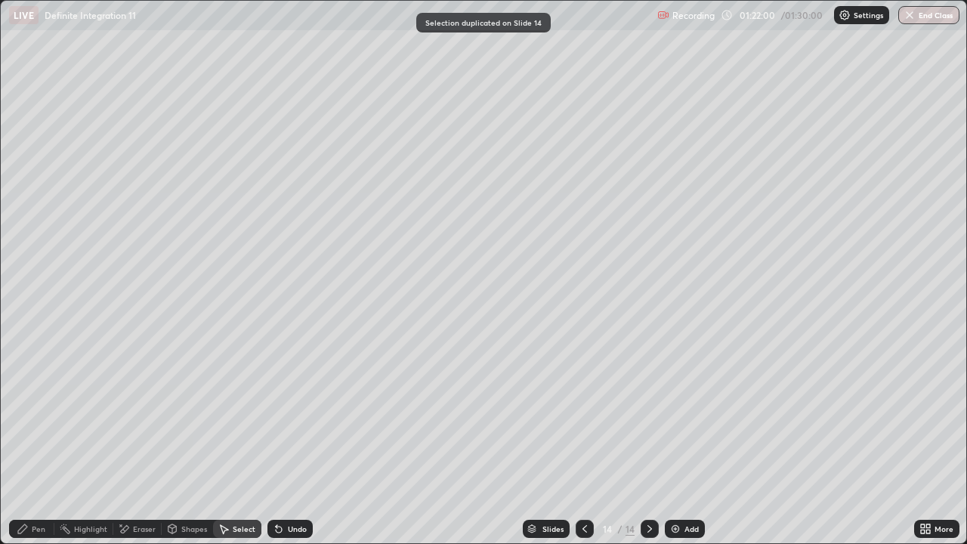
click at [584, 441] on icon at bounding box center [584, 529] width 5 height 8
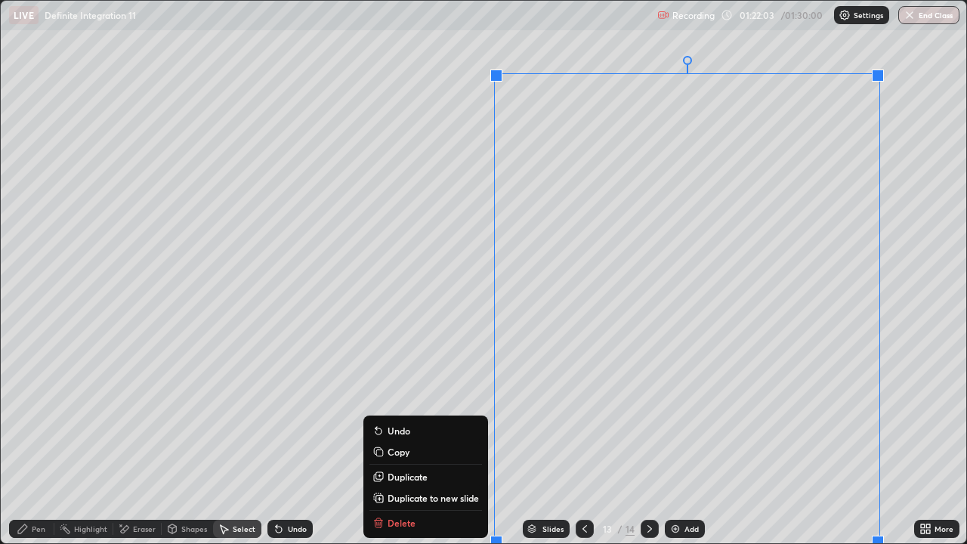
click at [446, 203] on div "0 ° Undo Copy Duplicate Duplicate to new slide Delete" at bounding box center [483, 272] width 965 height 542
click at [418, 441] on p "Duplicate" at bounding box center [407, 476] width 40 height 12
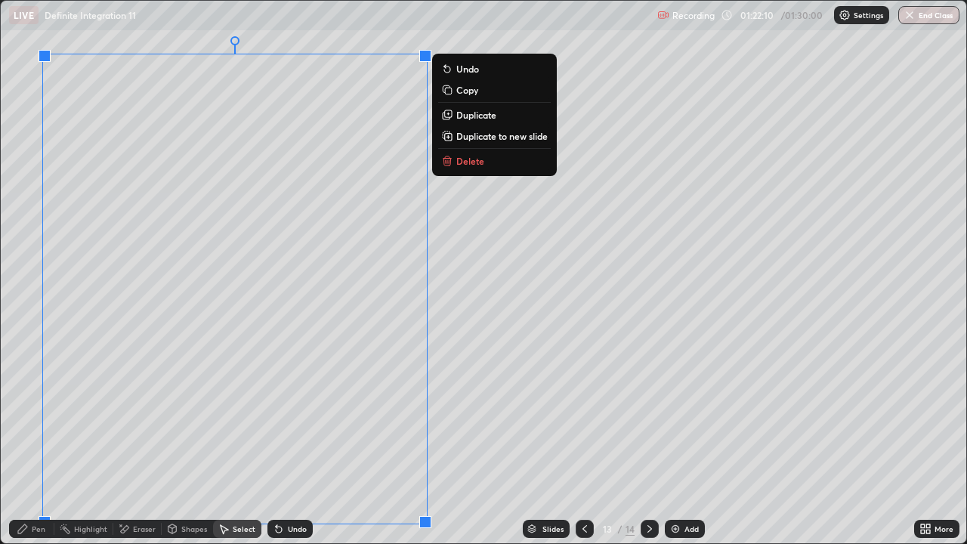
click at [40, 441] on div "Pen" at bounding box center [39, 529] width 14 height 8
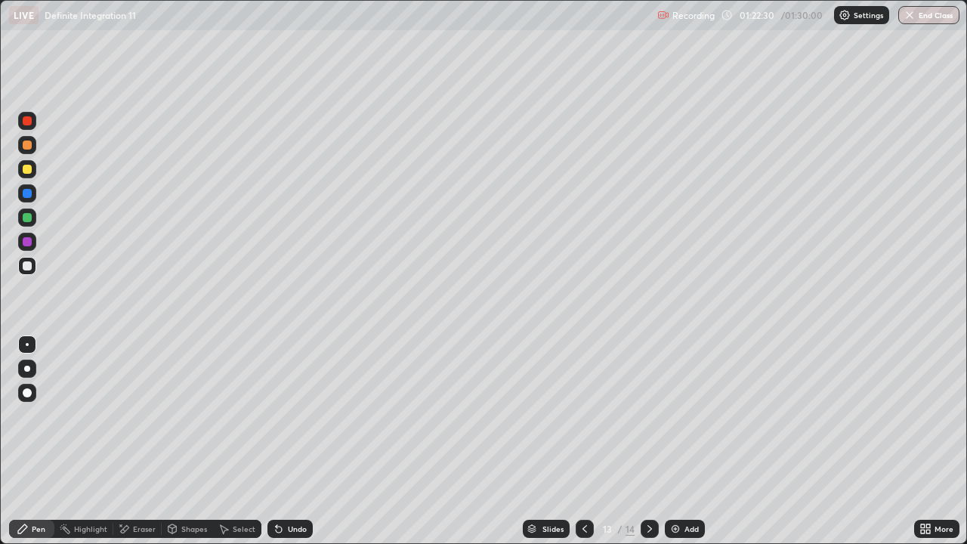
click at [927, 441] on icon at bounding box center [928, 531] width 4 height 4
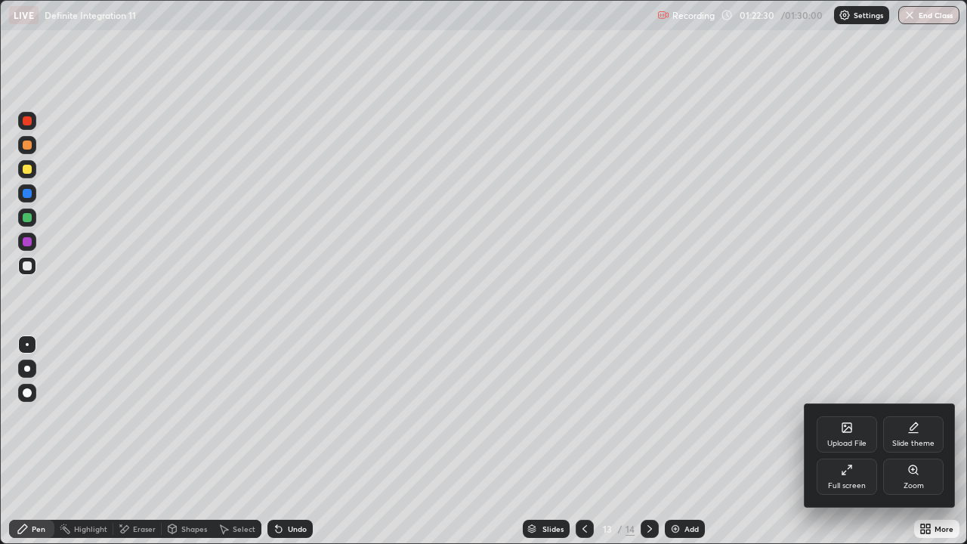
click at [854, 441] on div "Full screen" at bounding box center [847, 486] width 38 height 8
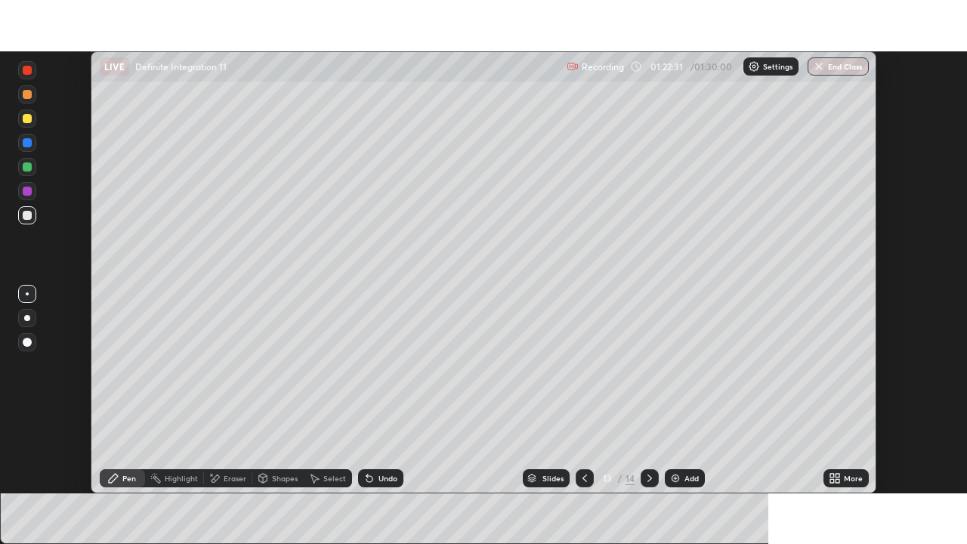
scroll to position [75068, 74543]
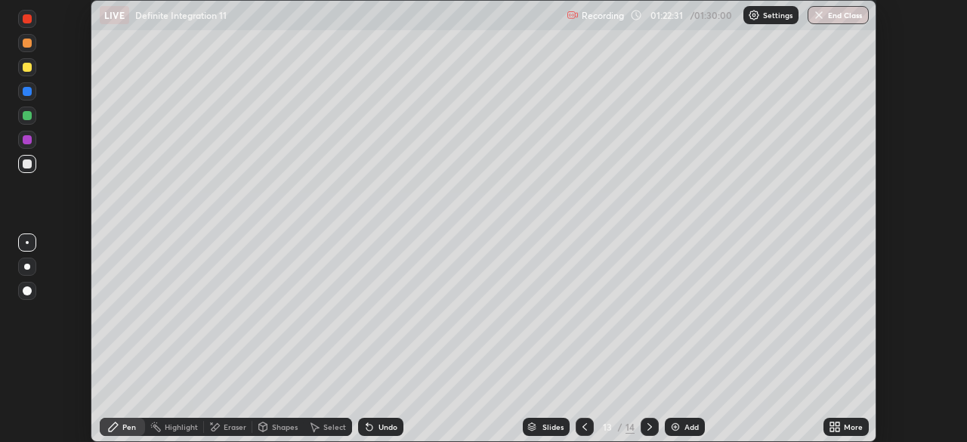
click at [852, 425] on div "More" at bounding box center [852, 427] width 19 height 8
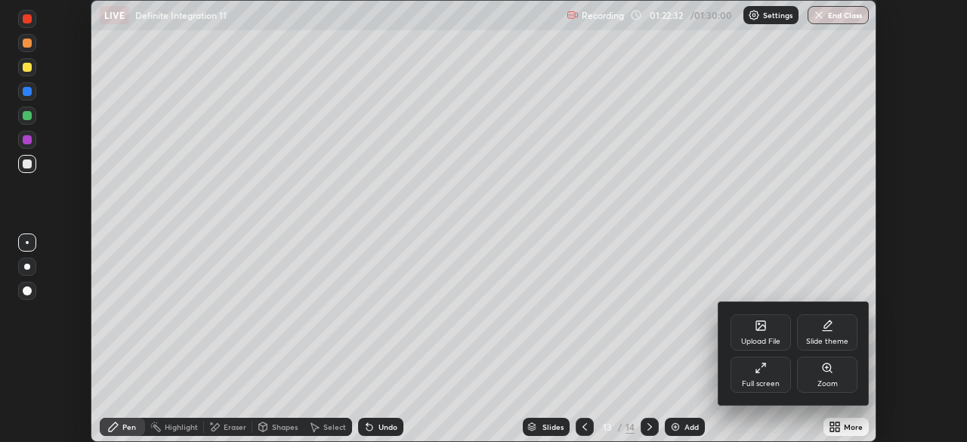
click at [776, 382] on div "Full screen" at bounding box center [761, 384] width 38 height 8
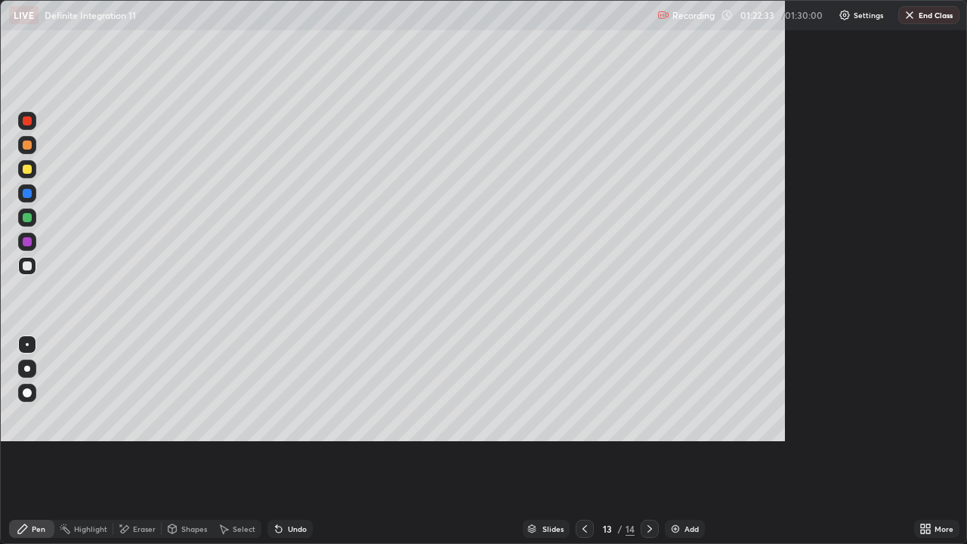
scroll to position [544, 967]
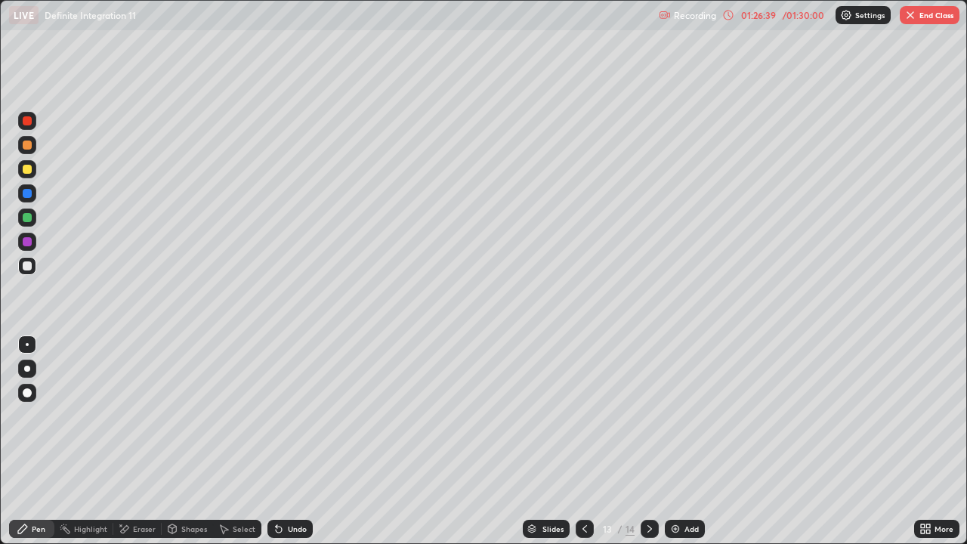
click at [924, 20] on button "End Class" at bounding box center [929, 15] width 60 height 18
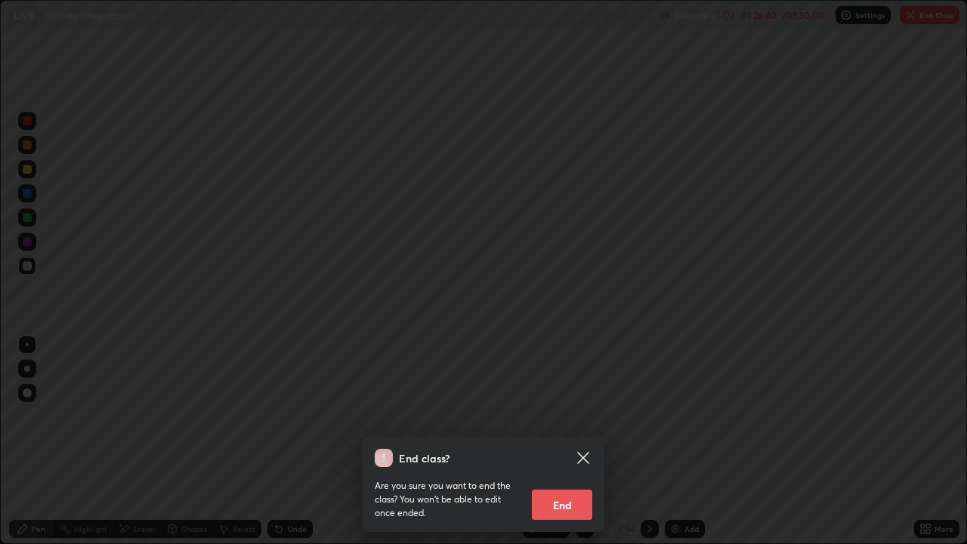
click at [574, 441] on button "End" at bounding box center [562, 504] width 60 height 30
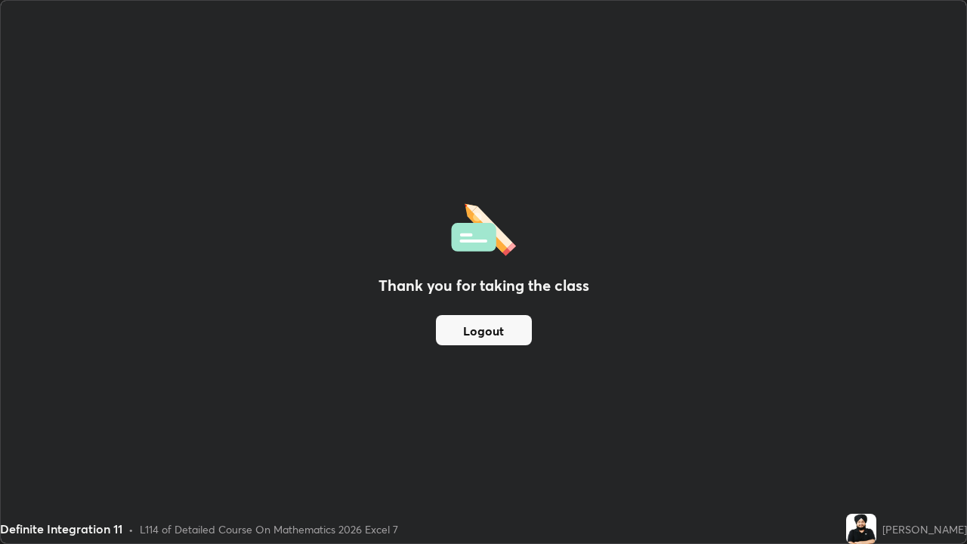
click at [513, 339] on button "Logout" at bounding box center [484, 330] width 96 height 30
